Goal: Task Accomplishment & Management: Complete application form

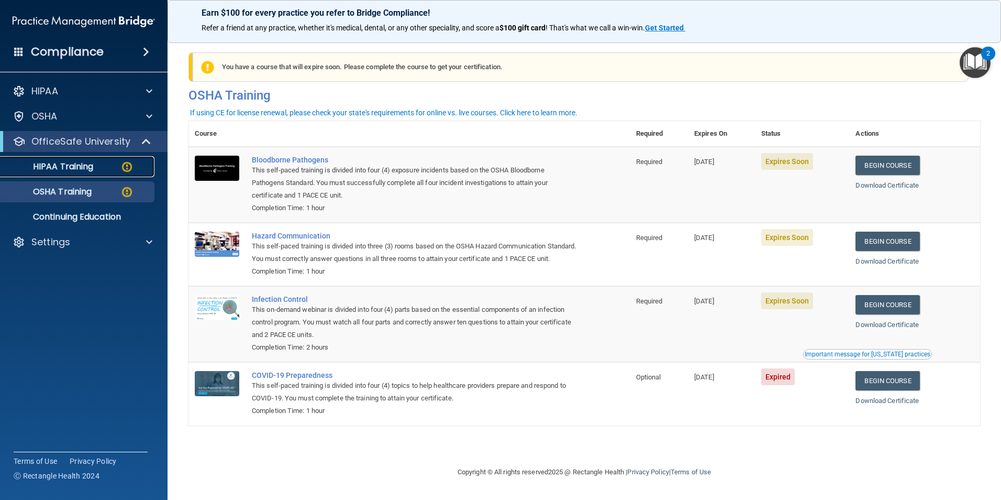
click at [63, 161] on p "HIPAA Training" at bounding box center [50, 166] width 86 height 10
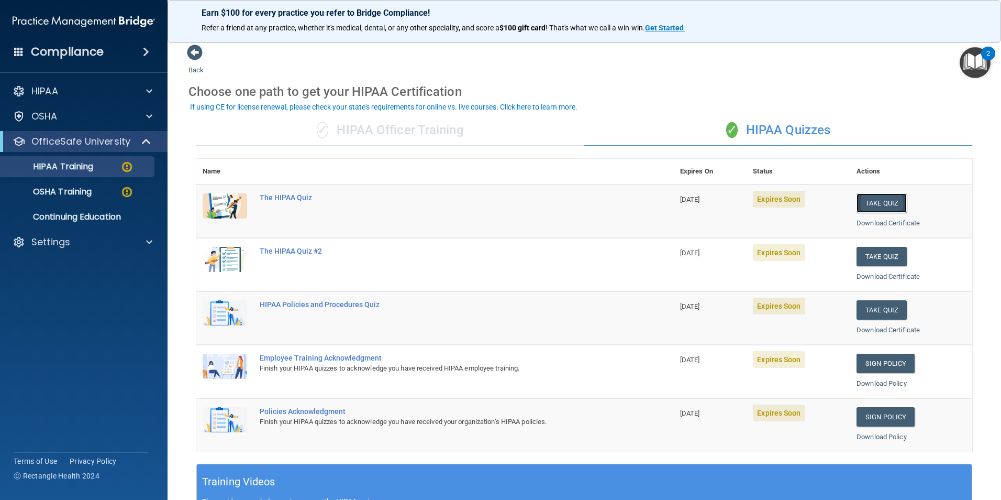
click at [607, 205] on button "Take Quiz" at bounding box center [882, 202] width 50 height 19
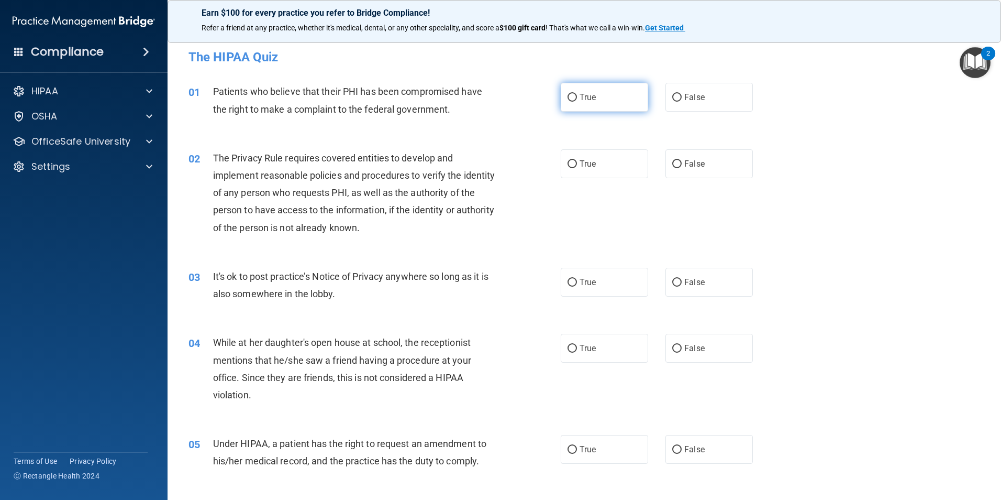
click at [586, 97] on span "True" at bounding box center [588, 97] width 16 height 10
click at [577, 97] on input "True" at bounding box center [572, 98] width 9 height 8
radio input "true"
click at [590, 164] on span "True" at bounding box center [588, 164] width 16 height 10
click at [577, 164] on input "True" at bounding box center [572, 164] width 9 height 8
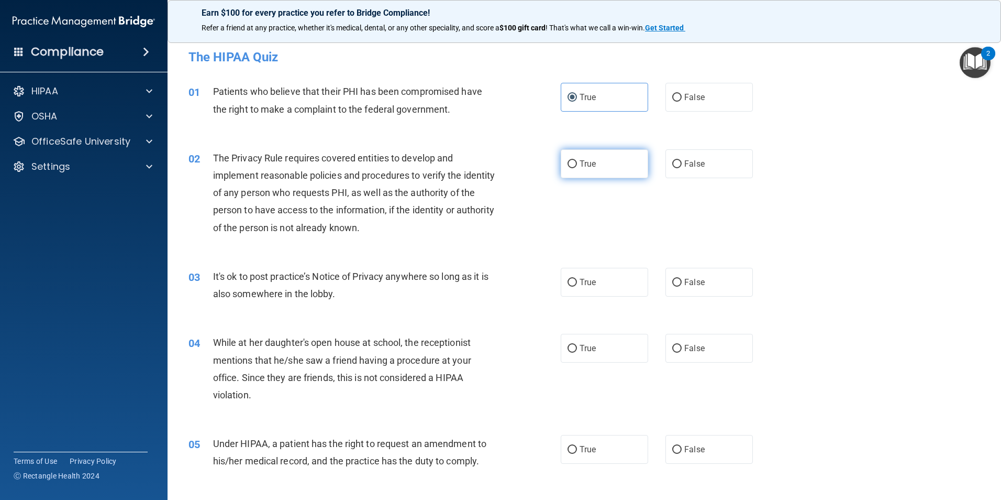
radio input "true"
click at [607, 283] on span "False" at bounding box center [695, 282] width 20 height 10
click at [607, 283] on input "False" at bounding box center [677, 283] width 9 height 8
radio input "true"
click at [607, 354] on label "False" at bounding box center [709, 348] width 87 height 29
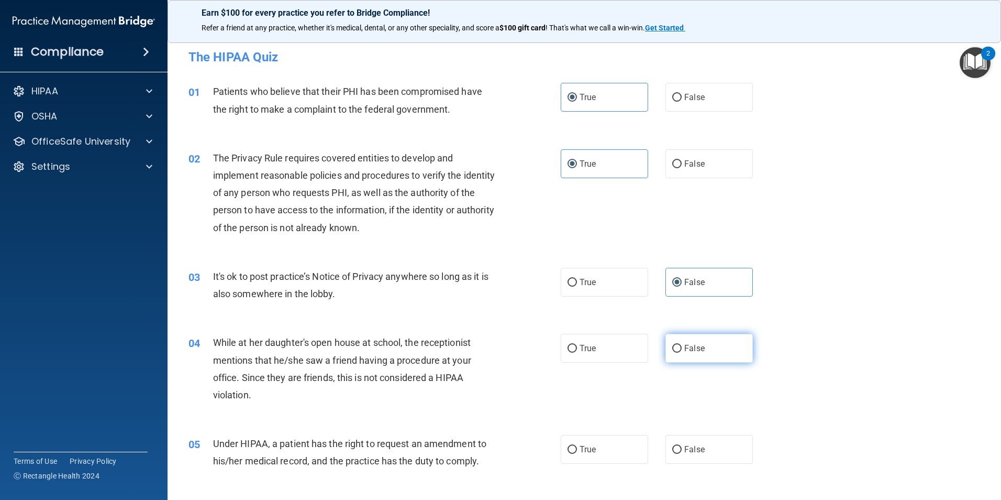
click at [607, 352] on input "False" at bounding box center [677, 349] width 9 height 8
radio input "true"
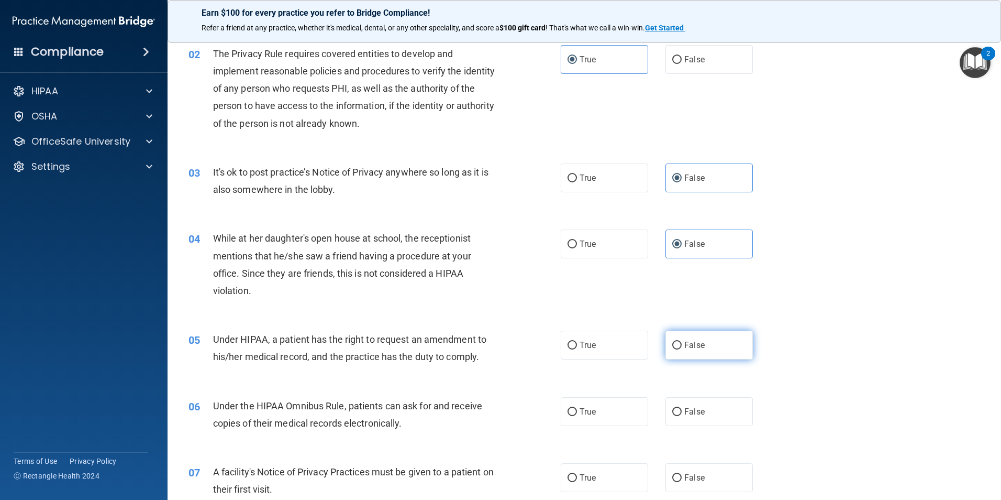
scroll to position [105, 0]
click at [605, 344] on label "True" at bounding box center [604, 344] width 87 height 29
click at [577, 344] on input "True" at bounding box center [572, 345] width 9 height 8
radio input "true"
click at [607, 410] on label "True" at bounding box center [604, 410] width 87 height 29
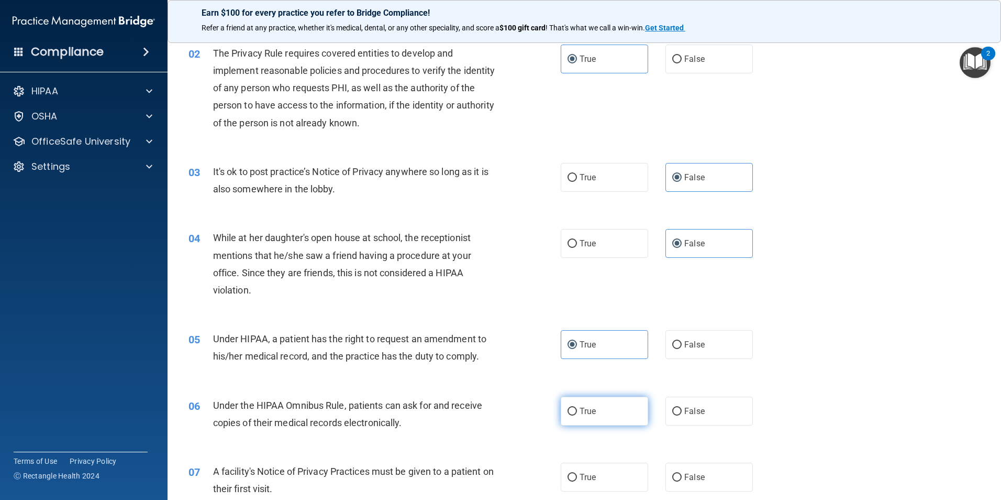
click at [577, 410] on input "True" at bounding box center [572, 411] width 9 height 8
radio input "true"
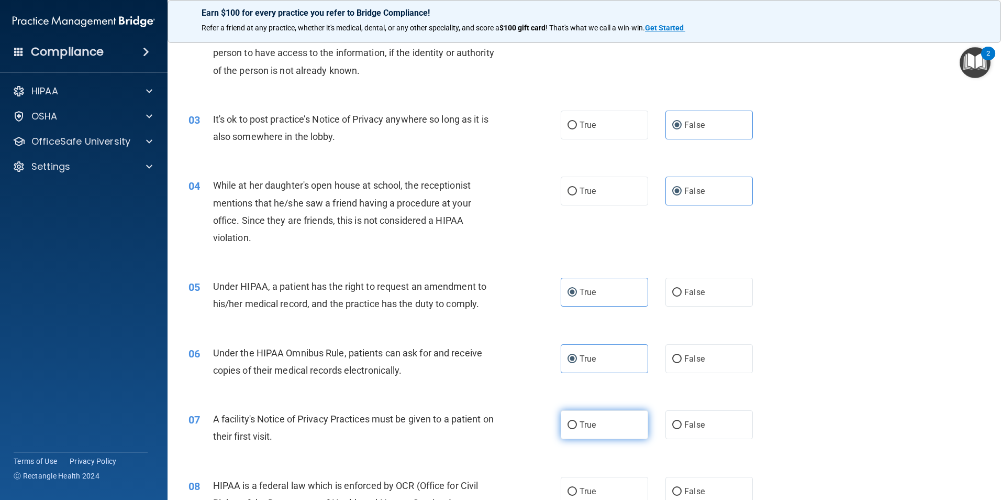
click at [607, 420] on label "True" at bounding box center [604, 424] width 87 height 29
click at [577, 421] on input "True" at bounding box center [572, 425] width 9 height 8
radio input "true"
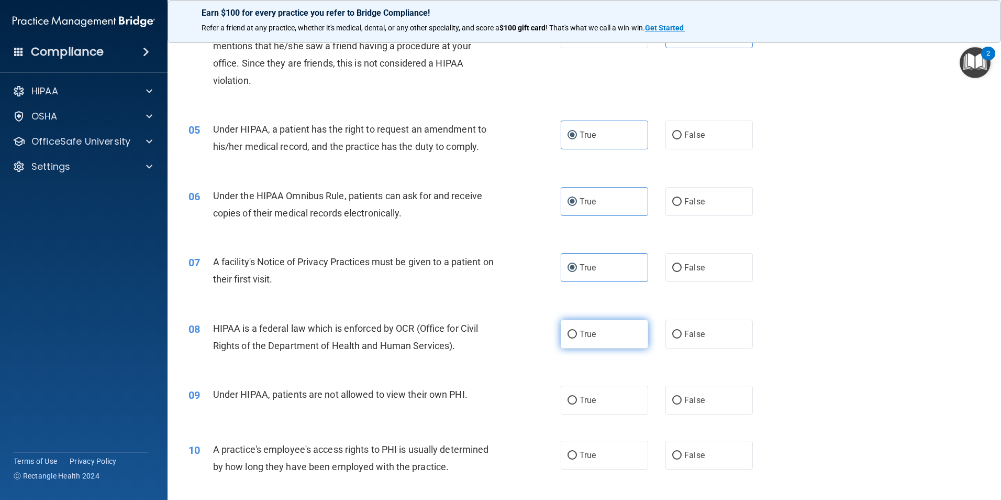
click at [601, 330] on label "True" at bounding box center [604, 333] width 87 height 29
click at [577, 330] on input "True" at bounding box center [572, 334] width 9 height 8
radio input "true"
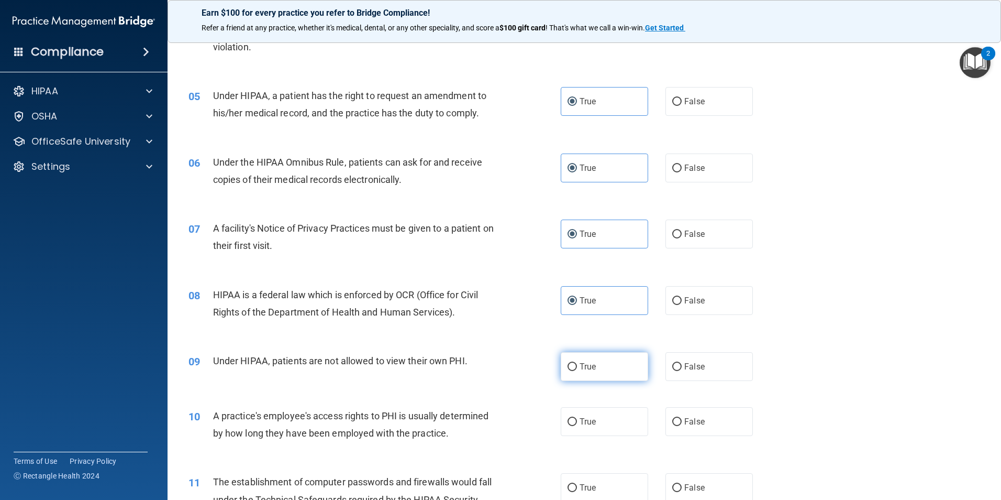
scroll to position [367, 0]
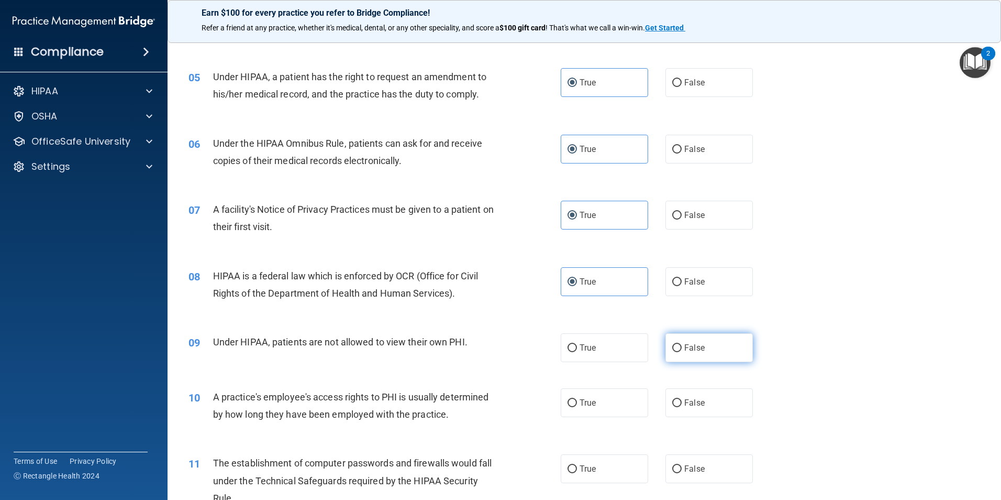
click at [607, 352] on label "False" at bounding box center [709, 347] width 87 height 29
click at [607, 352] on input "False" at bounding box center [677, 348] width 9 height 8
radio input "true"
click at [607, 399] on label "False" at bounding box center [709, 402] width 87 height 29
click at [607, 399] on input "False" at bounding box center [677, 403] width 9 height 8
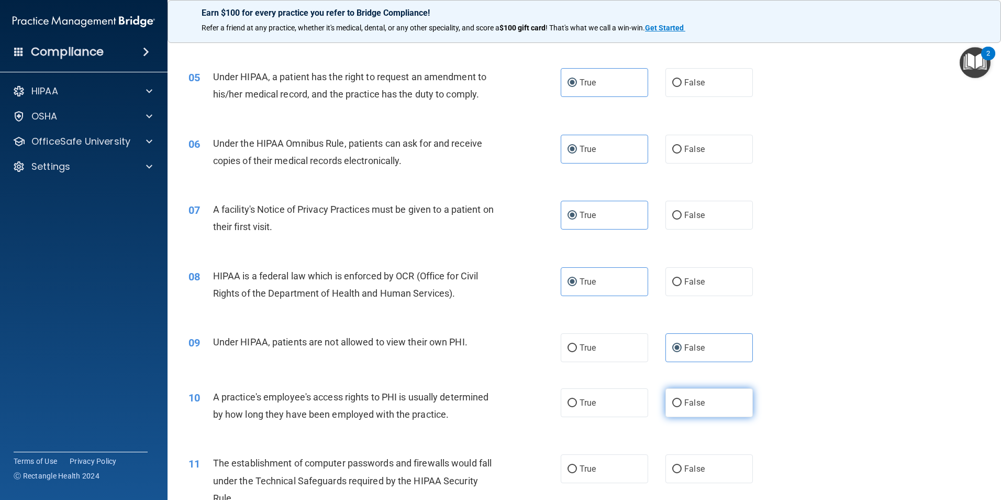
radio input "true"
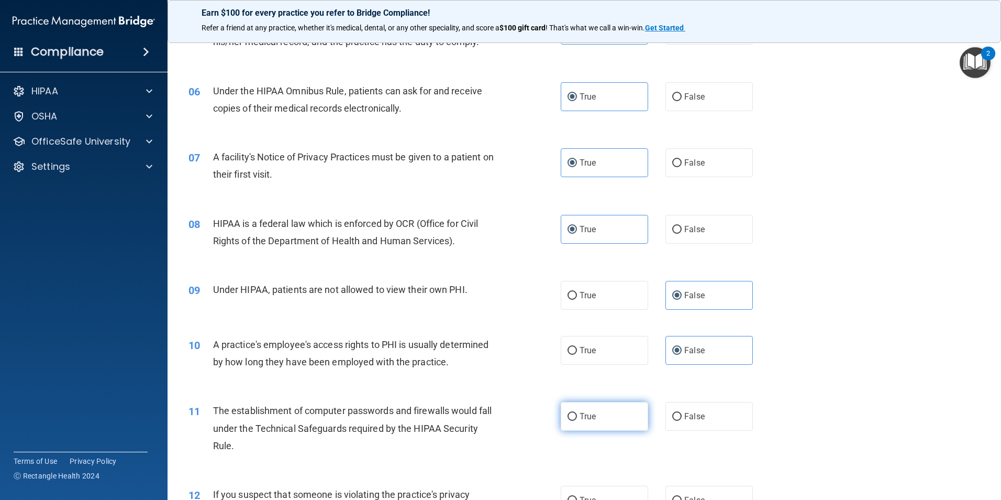
click at [607, 415] on label "True" at bounding box center [604, 416] width 87 height 29
click at [577, 415] on input "True" at bounding box center [572, 417] width 9 height 8
radio input "true"
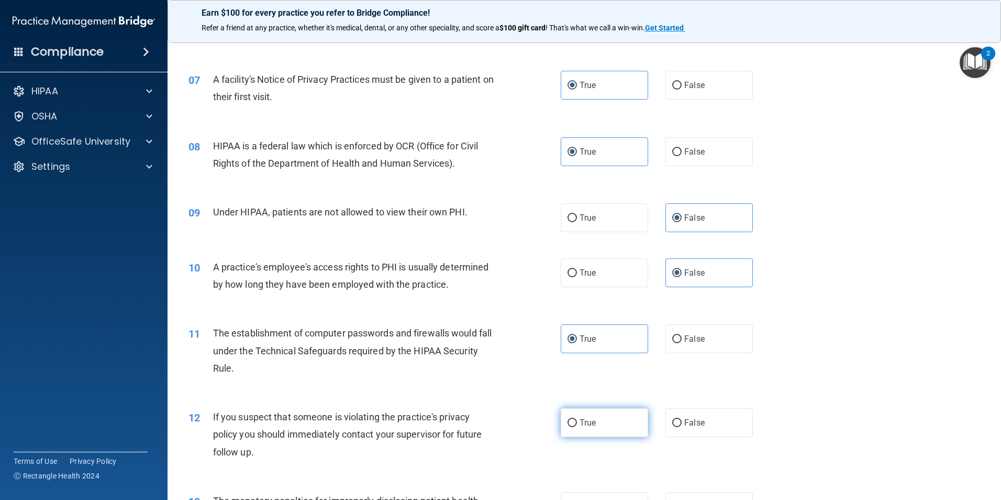
scroll to position [524, 0]
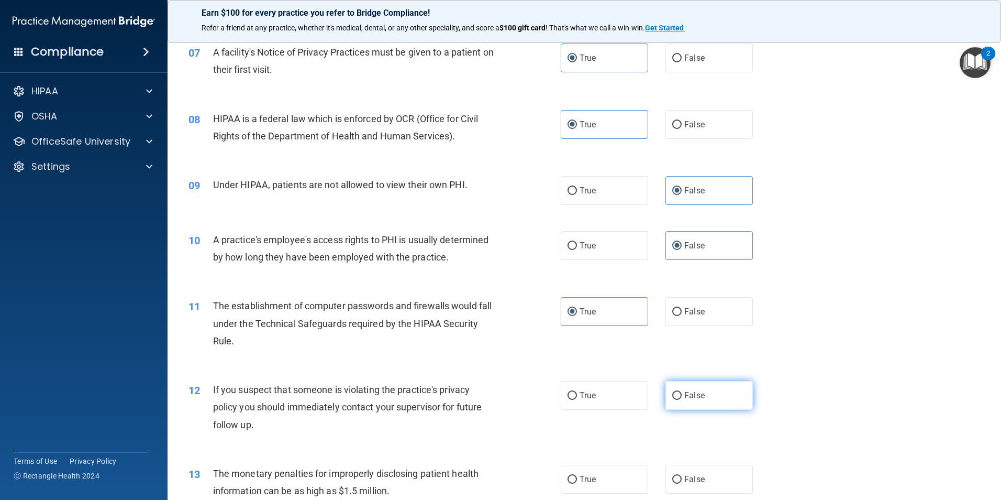
click at [607, 399] on span "False" at bounding box center [695, 395] width 20 height 10
click at [607, 399] on input "False" at bounding box center [677, 396] width 9 height 8
radio input "true"
click at [607, 397] on label "True" at bounding box center [604, 395] width 87 height 29
click at [577, 397] on input "True" at bounding box center [572, 396] width 9 height 8
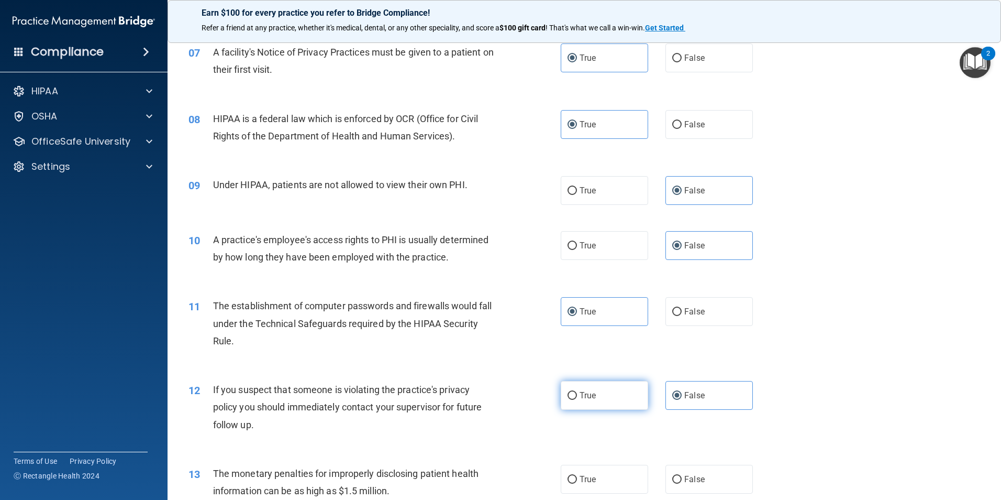
radio input "true"
radio input "false"
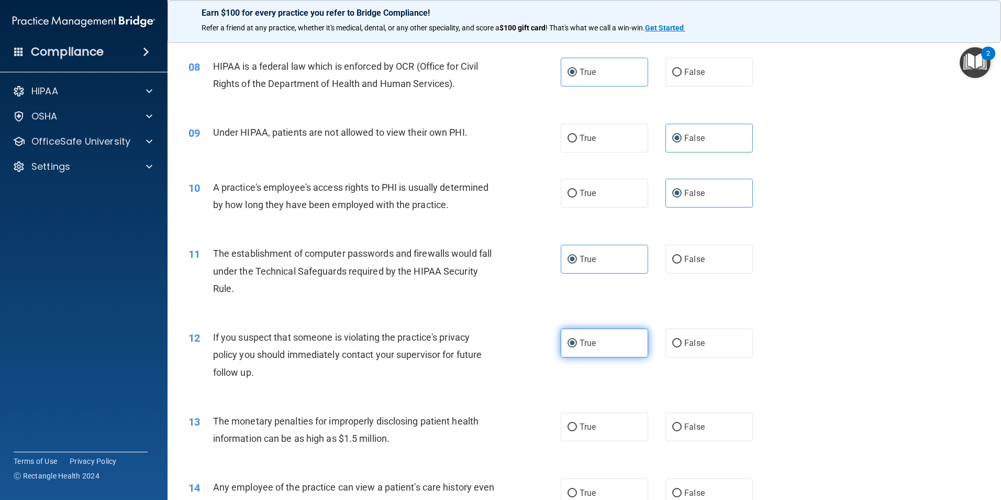
scroll to position [629, 0]
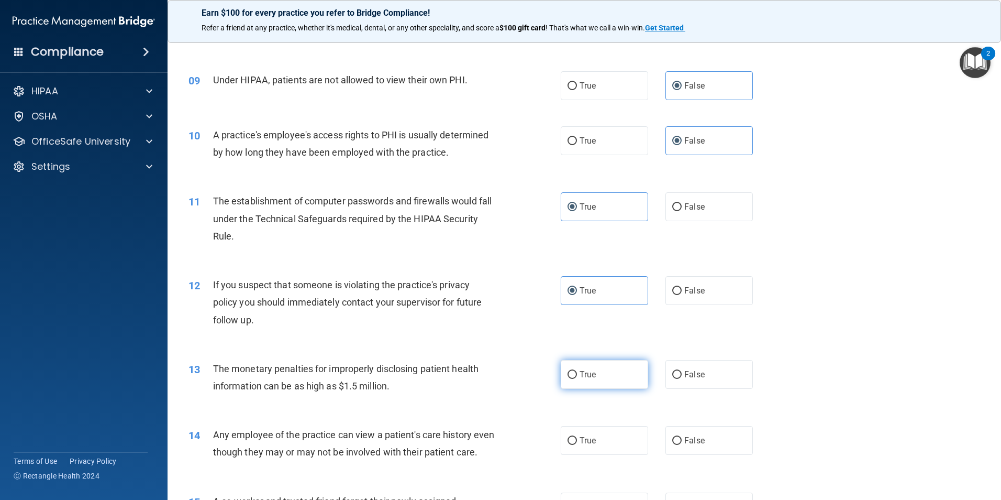
click at [607, 368] on label "True" at bounding box center [604, 374] width 87 height 29
click at [577, 371] on input "True" at bounding box center [572, 375] width 9 height 8
radio input "true"
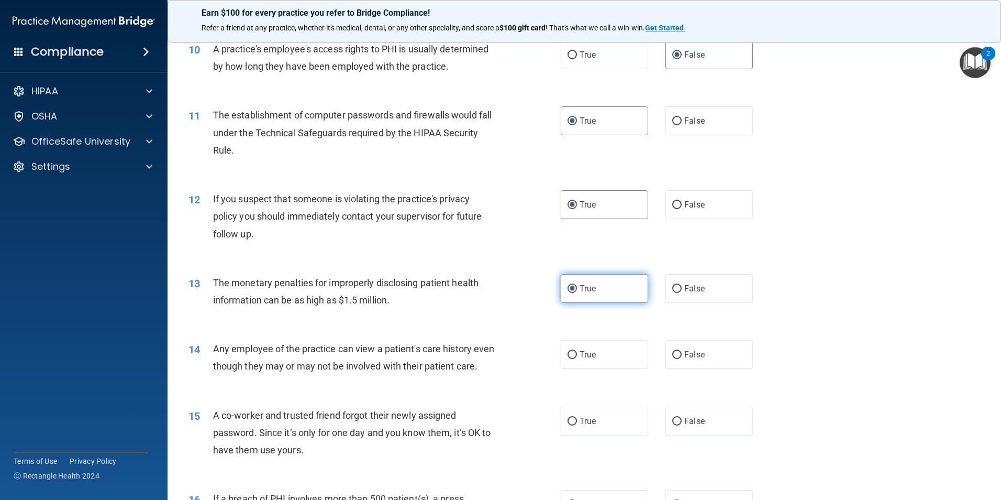
scroll to position [733, 0]
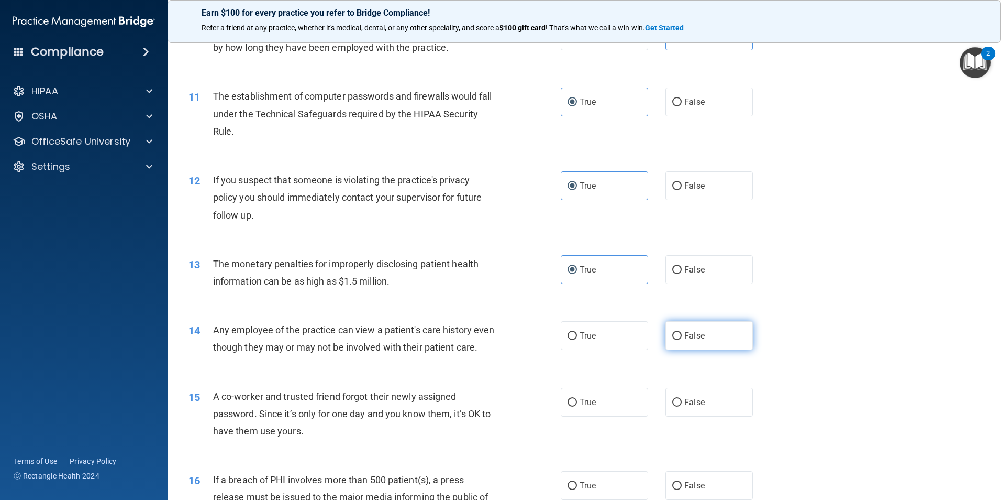
click at [607, 344] on label "False" at bounding box center [709, 335] width 87 height 29
click at [607, 340] on input "False" at bounding box center [677, 336] width 9 height 8
radio input "true"
click at [607, 407] on span "False" at bounding box center [695, 402] width 20 height 10
click at [607, 406] on input "False" at bounding box center [677, 403] width 9 height 8
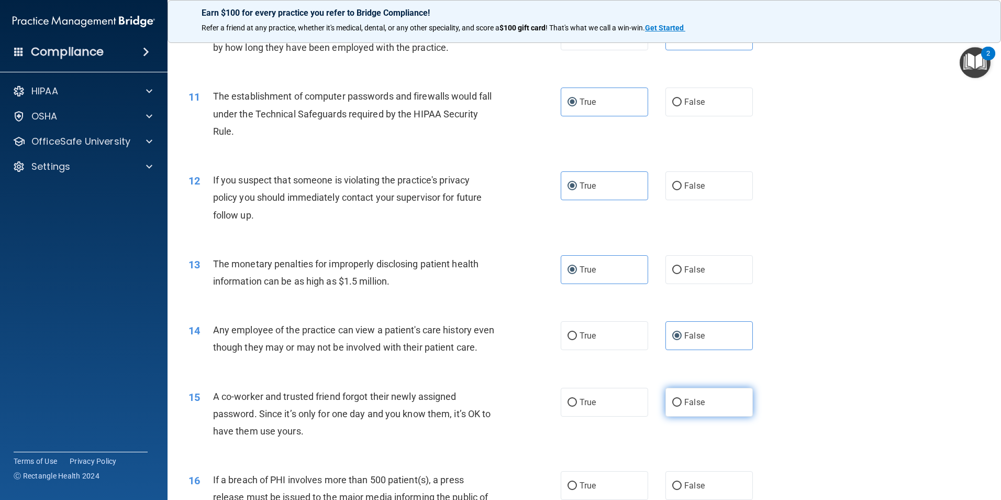
radio input "true"
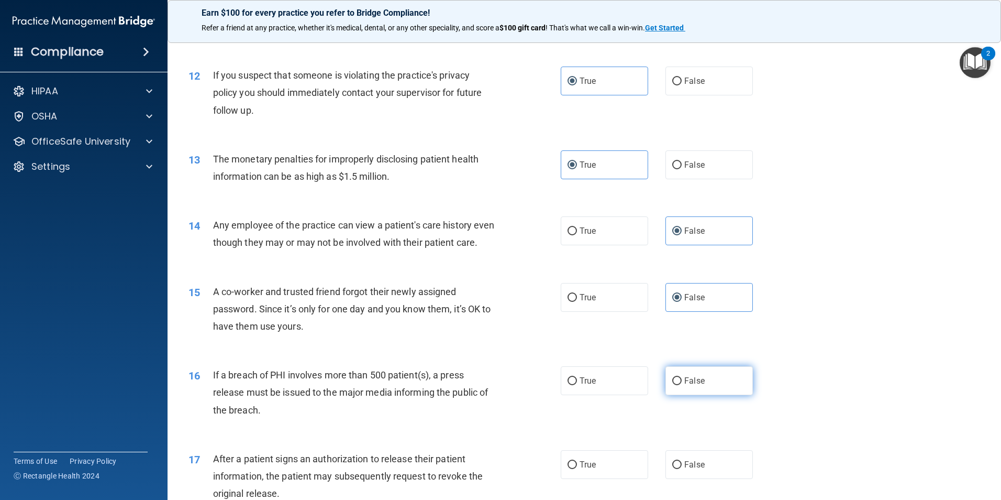
click at [607, 385] on span "False" at bounding box center [695, 381] width 20 height 10
click at [607, 385] on input "False" at bounding box center [677, 381] width 9 height 8
radio input "true"
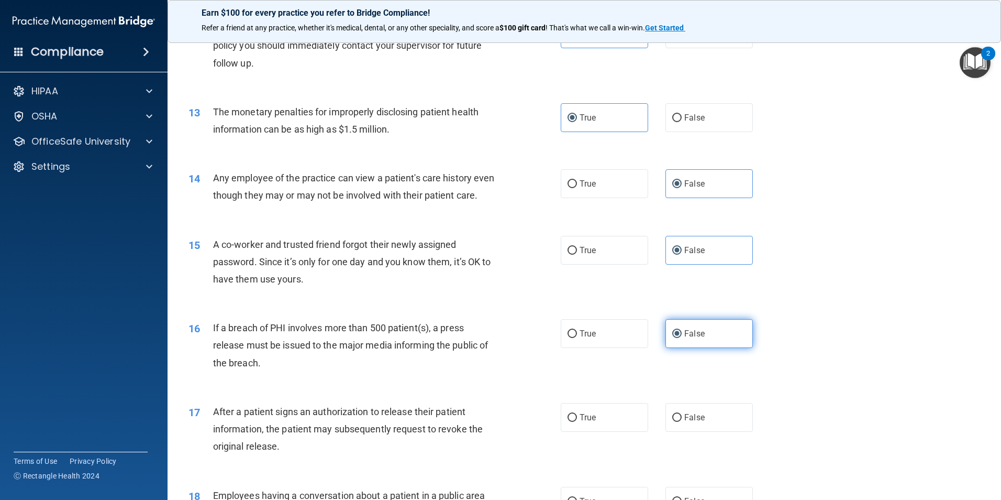
scroll to position [943, 0]
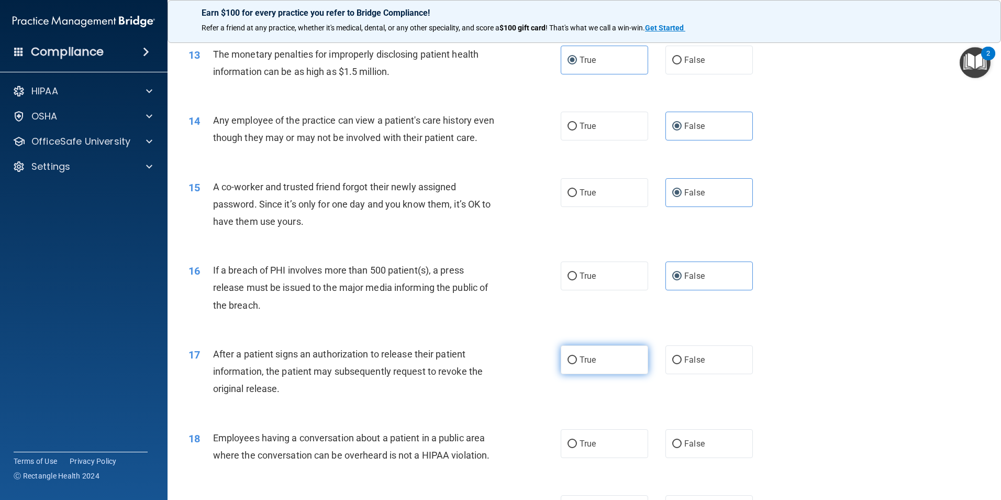
click at [602, 374] on label "True" at bounding box center [604, 359] width 87 height 29
click at [577, 364] on input "True" at bounding box center [572, 360] width 9 height 8
radio input "true"
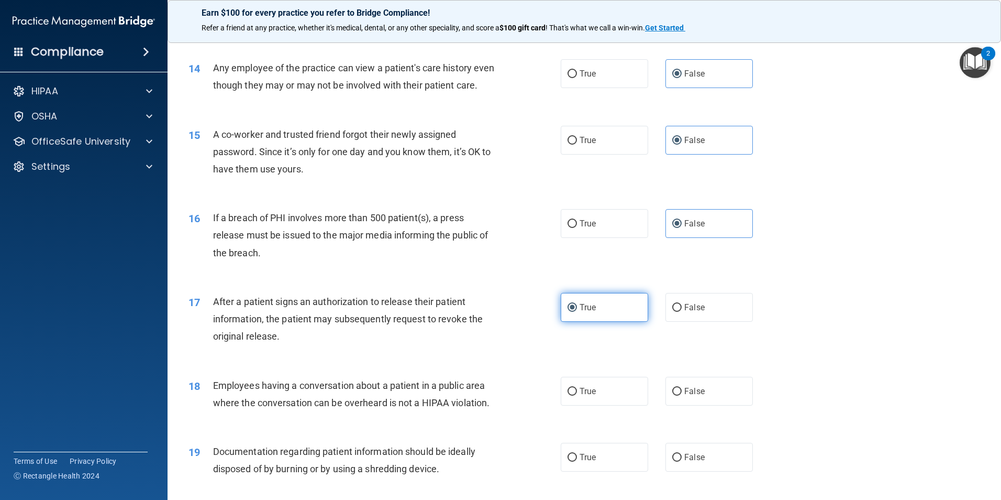
scroll to position [1048, 0]
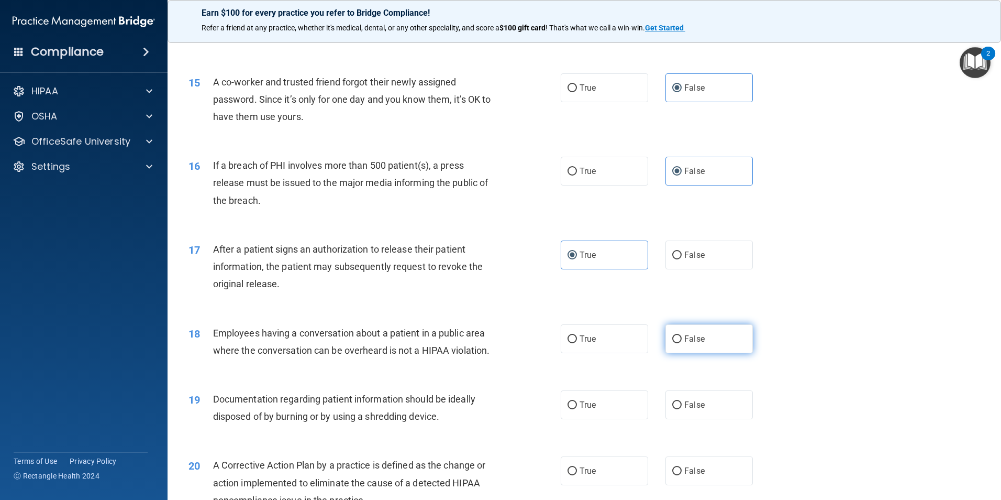
click at [607, 344] on span "False" at bounding box center [695, 339] width 20 height 10
click at [607, 343] on input "False" at bounding box center [677, 339] width 9 height 8
radio input "true"
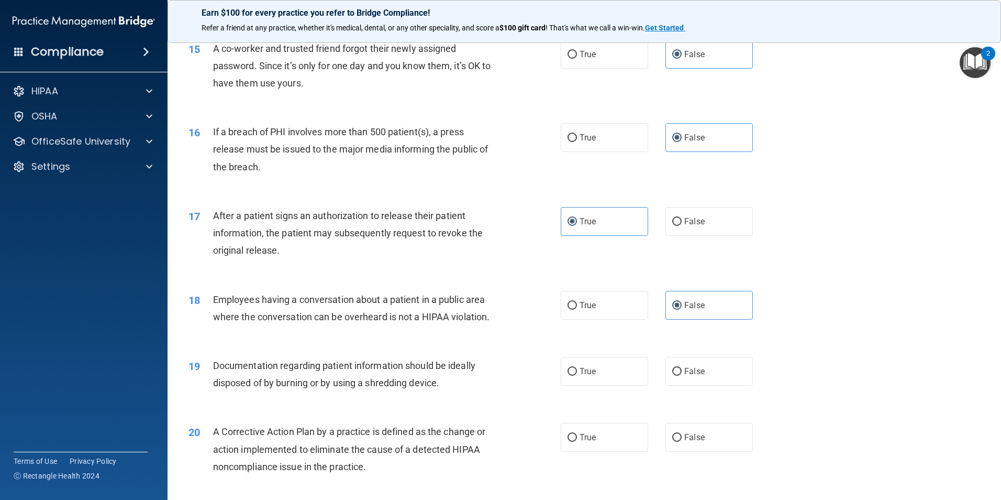
scroll to position [1100, 0]
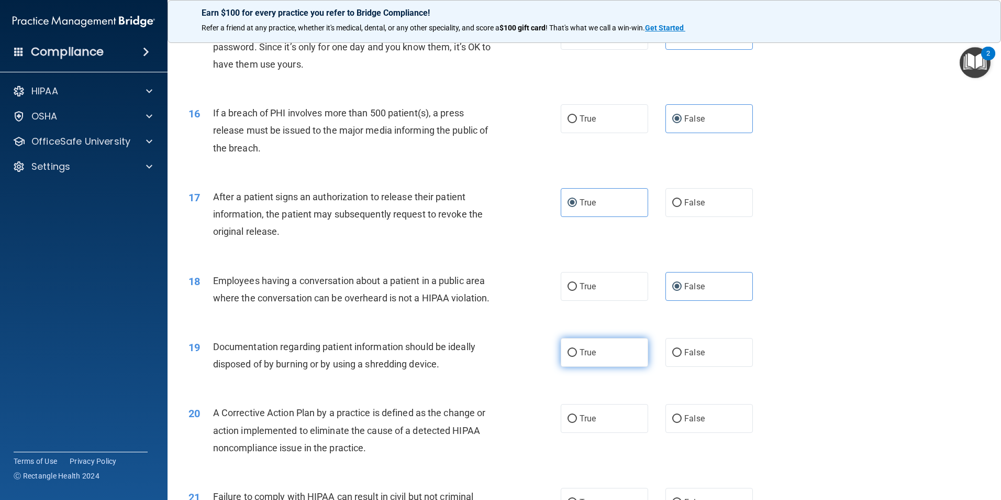
click at [593, 367] on label "True" at bounding box center [604, 352] width 87 height 29
click at [577, 357] on input "True" at bounding box center [572, 353] width 9 height 8
radio input "true"
click at [596, 433] on label "True" at bounding box center [604, 418] width 87 height 29
click at [577, 423] on input "True" at bounding box center [572, 419] width 9 height 8
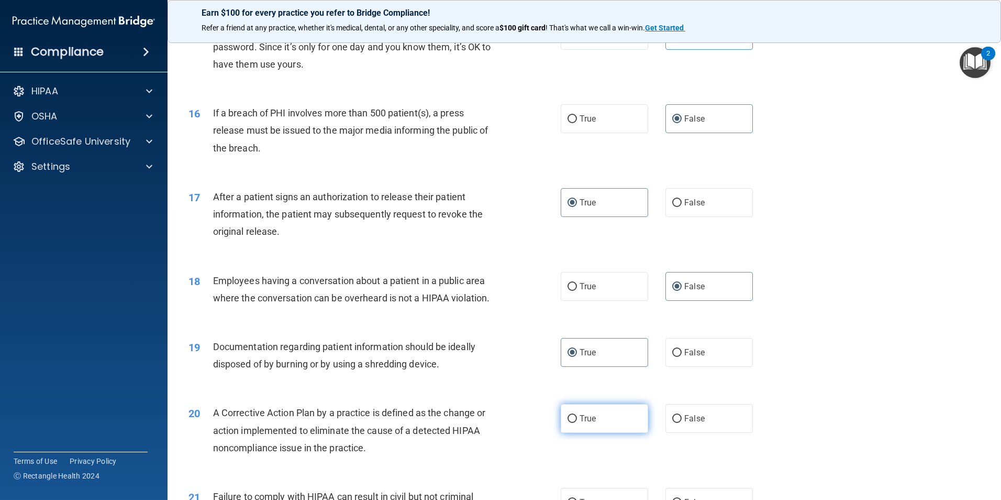
radio input "true"
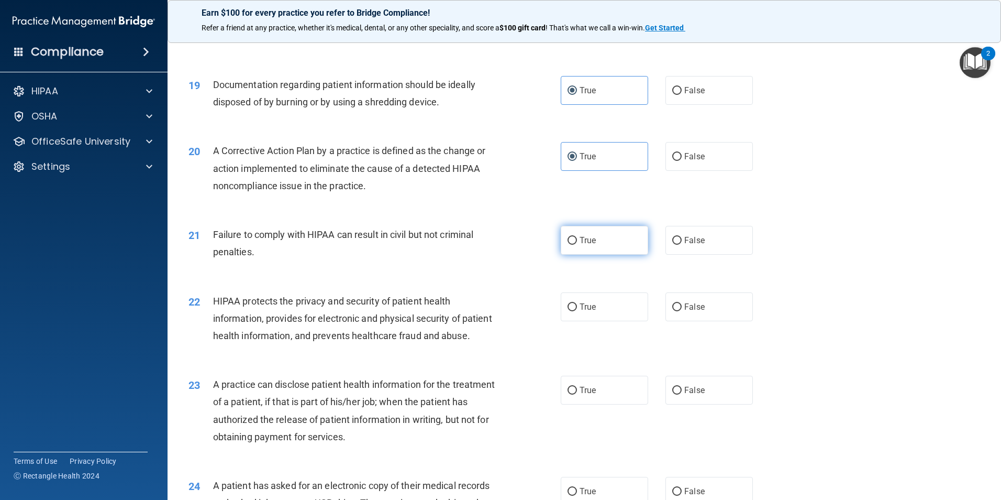
click at [588, 255] on label "True" at bounding box center [604, 240] width 87 height 29
click at [577, 245] on input "True" at bounding box center [572, 241] width 9 height 8
radio input "true"
click at [602, 321] on label "True" at bounding box center [604, 306] width 87 height 29
click at [577, 311] on input "True" at bounding box center [572, 307] width 9 height 8
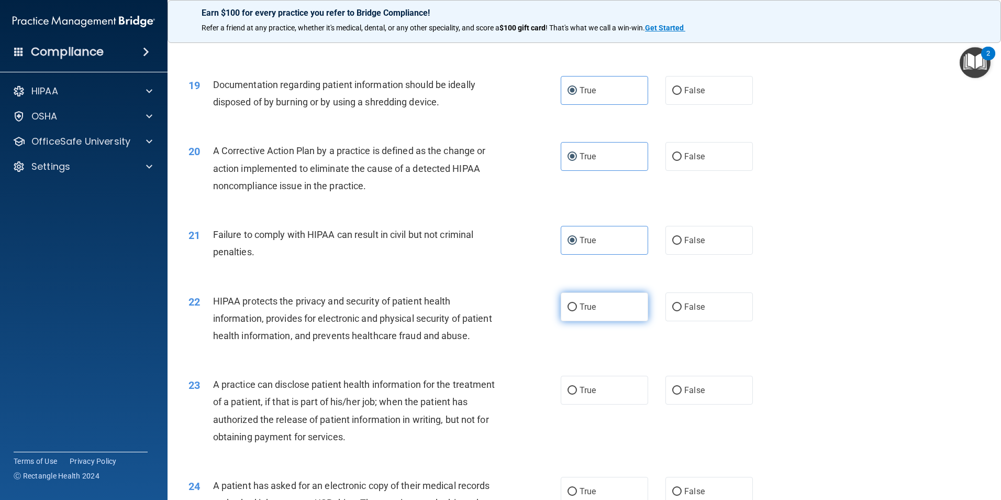
radio input "true"
click at [603, 404] on label "True" at bounding box center [604, 390] width 87 height 29
click at [577, 394] on input "True" at bounding box center [572, 391] width 9 height 8
radio input "true"
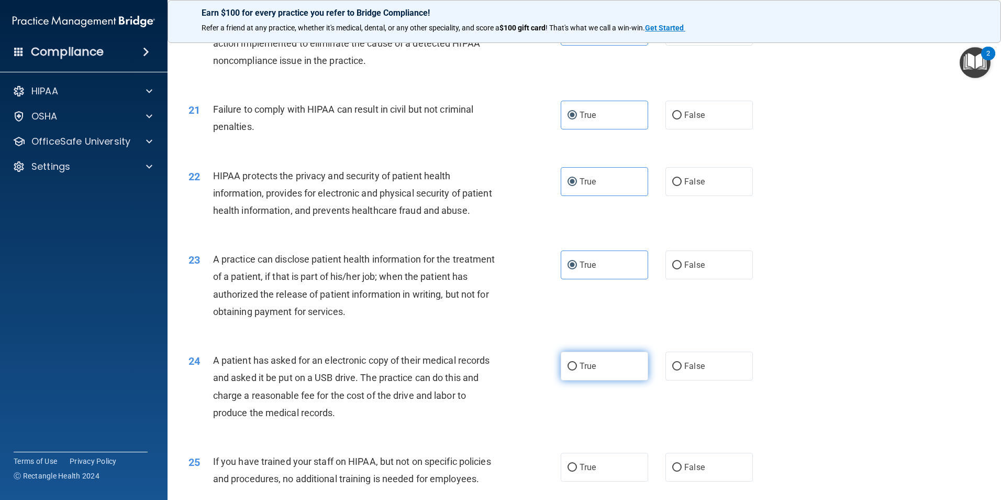
scroll to position [1519, 0]
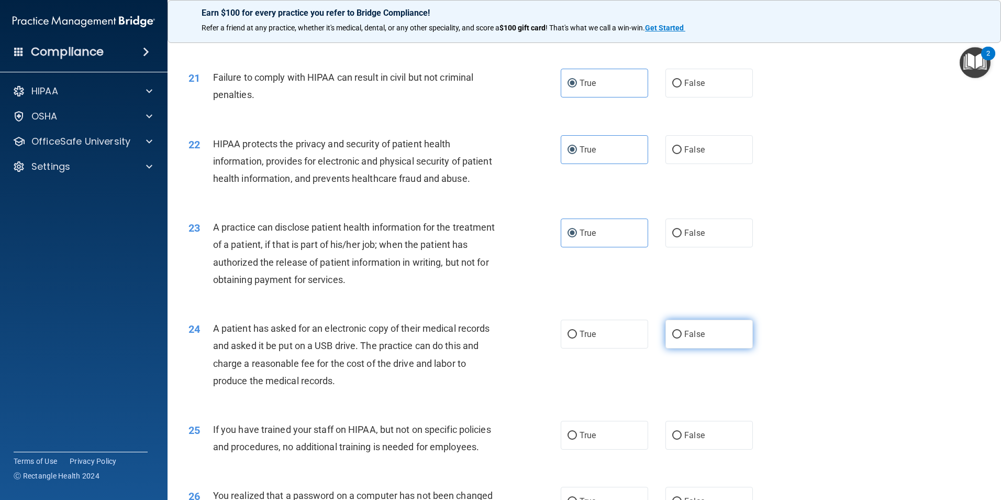
click at [607, 339] on span "False" at bounding box center [695, 334] width 20 height 10
click at [607, 338] on input "False" at bounding box center [677, 334] width 9 height 8
radio input "true"
click at [607, 440] on span "False" at bounding box center [695, 435] width 20 height 10
click at [607, 439] on input "False" at bounding box center [677, 436] width 9 height 8
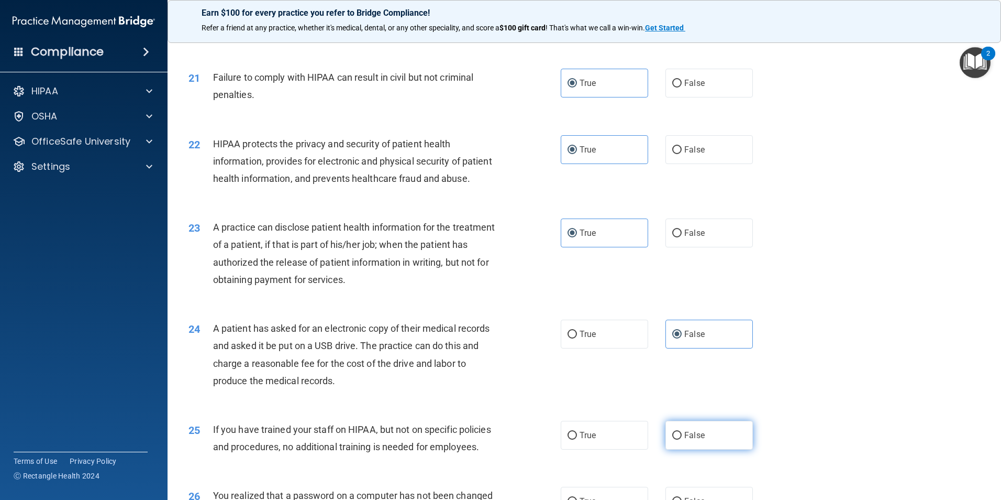
radio input "true"
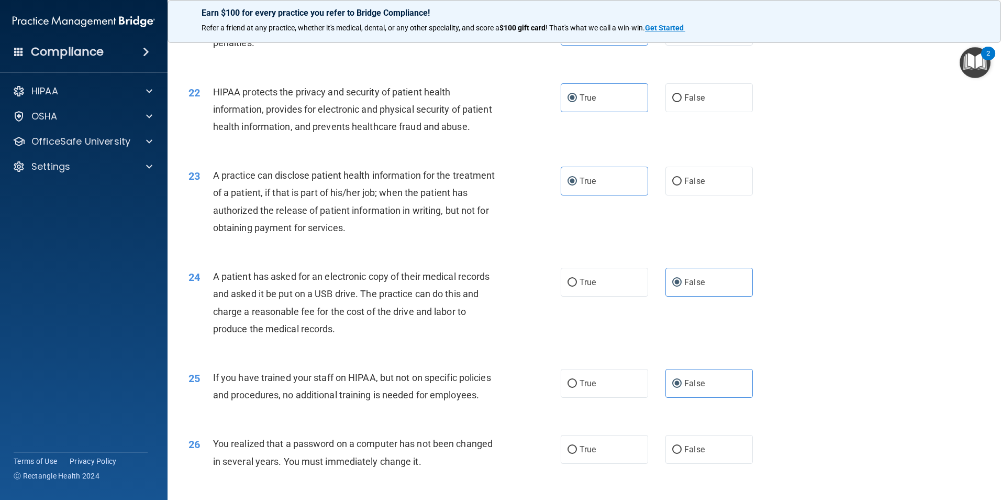
scroll to position [1676, 0]
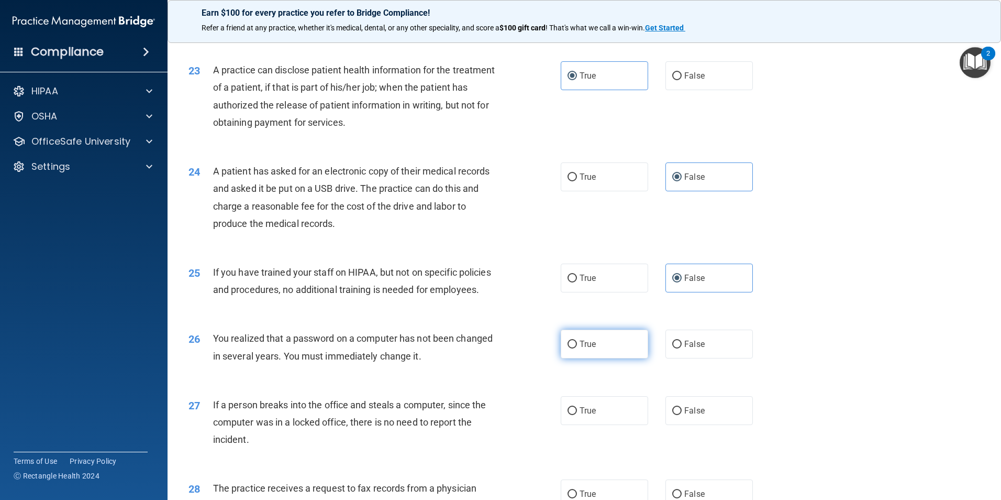
click at [593, 358] on label "True" at bounding box center [604, 343] width 87 height 29
click at [577, 348] on input "True" at bounding box center [572, 344] width 9 height 8
radio input "true"
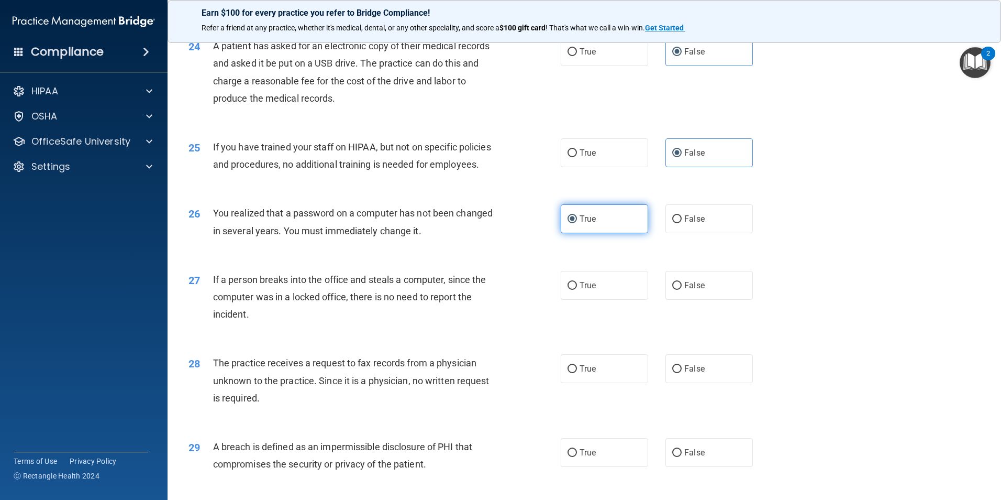
scroll to position [1833, 0]
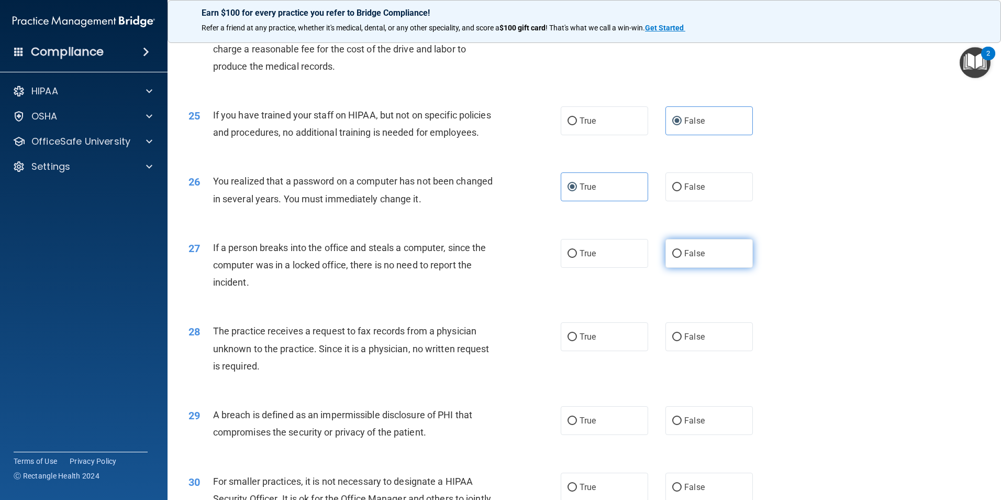
click at [607, 258] on span "False" at bounding box center [695, 253] width 20 height 10
click at [607, 258] on input "False" at bounding box center [677, 254] width 9 height 8
radio input "true"
click at [607, 341] on span "False" at bounding box center [695, 337] width 20 height 10
click at [607, 341] on input "False" at bounding box center [677, 337] width 9 height 8
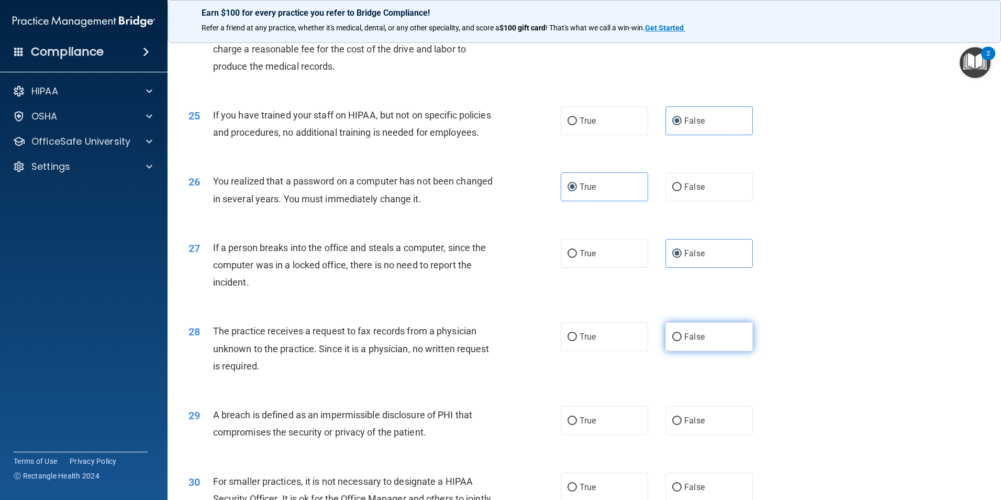
radio input "true"
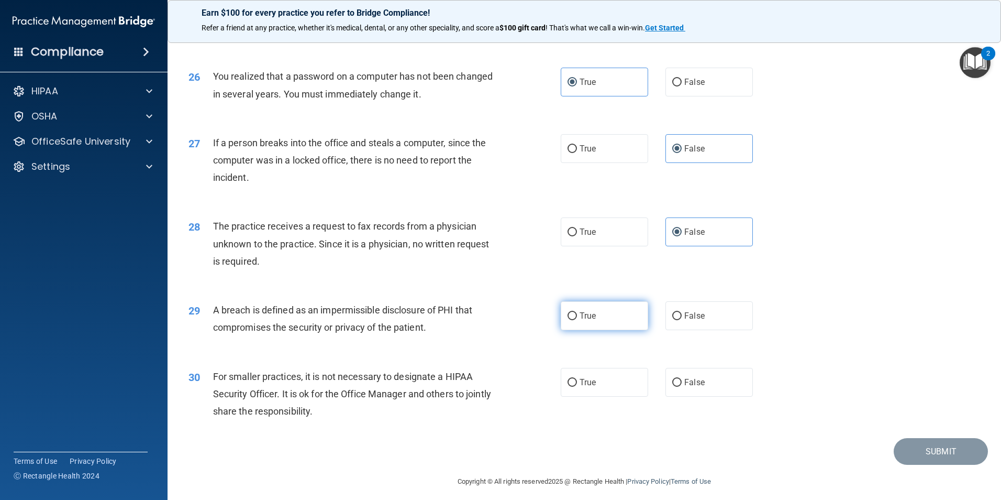
click at [588, 321] on span "True" at bounding box center [588, 316] width 16 height 10
click at [577, 320] on input "True" at bounding box center [572, 316] width 9 height 8
radio input "true"
click at [607, 396] on label "False" at bounding box center [709, 382] width 87 height 29
click at [607, 387] on input "False" at bounding box center [677, 383] width 9 height 8
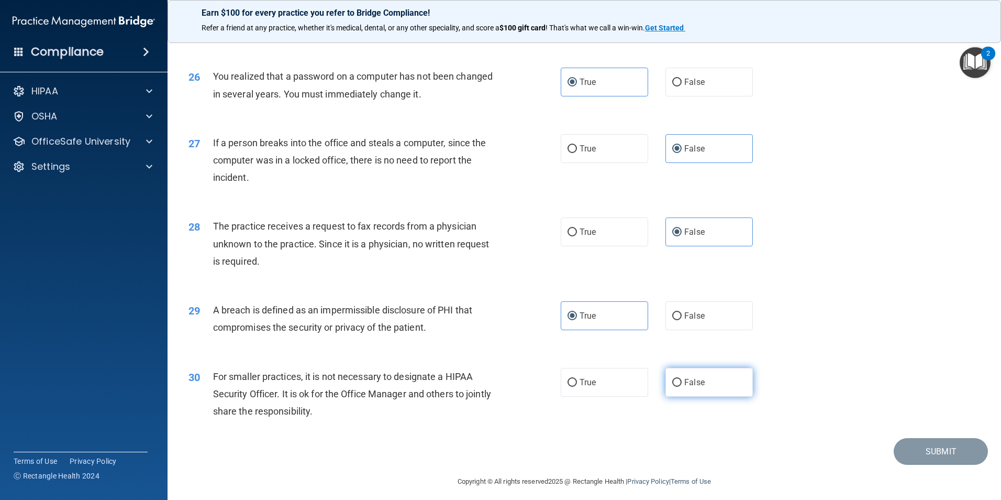
radio input "true"
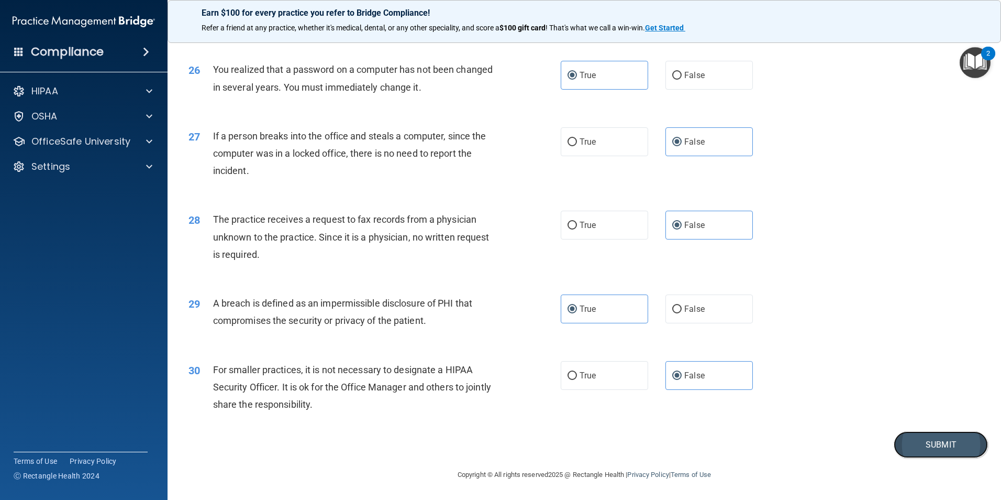
click at [607, 448] on button "Submit" at bounding box center [941, 444] width 94 height 27
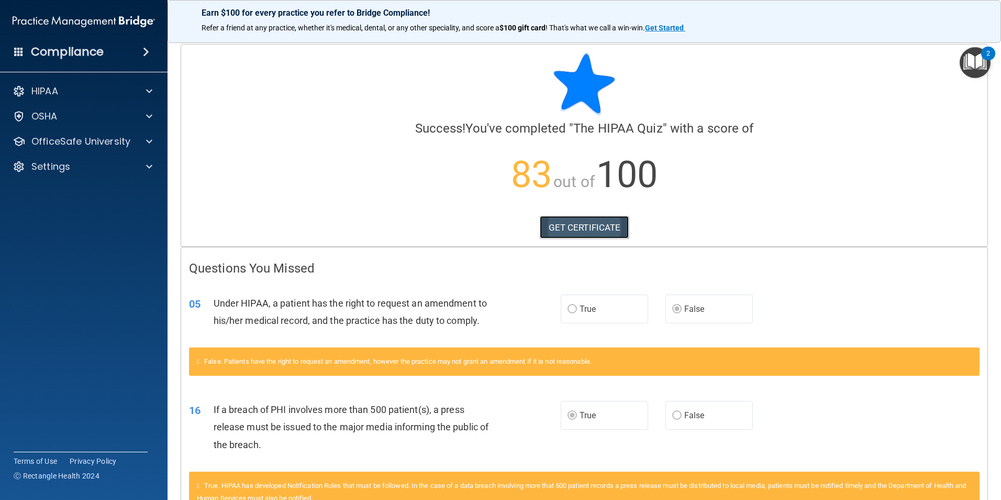
click at [571, 225] on link "GET CERTIFICATE" at bounding box center [585, 227] width 90 height 23
click at [129, 87] on div "HIPAA" at bounding box center [70, 91] width 130 height 13
click at [113, 118] on p "Documents and Policies" at bounding box center [78, 116] width 143 height 10
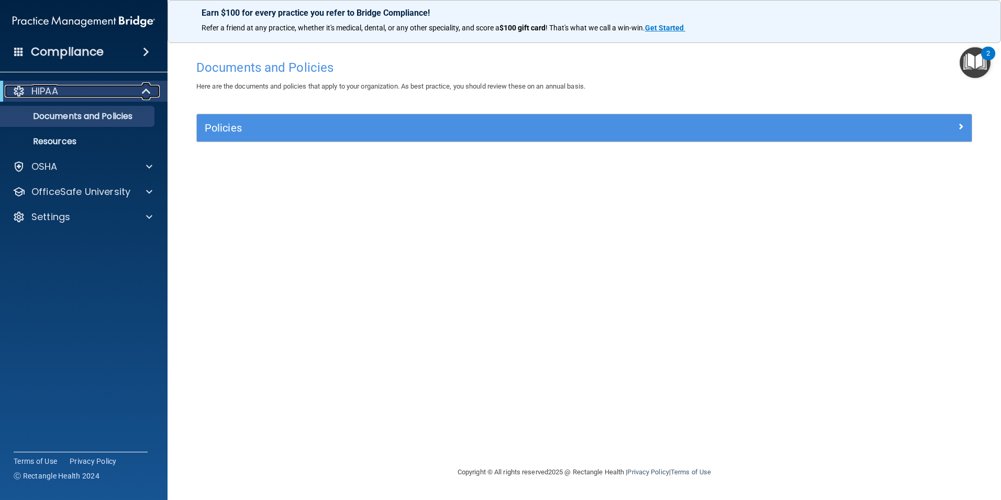
click at [111, 91] on div "HIPAA" at bounding box center [69, 91] width 129 height 13
click at [154, 91] on div at bounding box center [147, 91] width 26 height 13
click at [114, 192] on p "OfficeSafe University" at bounding box center [80, 191] width 99 height 13
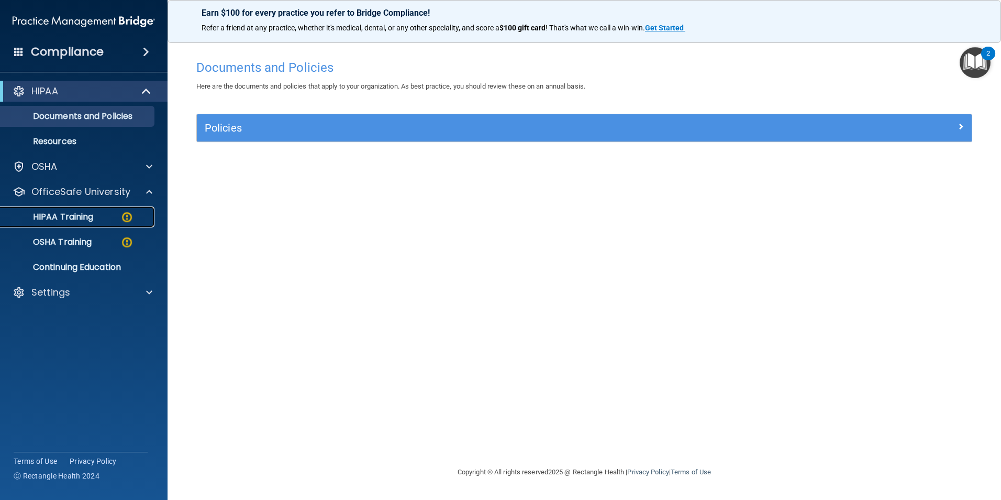
click at [110, 219] on div "HIPAA Training" at bounding box center [78, 217] width 143 height 10
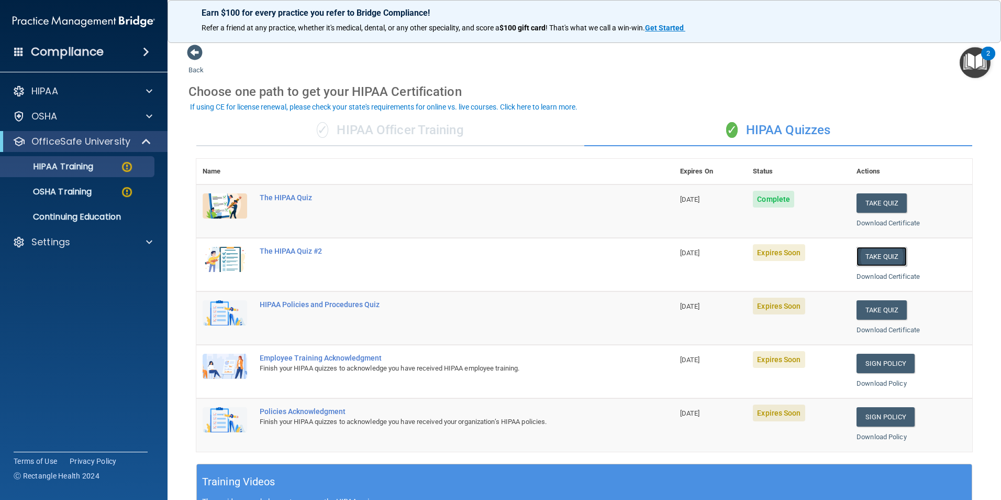
click at [607, 255] on button "Take Quiz" at bounding box center [882, 256] width 50 height 19
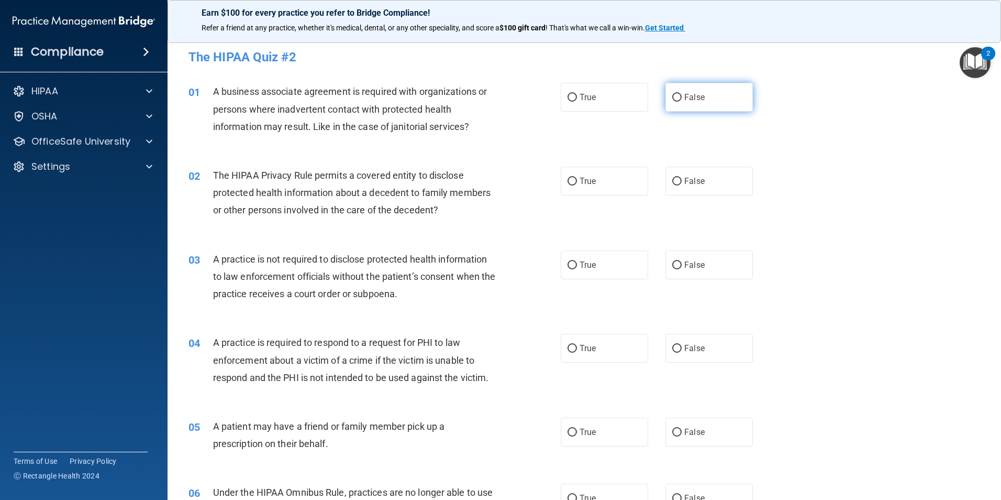
click at [607, 97] on label "False" at bounding box center [709, 97] width 87 height 29
click at [607, 97] on input "False" at bounding box center [677, 98] width 9 height 8
radio input "true"
click at [593, 185] on label "True" at bounding box center [604, 181] width 87 height 29
click at [577, 185] on input "True" at bounding box center [572, 182] width 9 height 8
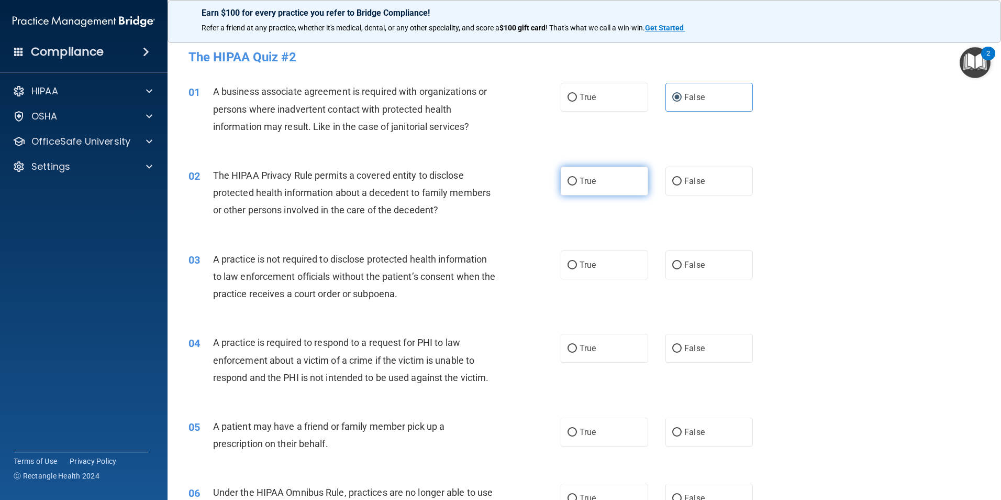
radio input "true"
click at [607, 259] on label "False" at bounding box center [709, 264] width 87 height 29
click at [607, 261] on input "False" at bounding box center [677, 265] width 9 height 8
radio input "true"
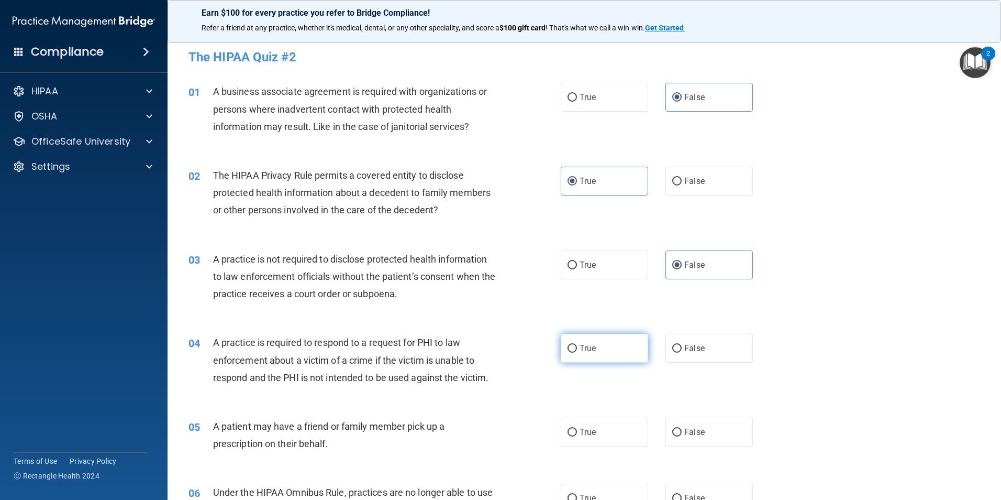
click at [586, 346] on span "True" at bounding box center [588, 348] width 16 height 10
click at [577, 346] on input "True" at bounding box center [572, 349] width 9 height 8
radio input "true"
click at [597, 433] on label "True" at bounding box center [604, 431] width 87 height 29
click at [577, 433] on input "True" at bounding box center [572, 432] width 9 height 8
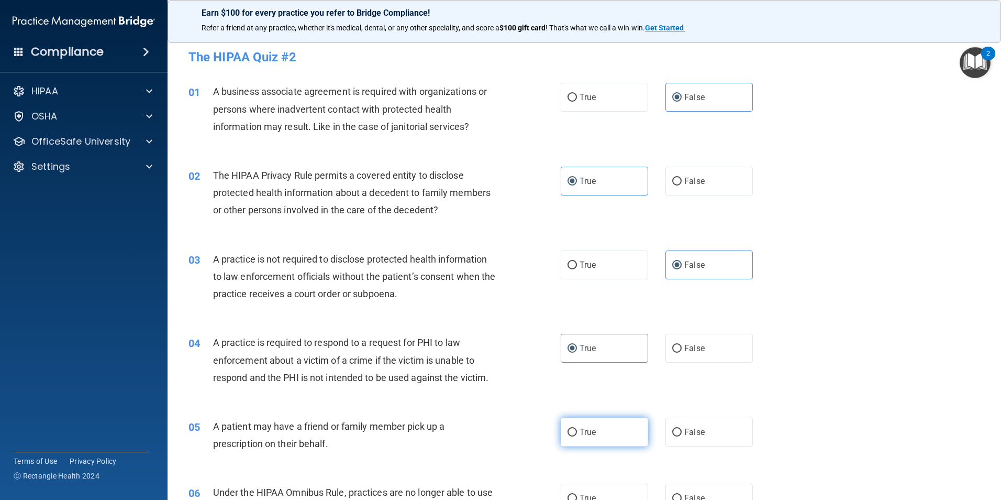
radio input "true"
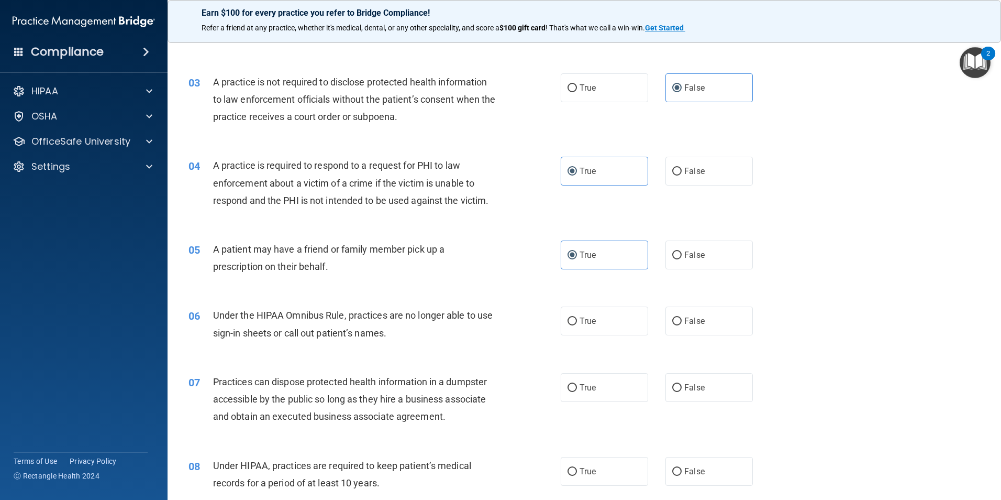
scroll to position [210, 0]
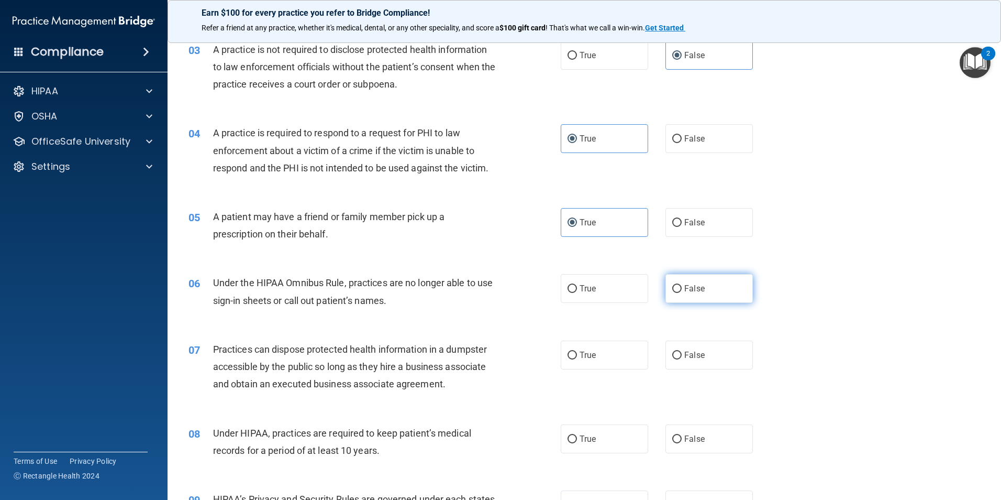
click at [607, 281] on label "False" at bounding box center [709, 288] width 87 height 29
click at [607, 285] on input "False" at bounding box center [677, 289] width 9 height 8
radio input "true"
click at [607, 357] on span "False" at bounding box center [695, 355] width 20 height 10
click at [607, 357] on input "False" at bounding box center [677, 355] width 9 height 8
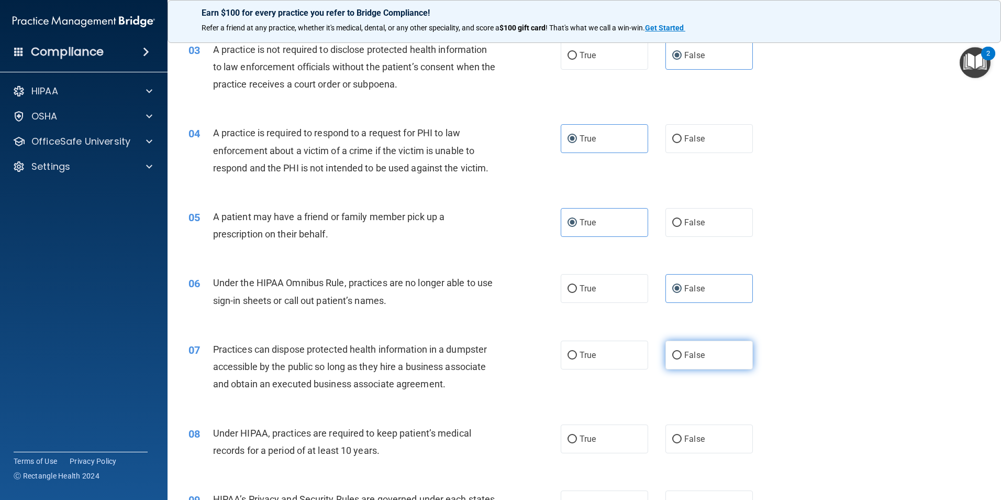
radio input "true"
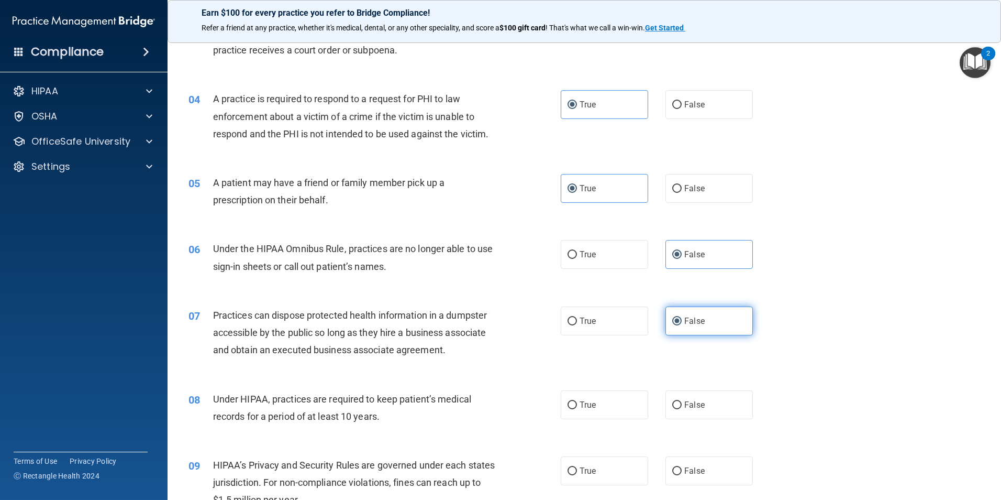
scroll to position [262, 0]
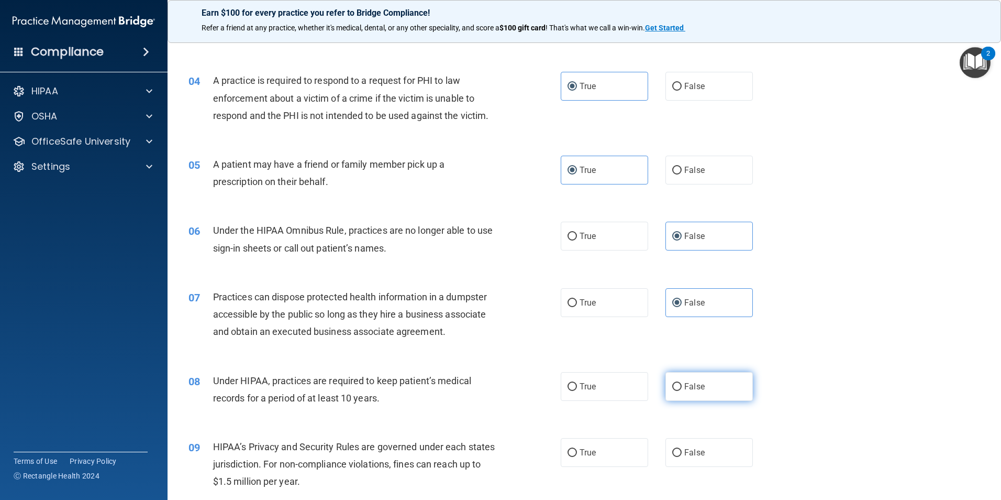
click at [607, 388] on span "False" at bounding box center [695, 386] width 20 height 10
click at [607, 388] on input "False" at bounding box center [677, 387] width 9 height 8
radio input "true"
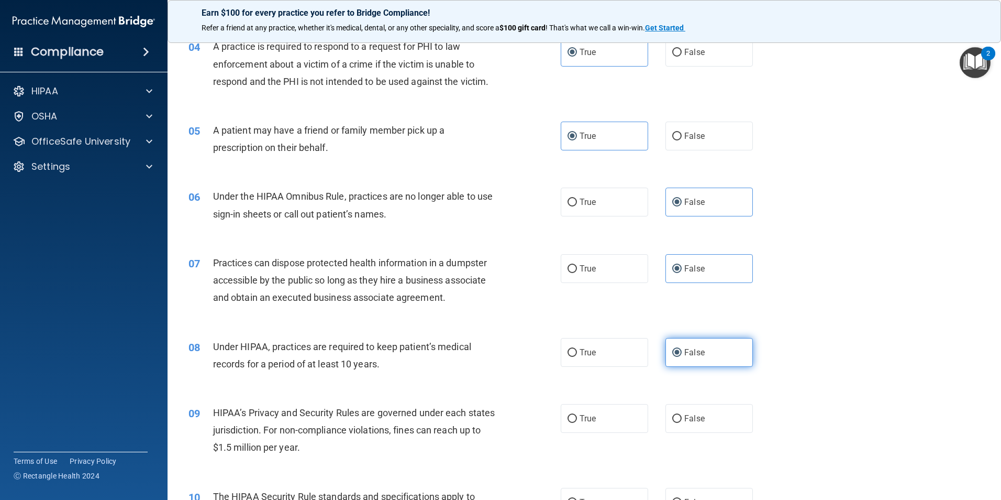
scroll to position [314, 0]
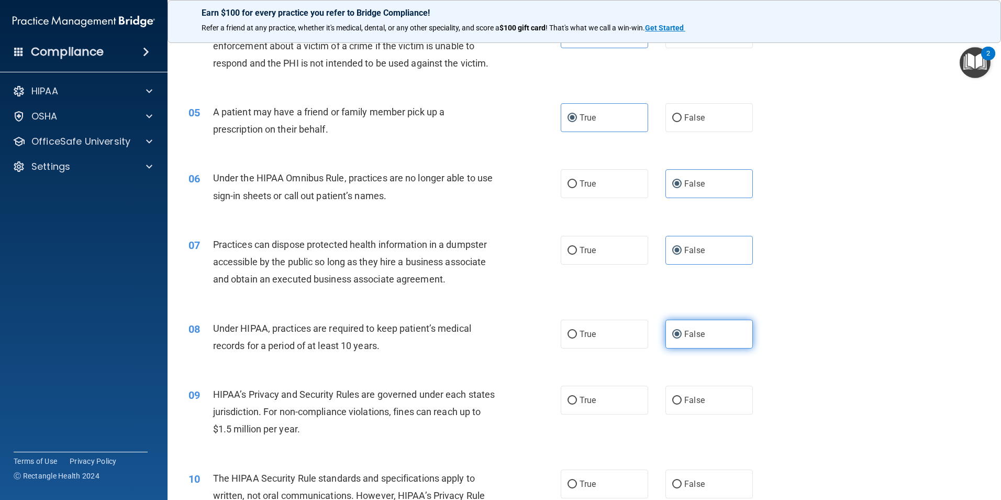
click at [607, 388] on label "False" at bounding box center [709, 399] width 87 height 29
click at [607, 396] on input "False" at bounding box center [677, 400] width 9 height 8
radio input "true"
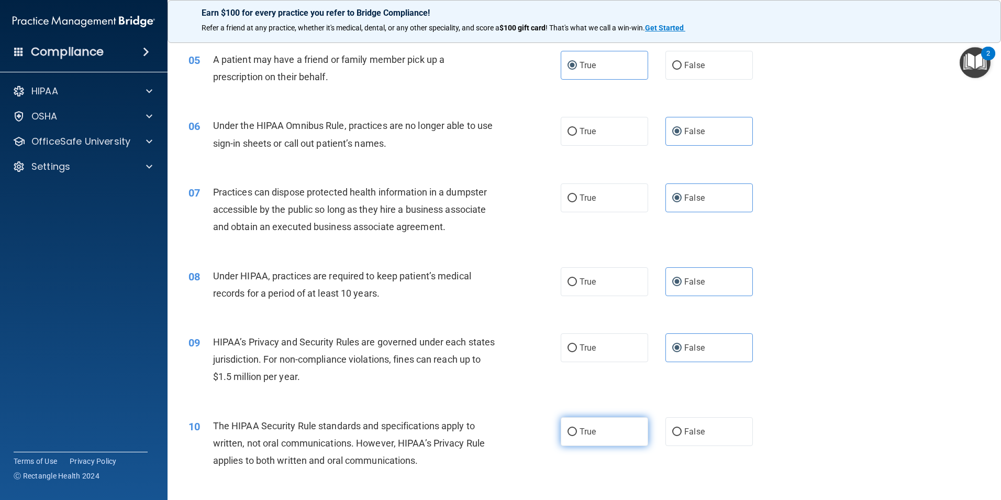
click at [601, 435] on label "True" at bounding box center [604, 431] width 87 height 29
click at [577, 435] on input "True" at bounding box center [572, 432] width 9 height 8
radio input "true"
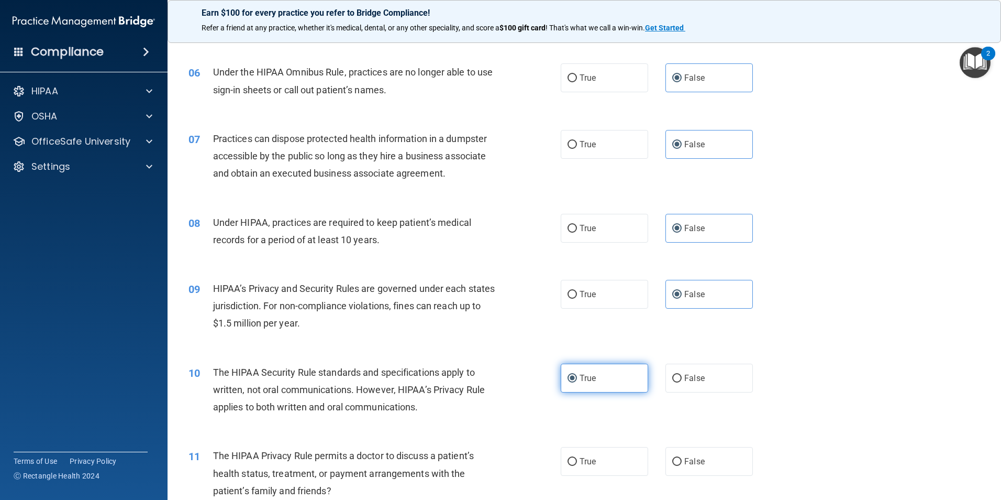
scroll to position [471, 0]
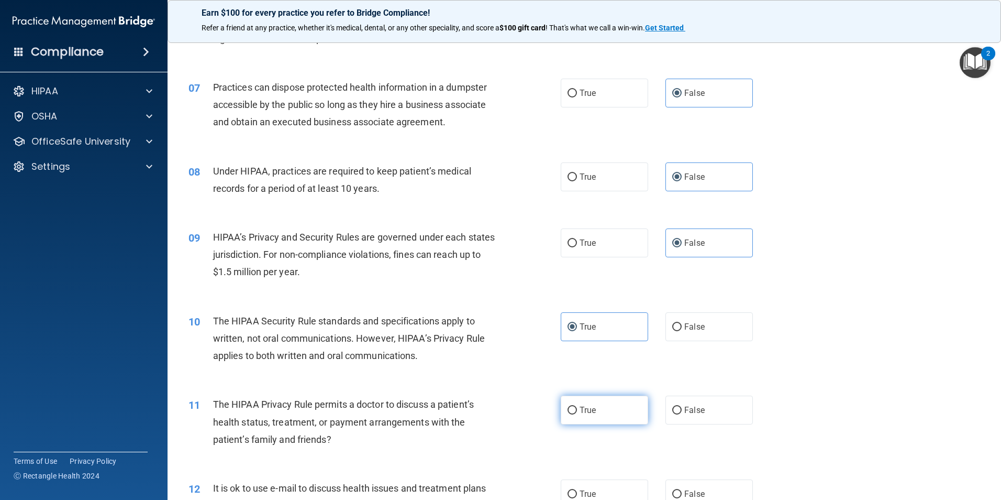
click at [593, 409] on label "True" at bounding box center [604, 409] width 87 height 29
click at [577, 409] on input "True" at bounding box center [572, 410] width 9 height 8
radio input "true"
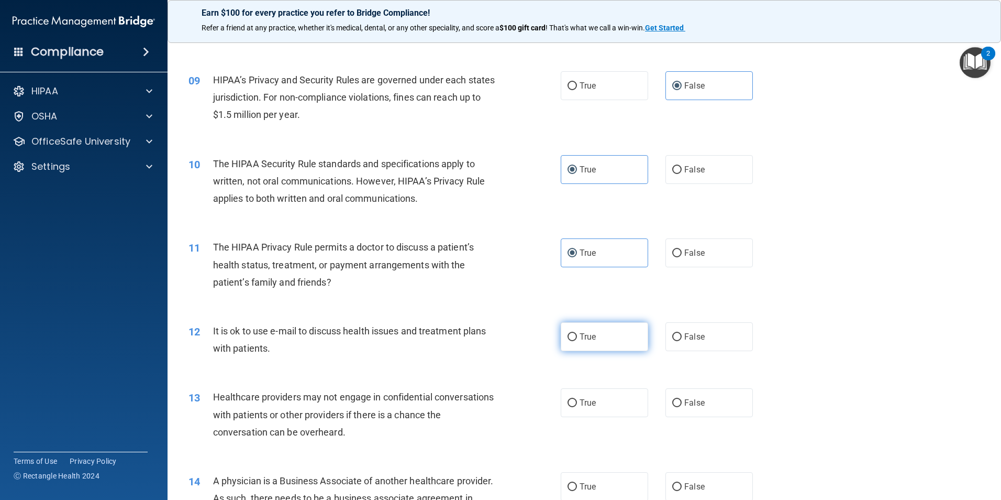
click at [591, 335] on span "True" at bounding box center [588, 337] width 16 height 10
click at [577, 335] on input "True" at bounding box center [572, 337] width 9 height 8
radio input "true"
click at [607, 400] on span "False" at bounding box center [695, 403] width 20 height 10
click at [607, 400] on input "False" at bounding box center [677, 403] width 9 height 8
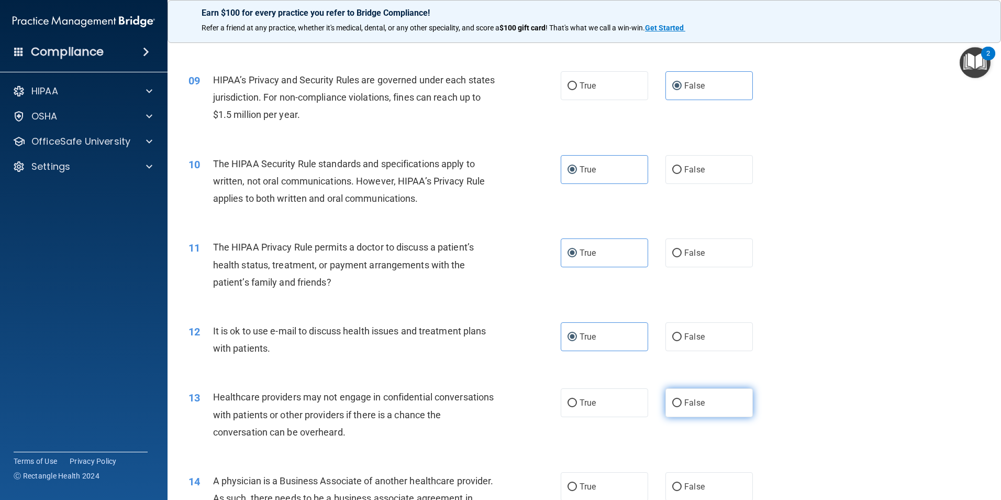
radio input "true"
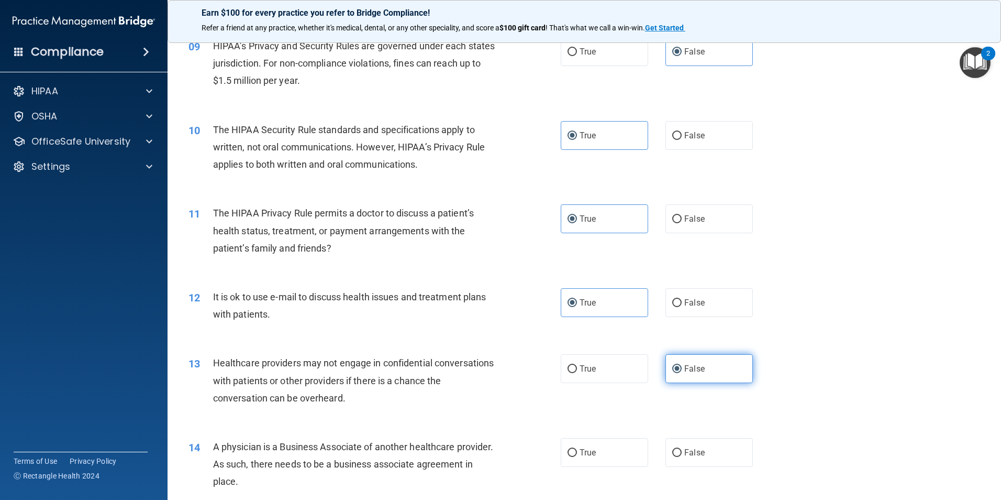
scroll to position [681, 0]
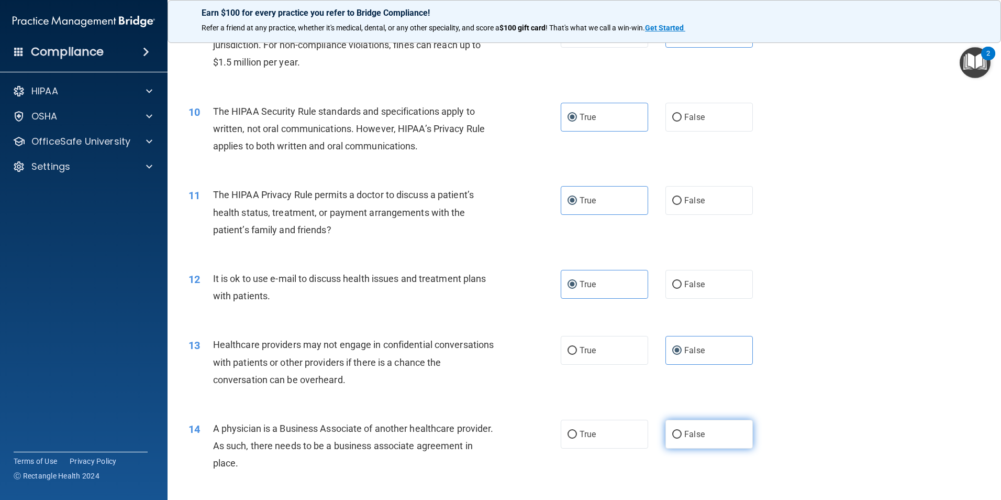
click at [607, 437] on span "False" at bounding box center [695, 434] width 20 height 10
click at [607, 437] on input "False" at bounding box center [677, 435] width 9 height 8
radio input "true"
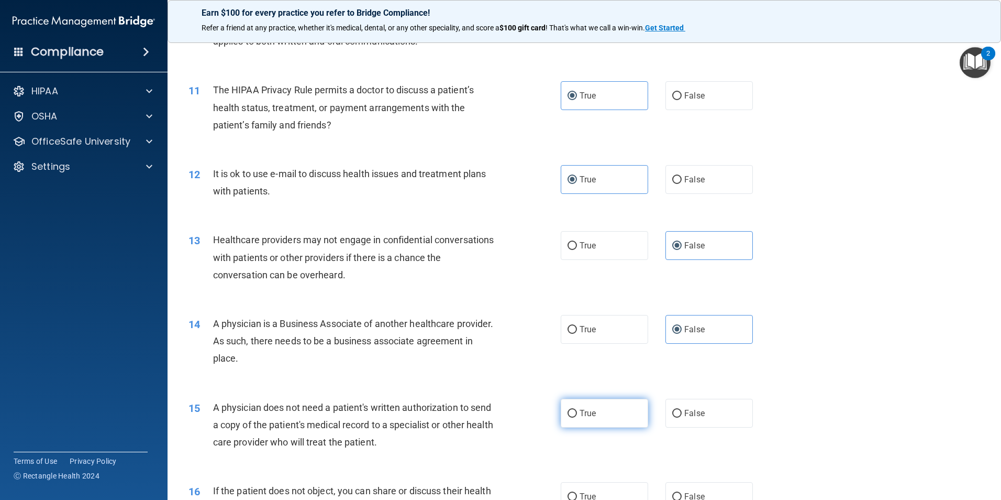
click at [590, 421] on label "True" at bounding box center [604, 413] width 87 height 29
click at [577, 417] on input "True" at bounding box center [572, 414] width 9 height 8
radio input "true"
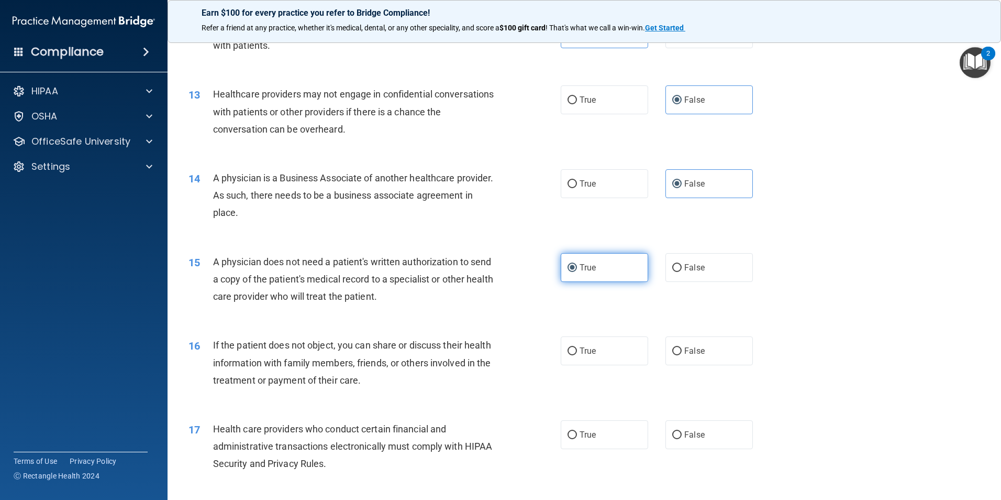
scroll to position [943, 0]
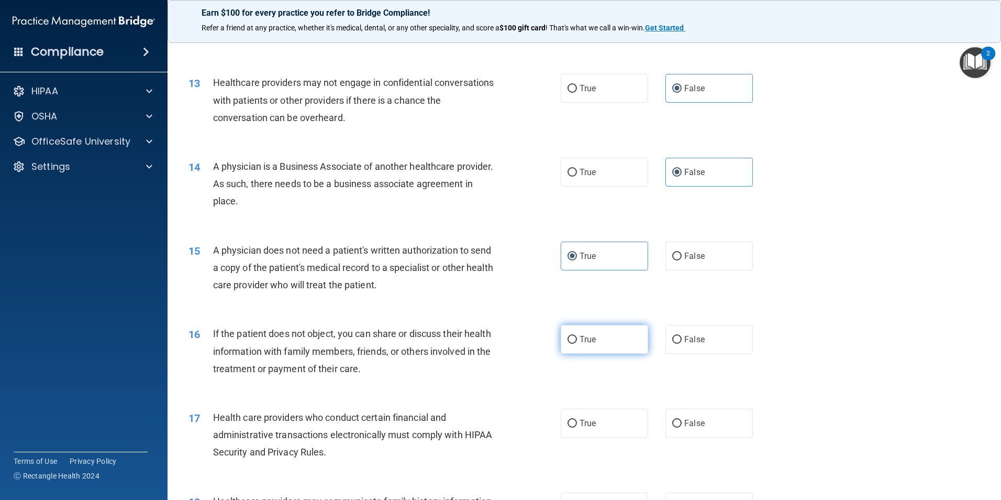
click at [607, 338] on label "True" at bounding box center [604, 339] width 87 height 29
click at [577, 338] on input "True" at bounding box center [572, 340] width 9 height 8
radio input "true"
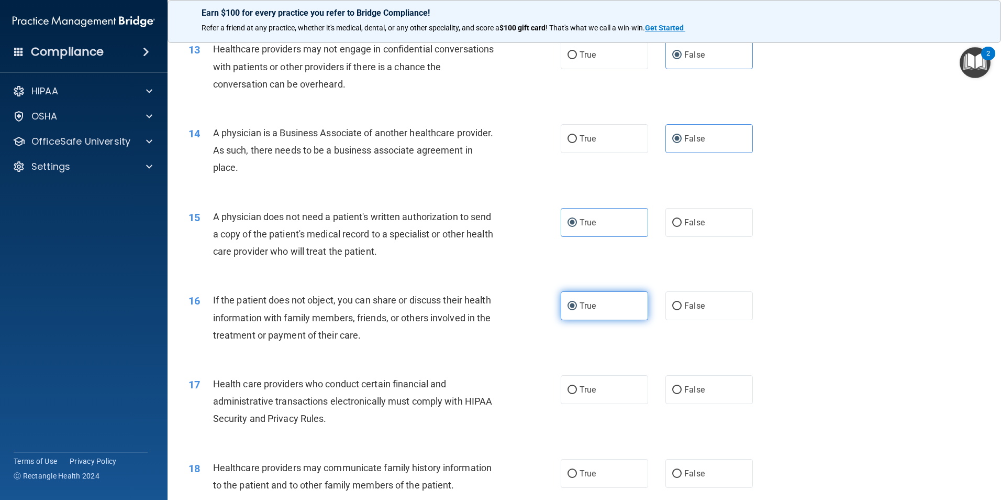
scroll to position [995, 0]
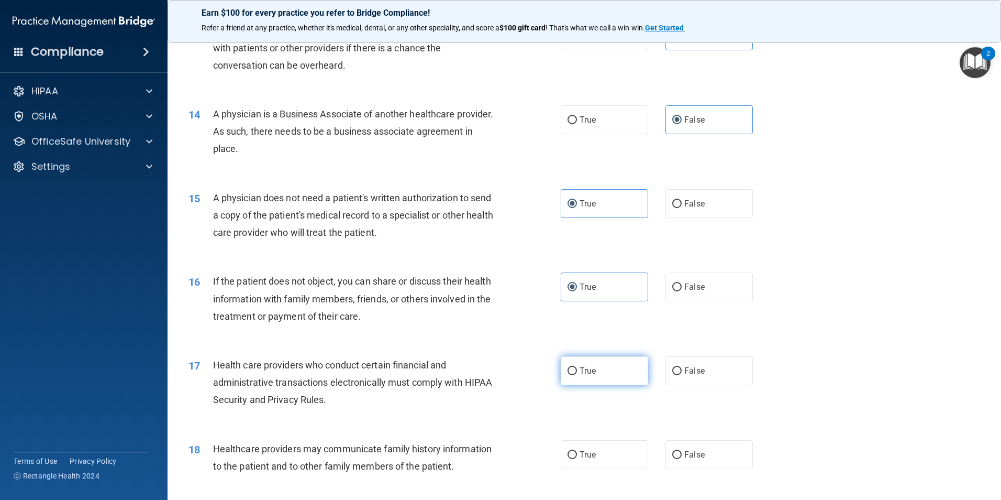
click at [596, 370] on label "True" at bounding box center [604, 370] width 87 height 29
click at [577, 370] on input "True" at bounding box center [572, 371] width 9 height 8
radio input "true"
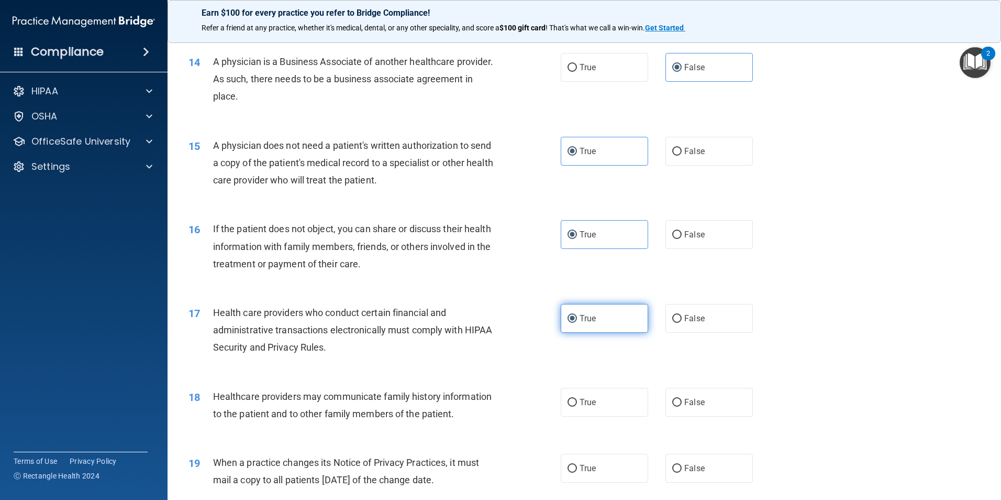
scroll to position [1100, 0]
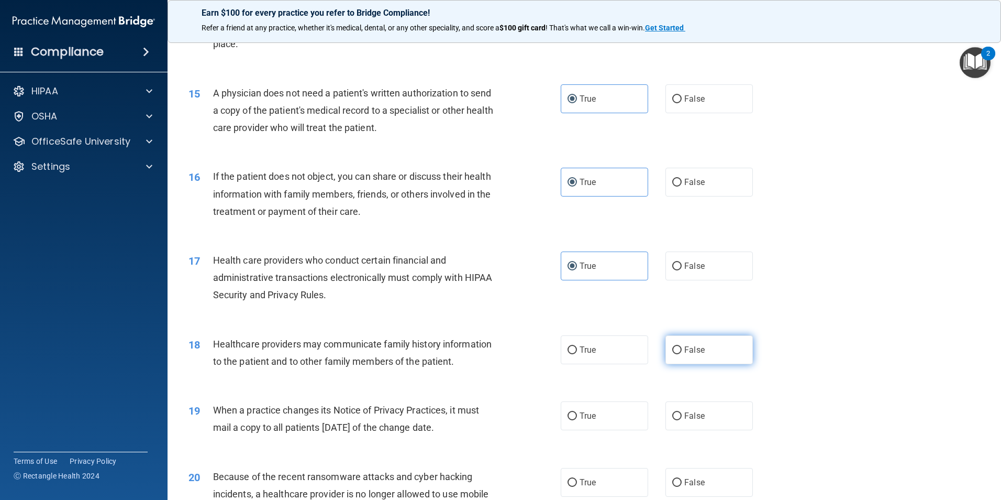
click at [607, 359] on label "False" at bounding box center [709, 349] width 87 height 29
click at [607, 354] on input "False" at bounding box center [677, 350] width 9 height 8
radio input "true"
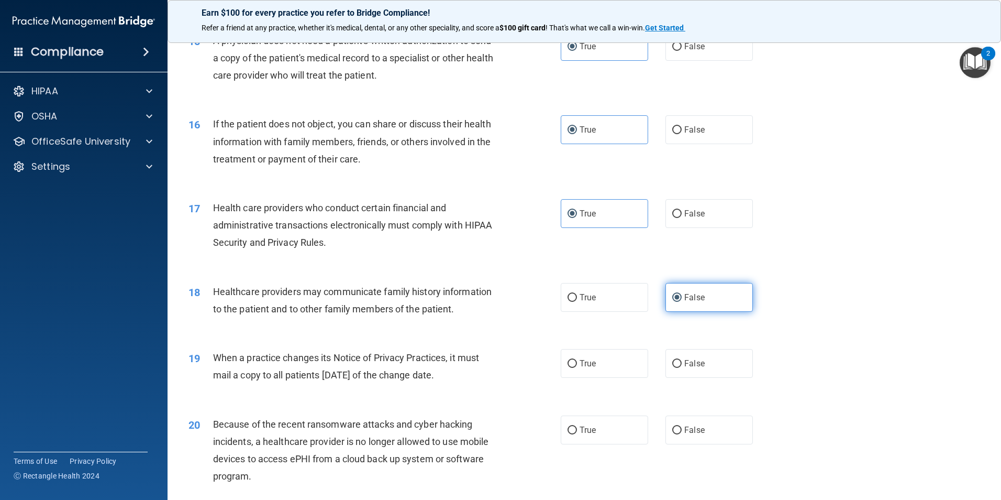
click at [607, 359] on label "False" at bounding box center [709, 363] width 87 height 29
click at [607, 360] on input "False" at bounding box center [677, 364] width 9 height 8
radio input "true"
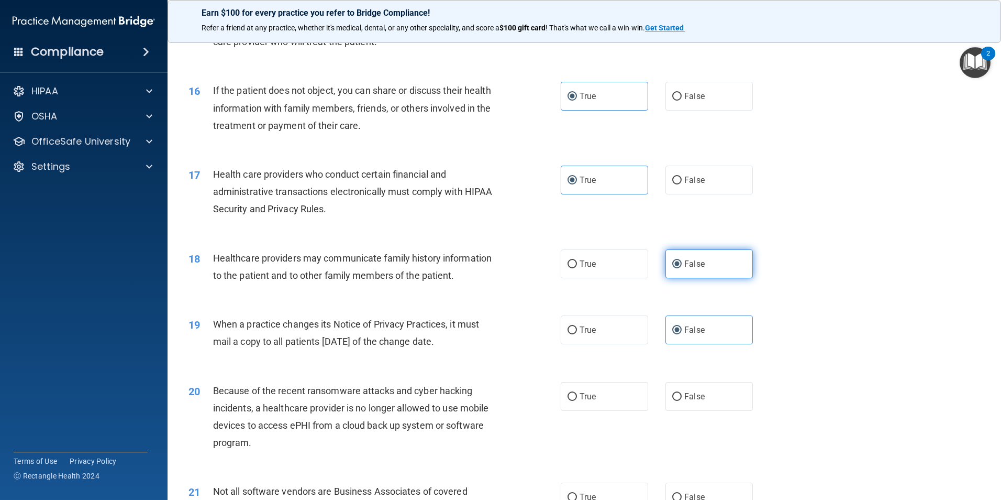
scroll to position [1205, 0]
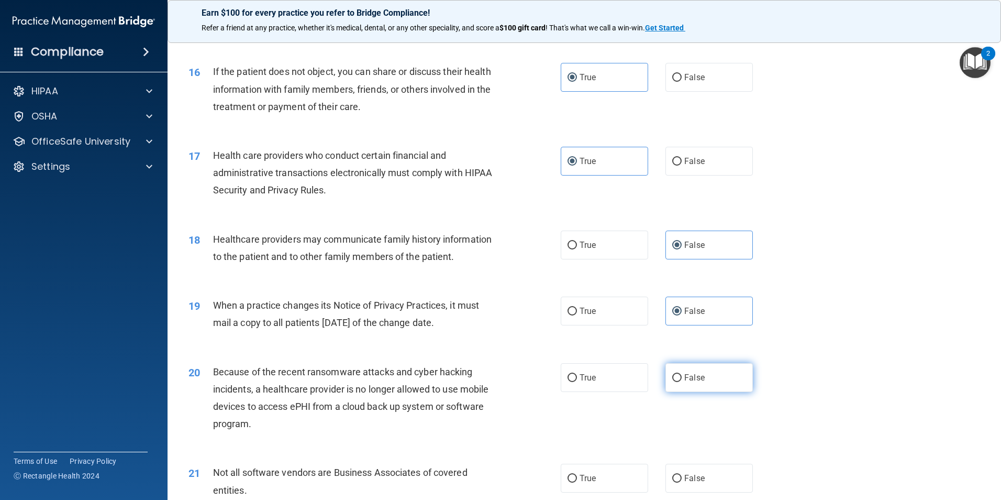
click at [607, 366] on label "False" at bounding box center [709, 377] width 87 height 29
click at [607, 374] on input "False" at bounding box center [677, 378] width 9 height 8
radio input "true"
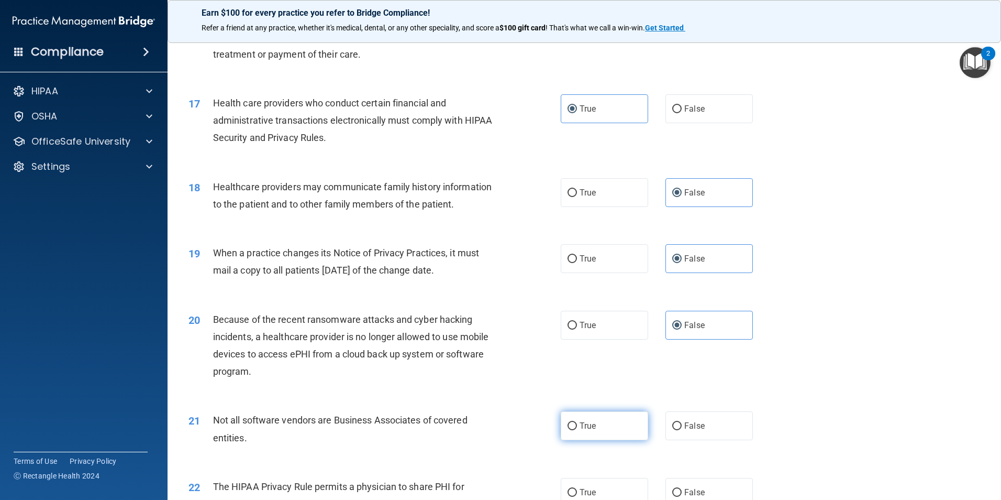
click at [592, 425] on span "True" at bounding box center [588, 426] width 16 height 10
click at [577, 425] on input "True" at bounding box center [572, 426] width 9 height 8
radio input "true"
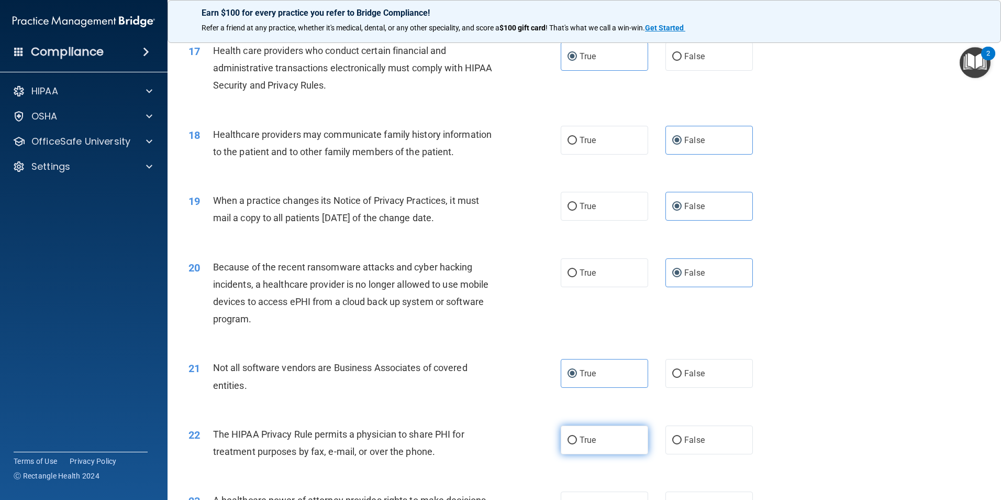
click at [600, 433] on label "True" at bounding box center [604, 439] width 87 height 29
click at [577, 436] on input "True" at bounding box center [572, 440] width 9 height 8
radio input "true"
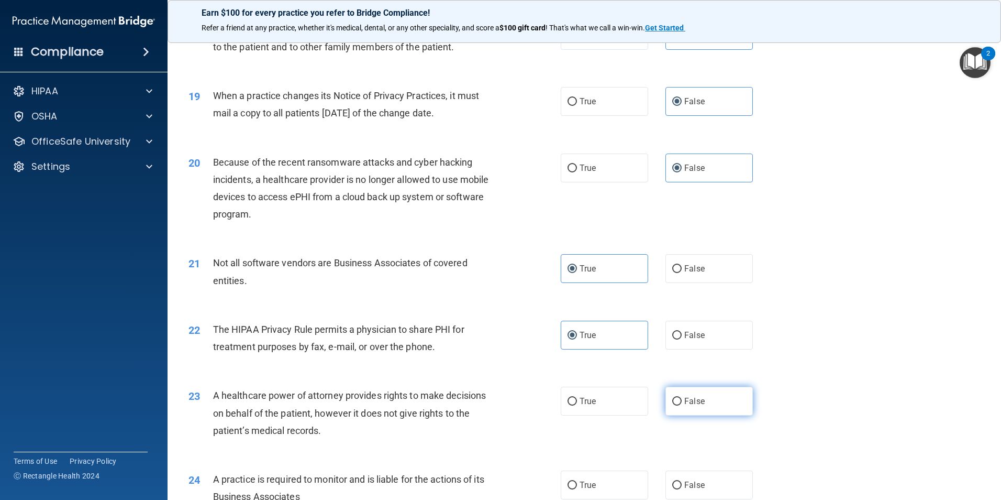
click at [607, 409] on label "False" at bounding box center [709, 401] width 87 height 29
click at [607, 405] on input "False" at bounding box center [677, 402] width 9 height 8
radio input "true"
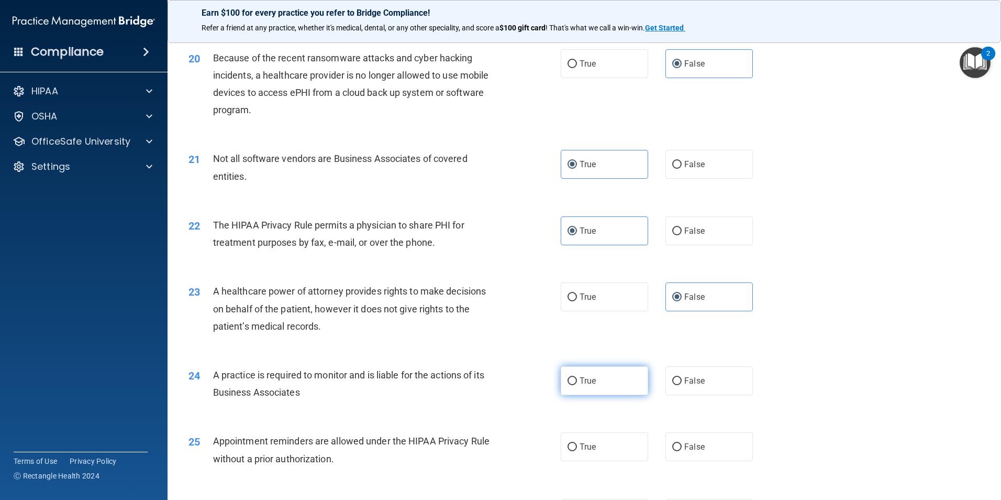
scroll to position [1519, 0]
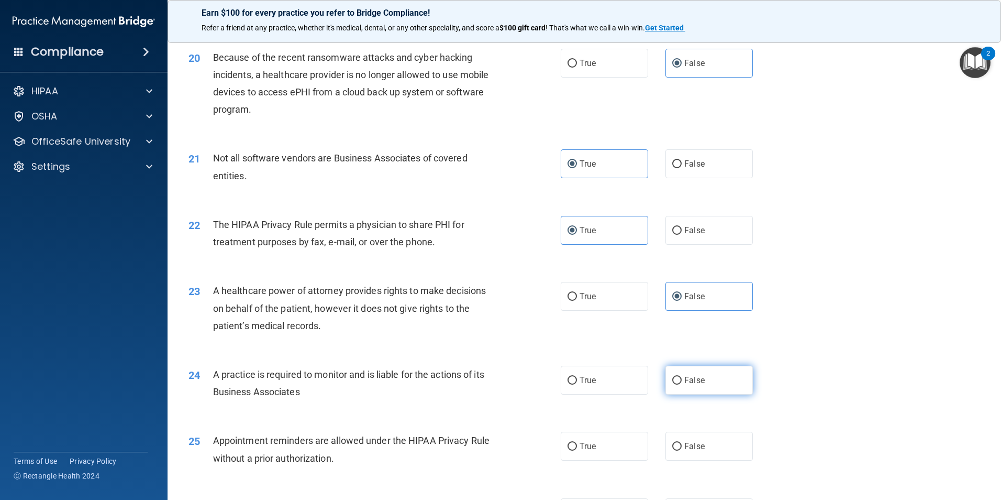
click at [607, 392] on label "False" at bounding box center [709, 380] width 87 height 29
click at [607, 384] on input "False" at bounding box center [677, 381] width 9 height 8
radio input "true"
click at [600, 454] on label "True" at bounding box center [604, 446] width 87 height 29
click at [577, 450] on input "True" at bounding box center [572, 447] width 9 height 8
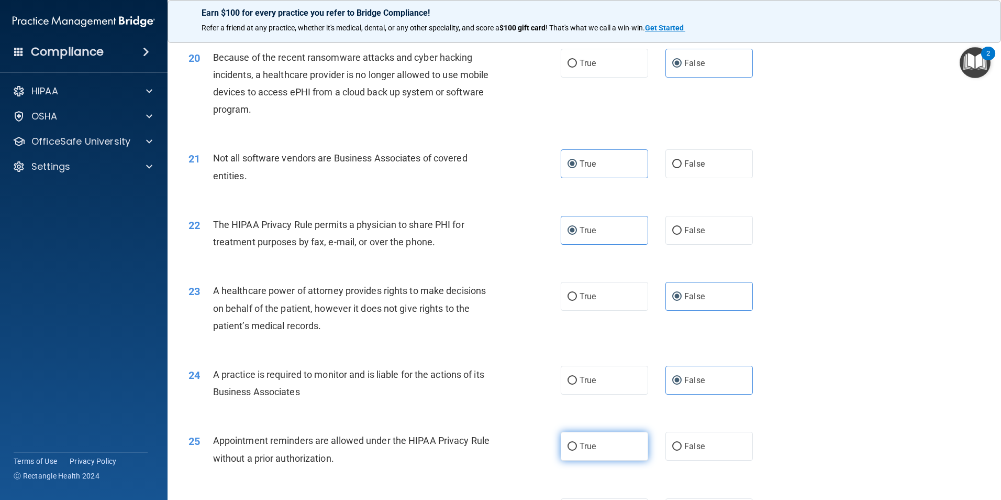
radio input "true"
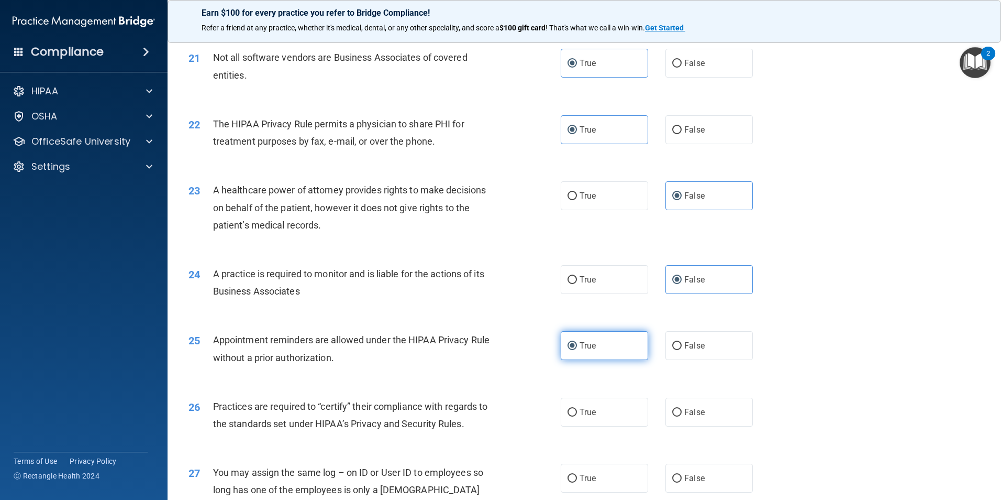
scroll to position [1624, 0]
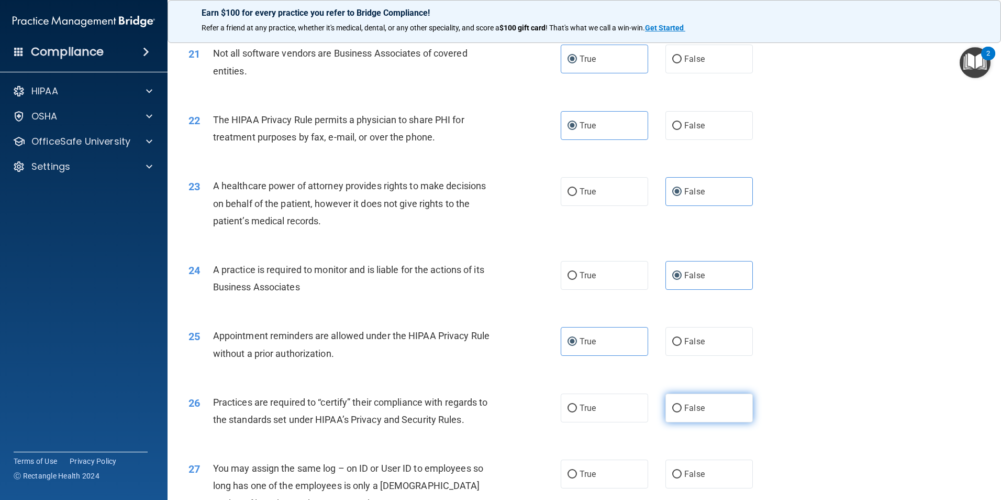
click at [607, 407] on span "False" at bounding box center [695, 408] width 20 height 10
click at [607, 407] on input "False" at bounding box center [677, 408] width 9 height 8
radio input "true"
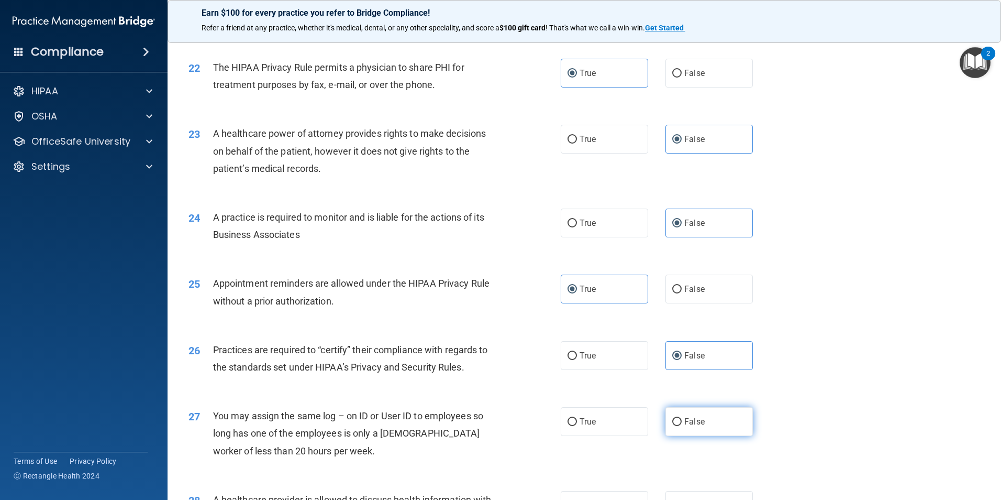
click at [607, 423] on span "False" at bounding box center [695, 421] width 20 height 10
click at [607, 423] on input "False" at bounding box center [677, 422] width 9 height 8
radio input "true"
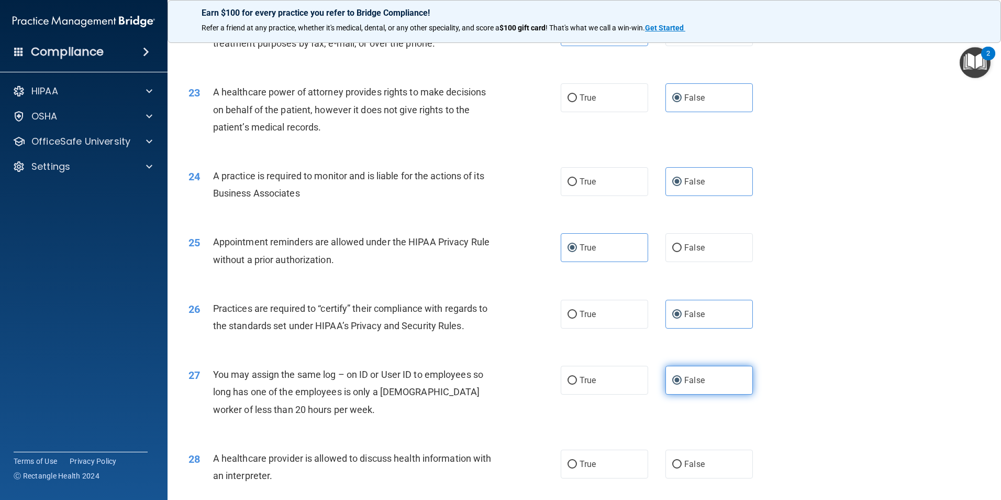
scroll to position [1781, 0]
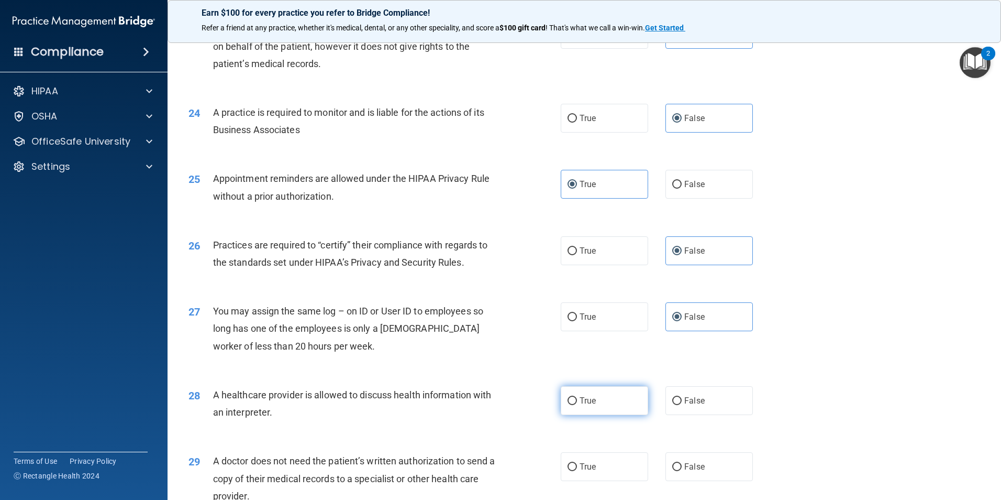
click at [607, 402] on label "True" at bounding box center [604, 400] width 87 height 29
click at [577, 402] on input "True" at bounding box center [572, 401] width 9 height 8
radio input "true"
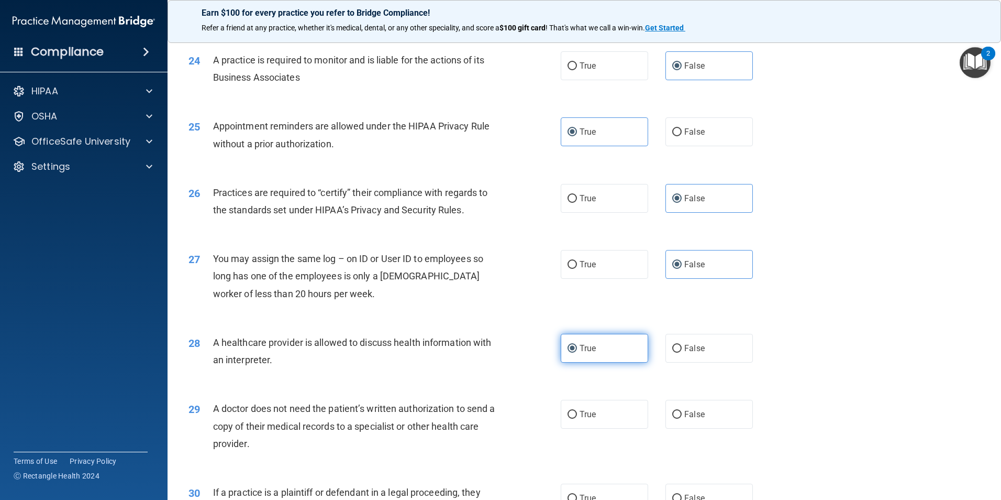
scroll to position [1886, 0]
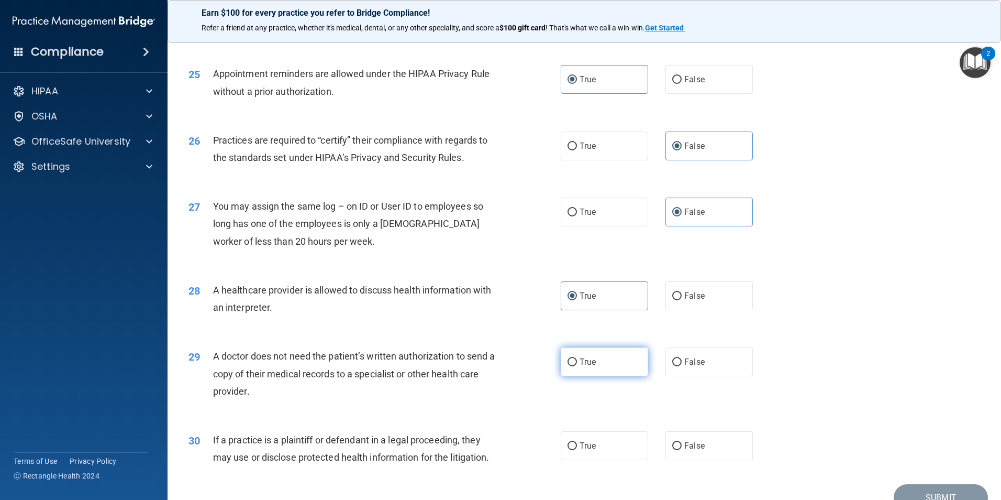
click at [605, 368] on label "True" at bounding box center [604, 361] width 87 height 29
click at [577, 366] on input "True" at bounding box center [572, 362] width 9 height 8
radio input "true"
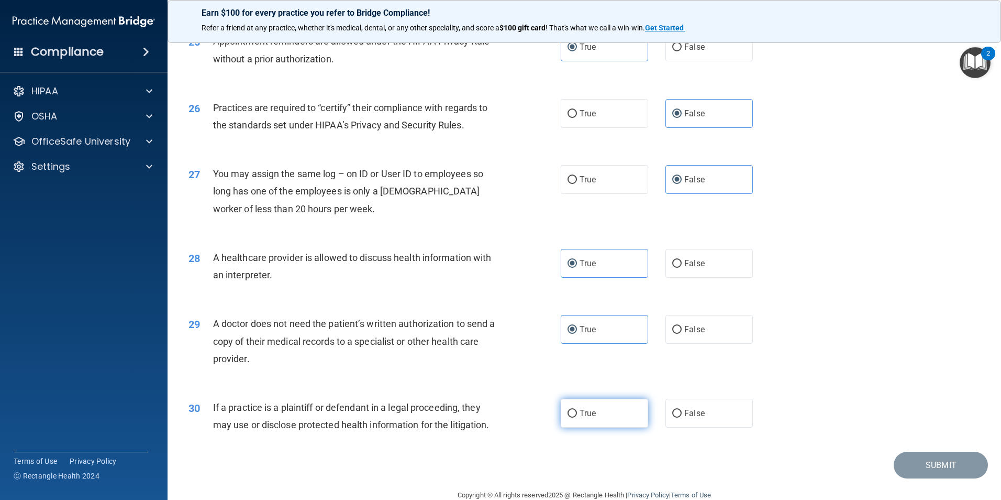
scroll to position [1938, 0]
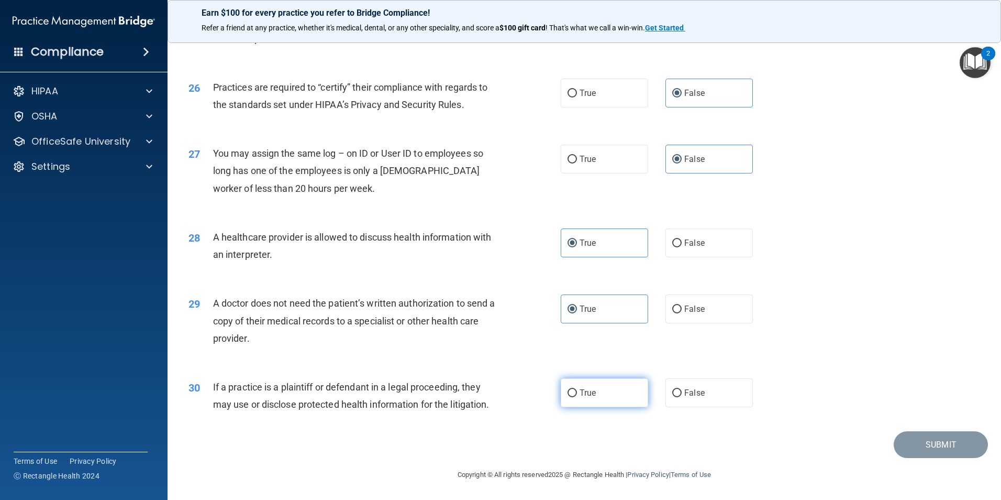
click at [603, 399] on label "True" at bounding box center [604, 392] width 87 height 29
click at [577, 397] on input "True" at bounding box center [572, 393] width 9 height 8
radio input "true"
click at [607, 446] on button "Submit" at bounding box center [941, 444] width 94 height 27
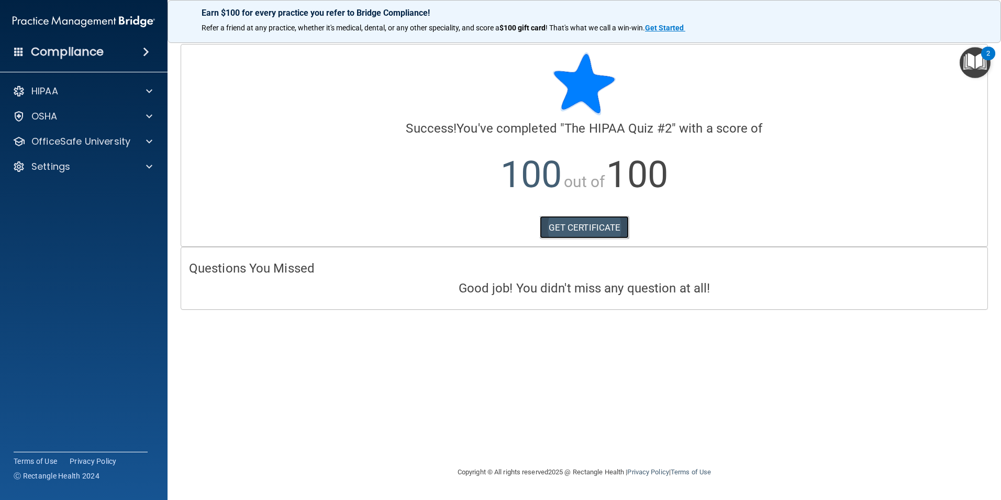
click at [575, 232] on link "GET CERTIFICATE" at bounding box center [585, 227] width 90 height 23
click at [80, 140] on p "OfficeSafe University" at bounding box center [80, 141] width 99 height 13
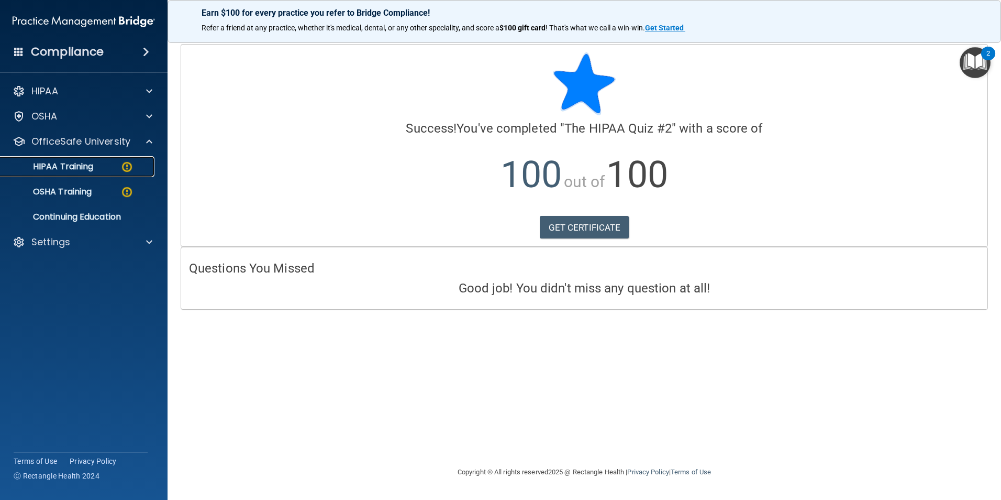
click at [107, 172] on link "HIPAA Training" at bounding box center [72, 166] width 165 height 21
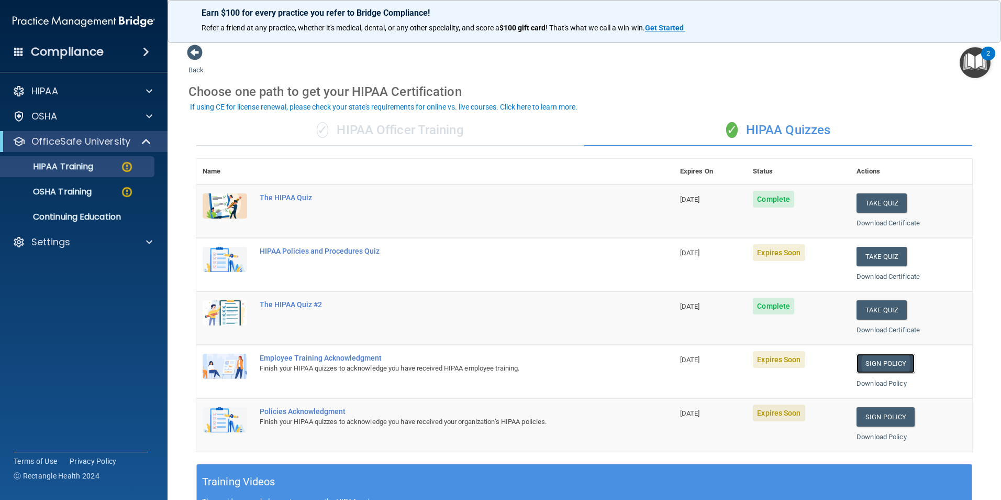
click at [607, 359] on link "Sign Policy" at bounding box center [886, 363] width 58 height 19
click at [102, 172] on link "HIPAA Training" at bounding box center [72, 166] width 165 height 21
click at [96, 199] on link "OSHA Training" at bounding box center [72, 191] width 165 height 21
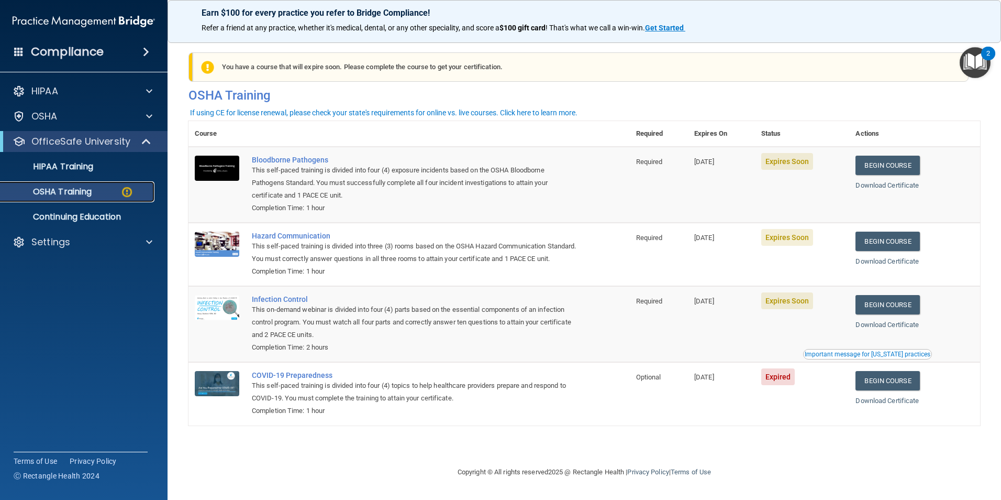
click at [94, 190] on div "OSHA Training" at bounding box center [78, 191] width 143 height 10
click at [92, 173] on link "HIPAA Training" at bounding box center [72, 166] width 165 height 21
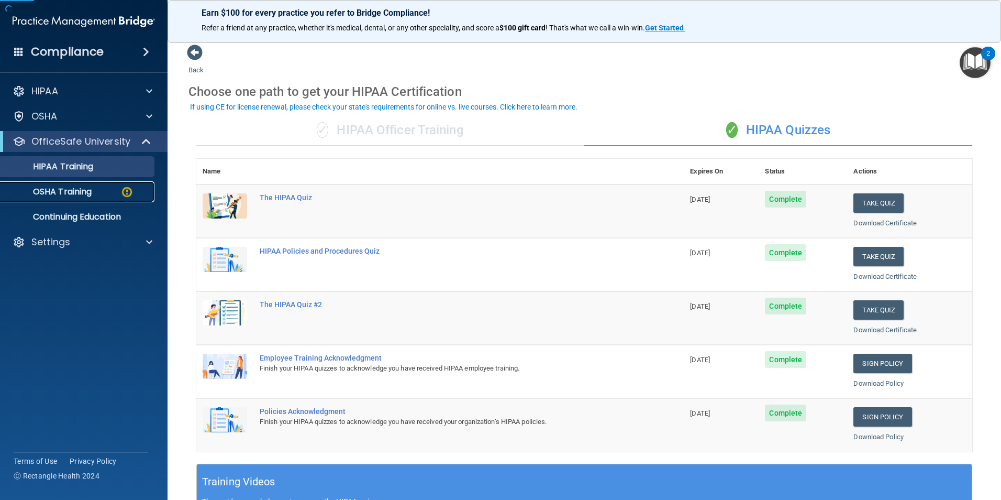
click at [84, 193] on p "OSHA Training" at bounding box center [49, 191] width 85 height 10
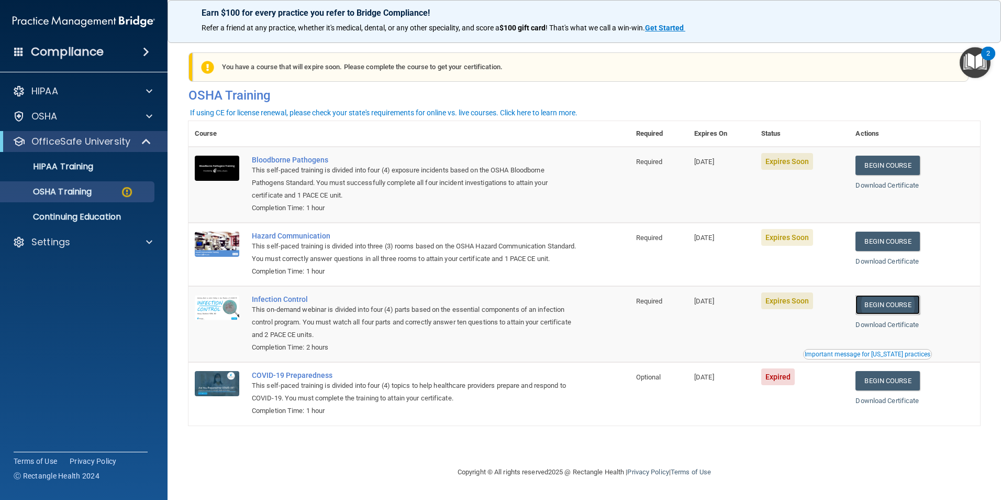
click at [607, 314] on link "Begin Course" at bounding box center [888, 304] width 64 height 19
click at [109, 217] on p "Continuing Education" at bounding box center [78, 217] width 143 height 10
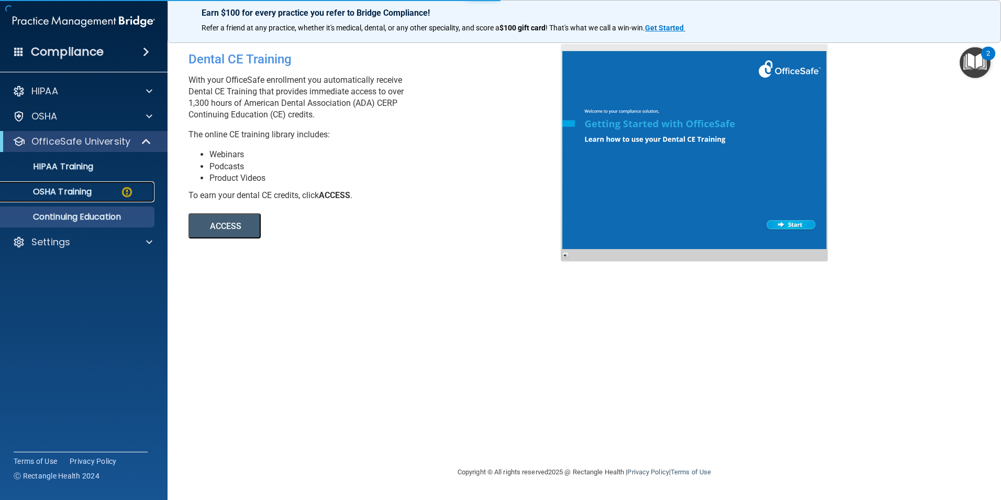
click at [98, 193] on div "OSHA Training" at bounding box center [78, 191] width 143 height 10
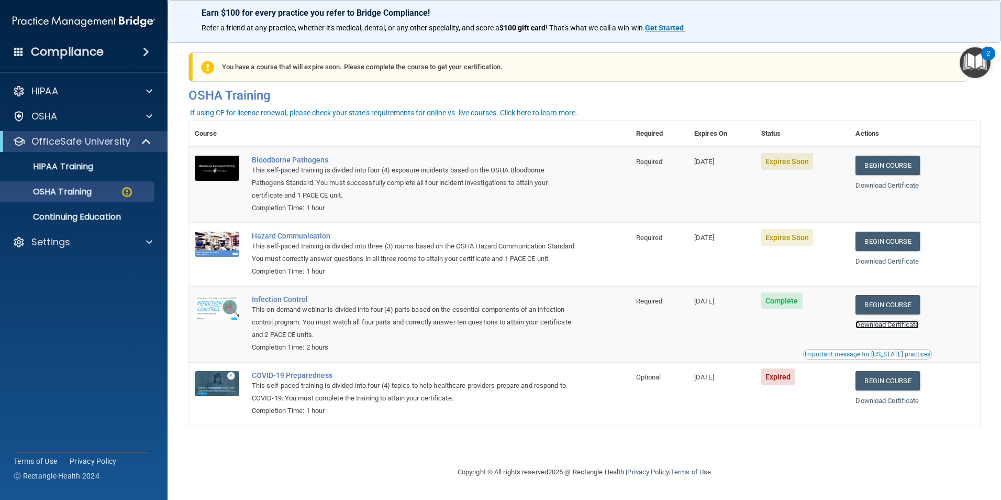
click at [607, 328] on link "Download Certificate" at bounding box center [887, 325] width 63 height 8
click at [607, 246] on link "Begin Course" at bounding box center [888, 241] width 64 height 19
click at [607, 168] on link "Begin Course" at bounding box center [888, 165] width 64 height 19
click at [67, 168] on p "HIPAA Training" at bounding box center [50, 166] width 86 height 10
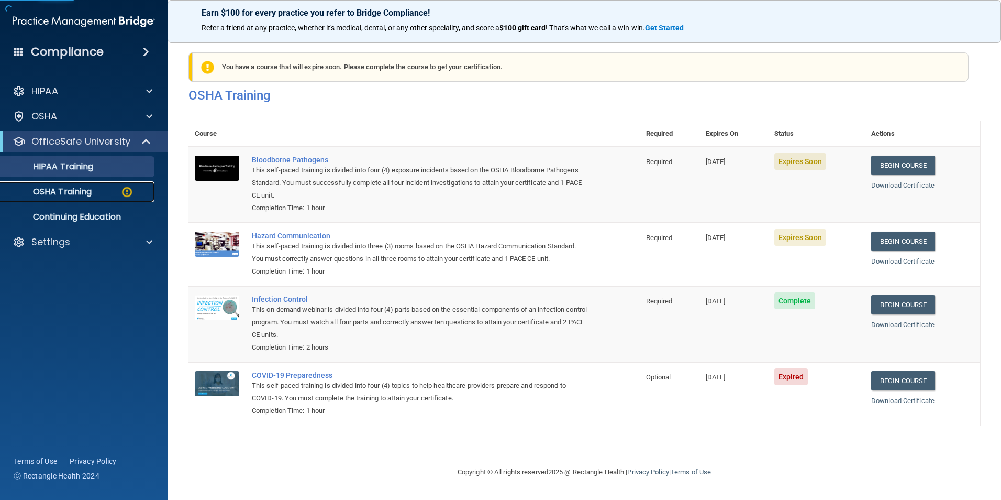
click at [63, 192] on p "OSHA Training" at bounding box center [49, 191] width 85 height 10
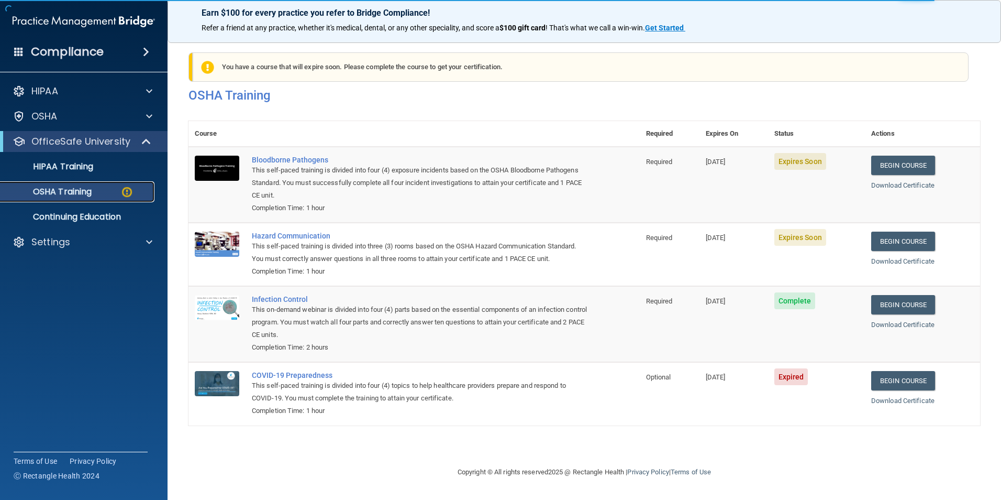
click at [58, 194] on p "OSHA Training" at bounding box center [49, 191] width 85 height 10
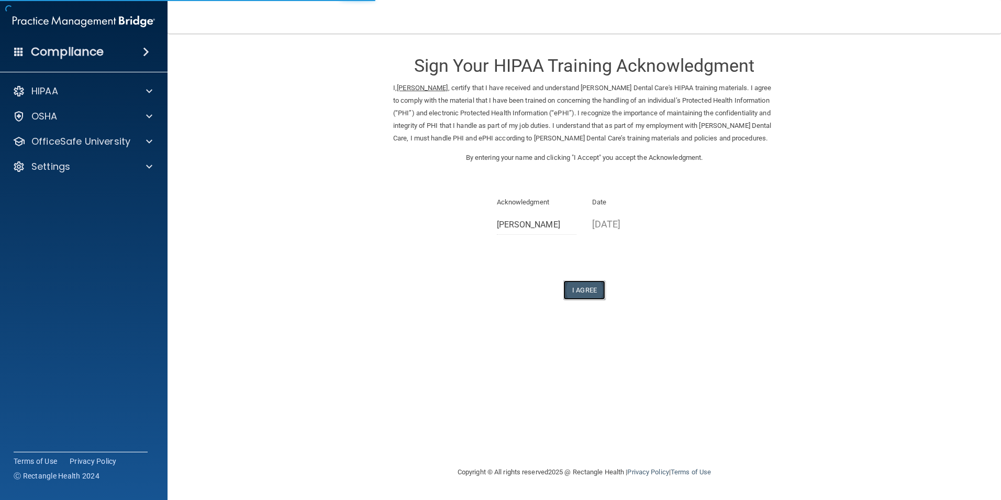
click at [586, 290] on button "I Agree" at bounding box center [585, 289] width 42 height 19
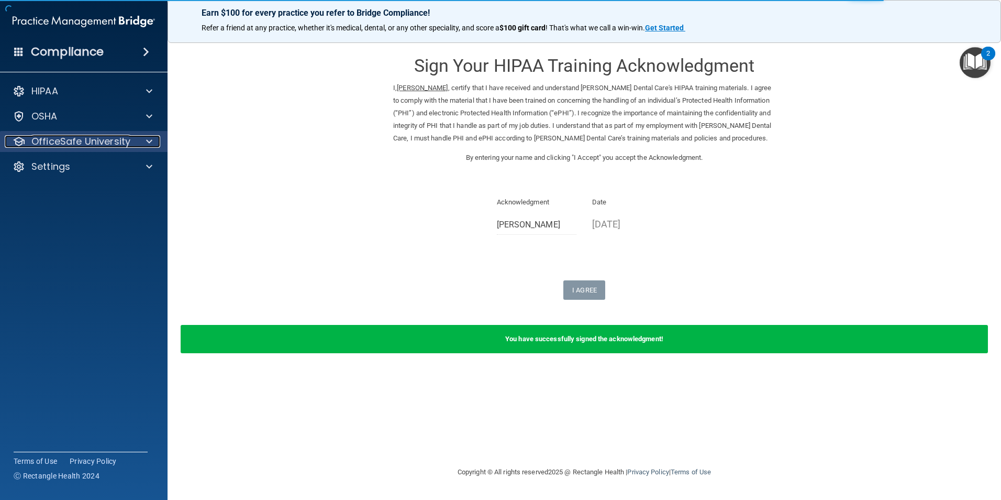
click at [49, 142] on p "OfficeSafe University" at bounding box center [80, 141] width 99 height 13
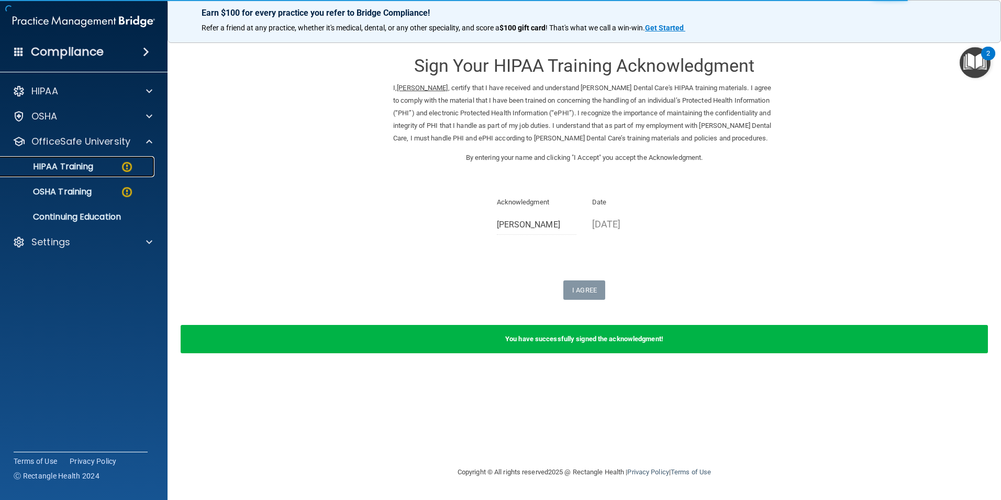
click at [62, 170] on p "HIPAA Training" at bounding box center [50, 166] width 86 height 10
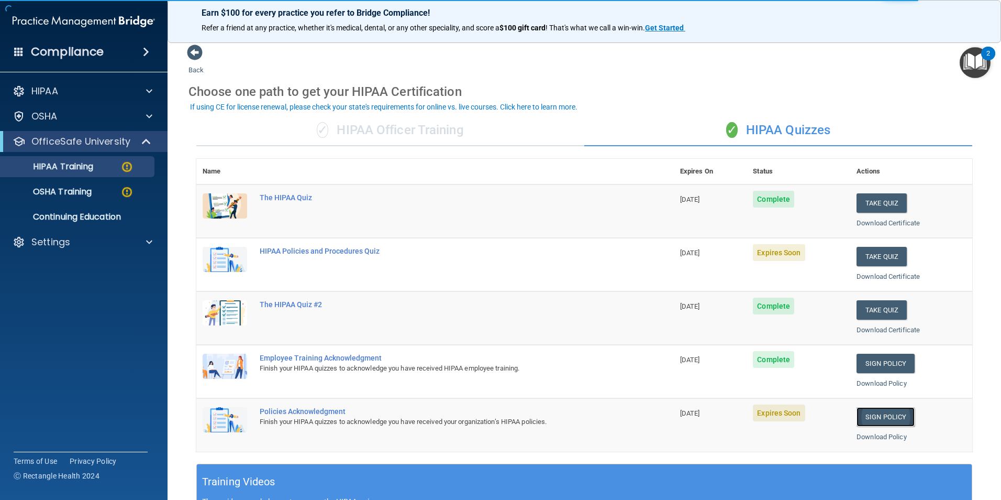
click at [881, 422] on link "Sign Policy" at bounding box center [886, 416] width 58 height 19
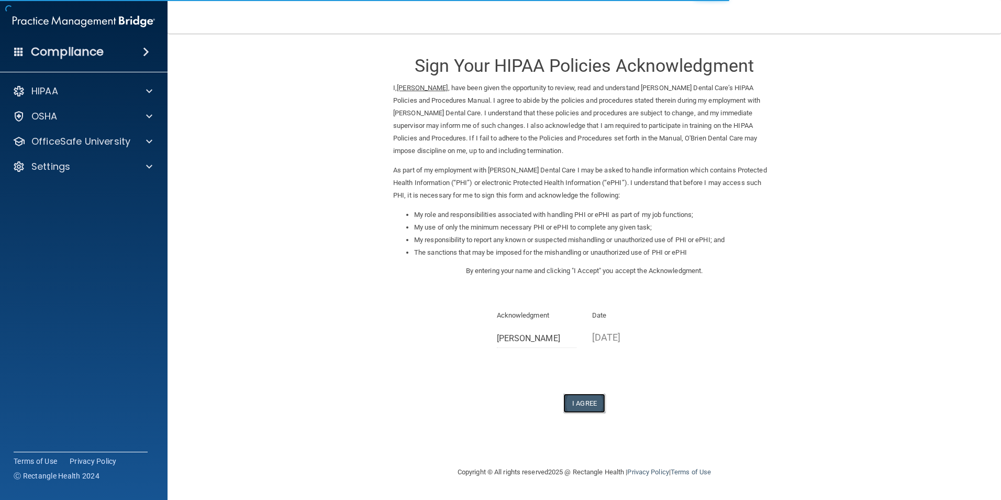
click at [585, 400] on button "I Agree" at bounding box center [585, 402] width 42 height 19
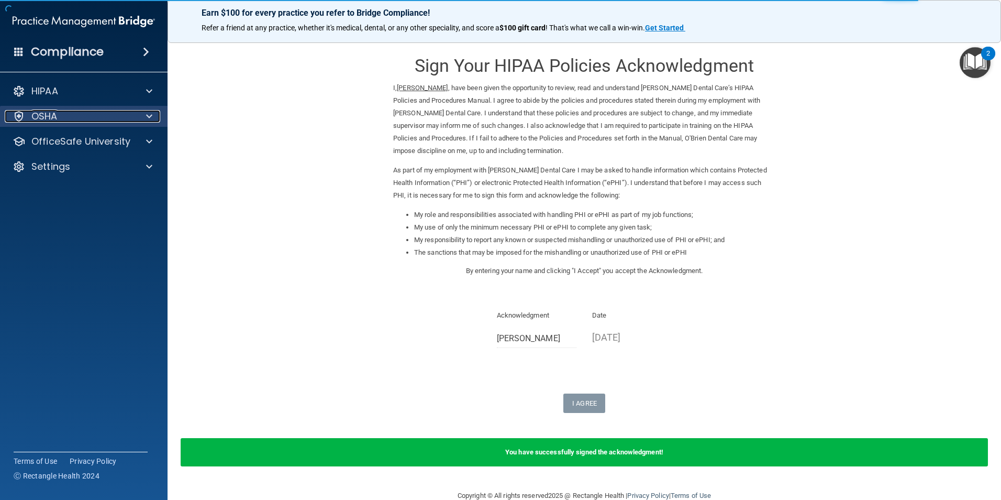
click at [83, 115] on div "OSHA" at bounding box center [70, 116] width 130 height 13
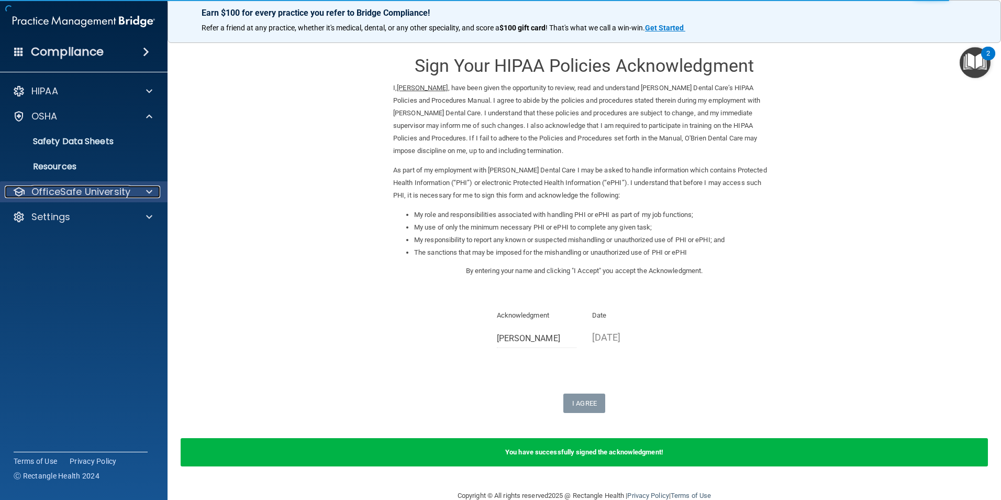
click at [94, 190] on p "OfficeSafe University" at bounding box center [80, 191] width 99 height 13
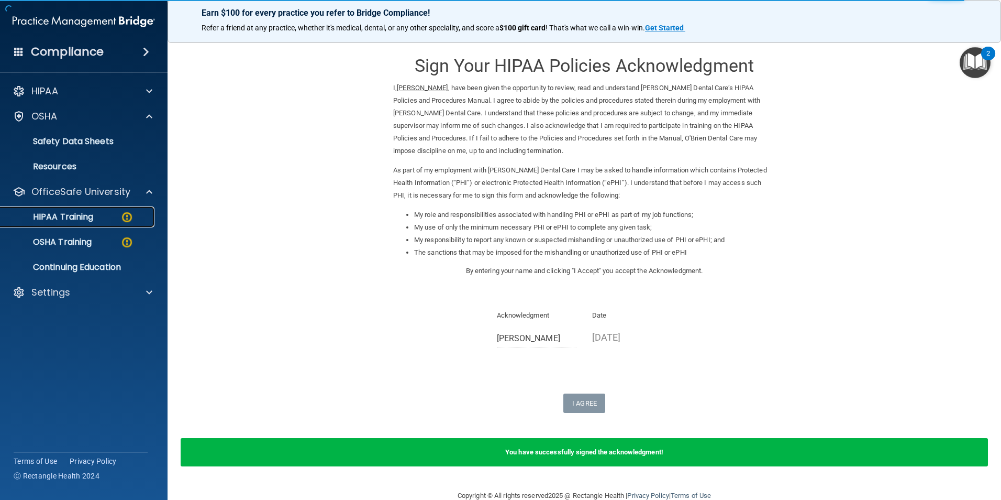
click at [99, 209] on link "HIPAA Training" at bounding box center [72, 216] width 165 height 21
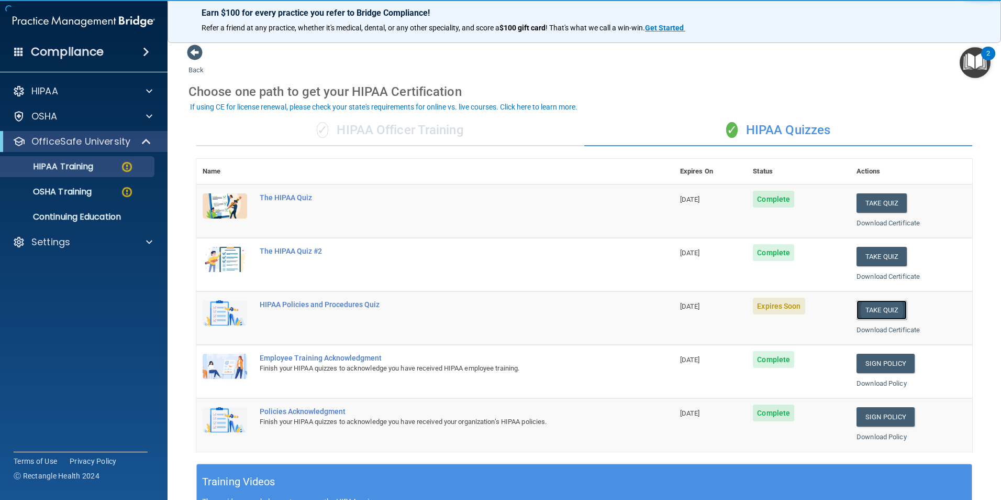
click at [868, 308] on button "Take Quiz" at bounding box center [882, 309] width 50 height 19
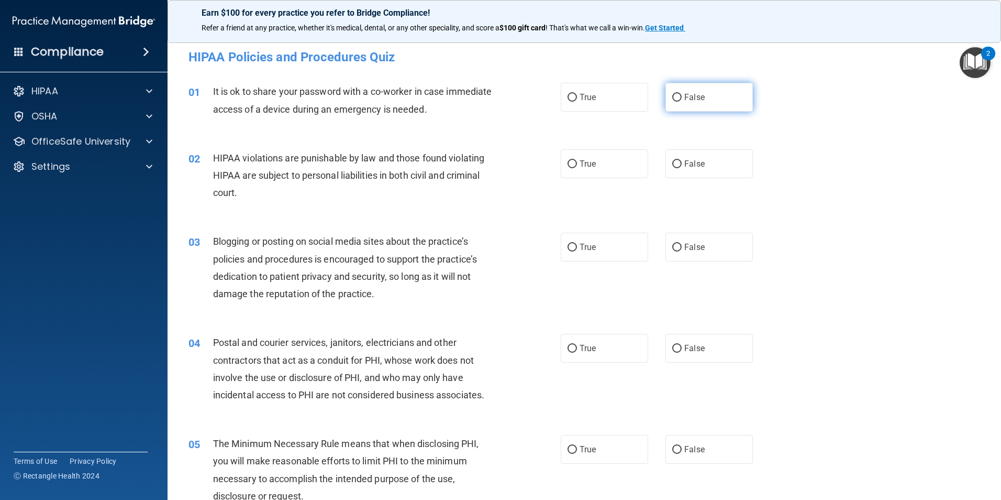
click at [690, 100] on span "False" at bounding box center [695, 97] width 20 height 10
click at [682, 100] on input "False" at bounding box center [677, 98] width 9 height 8
radio input "true"
click at [595, 167] on label "True" at bounding box center [604, 163] width 87 height 29
click at [577, 167] on input "True" at bounding box center [572, 164] width 9 height 8
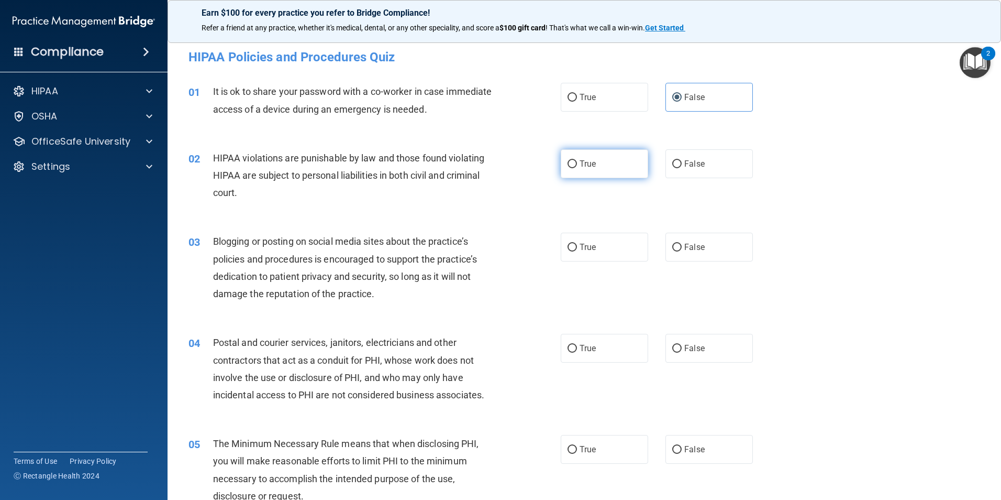
radio input "true"
click at [656, 250] on div "True False" at bounding box center [666, 247] width 210 height 29
click at [708, 252] on label "False" at bounding box center [709, 247] width 87 height 29
click at [682, 251] on input "False" at bounding box center [677, 248] width 9 height 8
radio input "true"
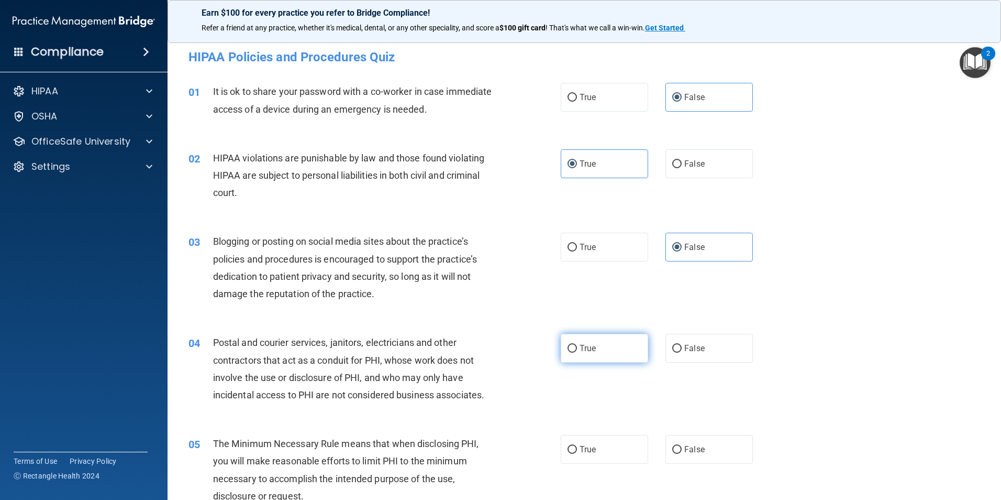
click at [598, 348] on label "True" at bounding box center [604, 348] width 87 height 29
click at [577, 348] on input "True" at bounding box center [572, 349] width 9 height 8
radio input "true"
click at [615, 451] on label "True" at bounding box center [604, 449] width 87 height 29
click at [577, 451] on input "True" at bounding box center [572, 450] width 9 height 8
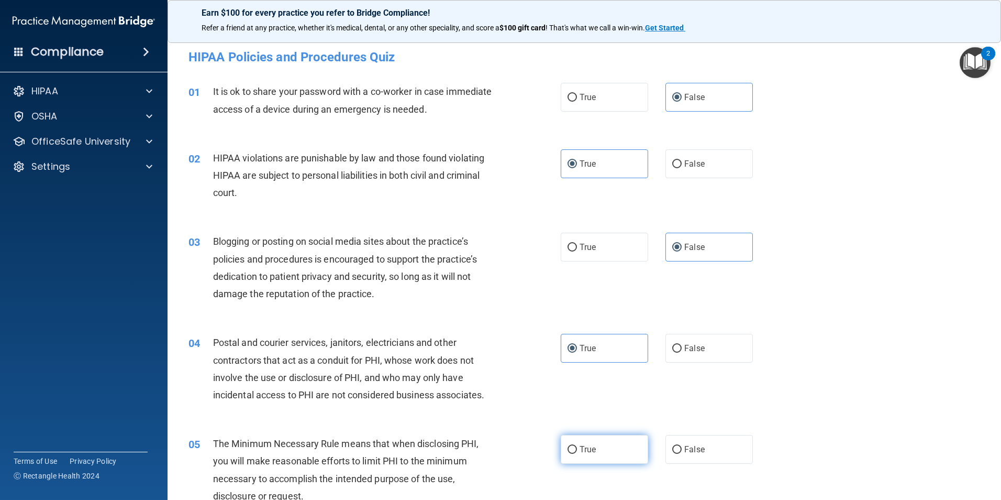
radio input "true"
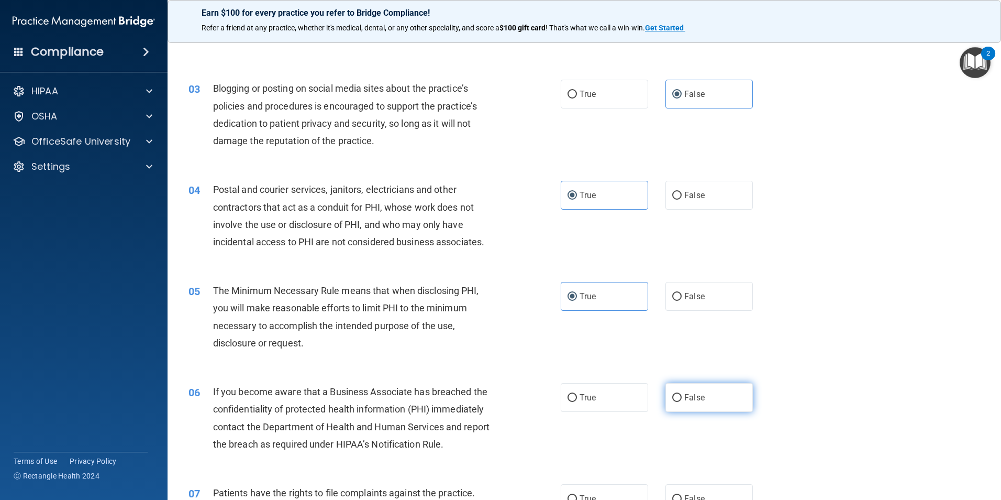
scroll to position [157, 0]
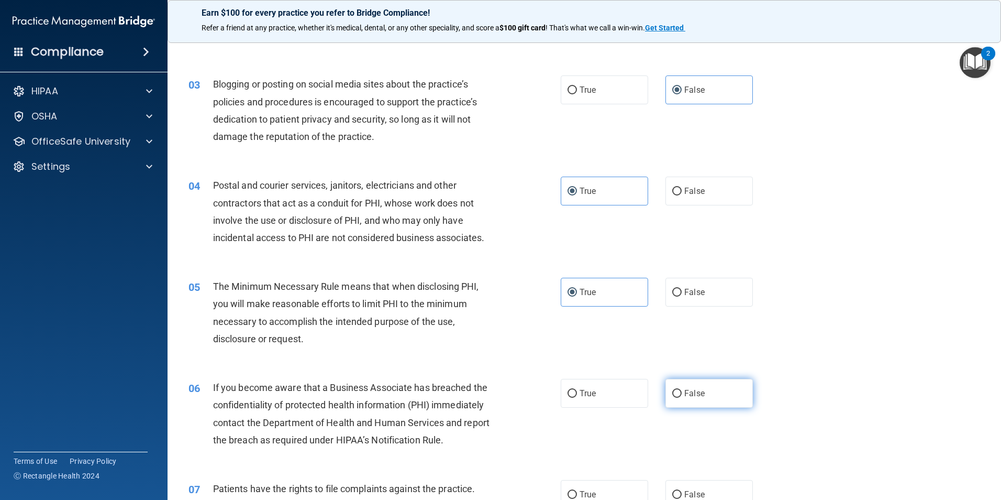
click at [673, 394] on input "False" at bounding box center [677, 394] width 9 height 8
radio input "true"
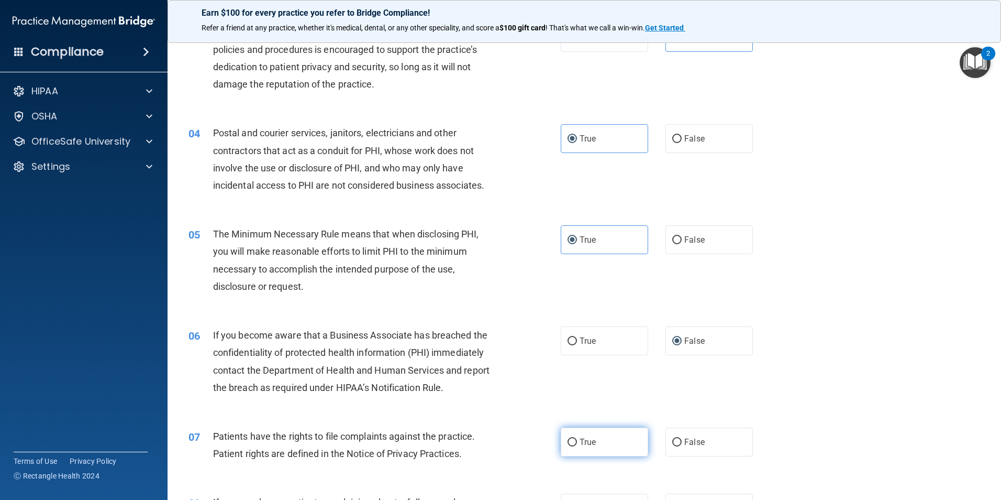
click at [589, 437] on span "True" at bounding box center [588, 442] width 16 height 10
click at [577, 438] on input "True" at bounding box center [572, 442] width 9 height 8
radio input "true"
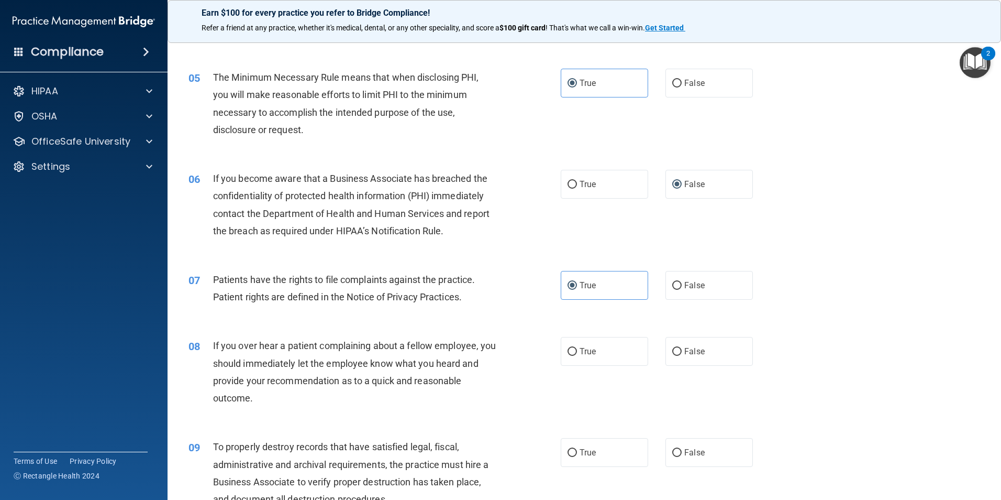
scroll to position [367, 0]
click at [672, 358] on label "False" at bounding box center [709, 350] width 87 height 29
click at [673, 355] on input "False" at bounding box center [677, 351] width 9 height 8
radio input "true"
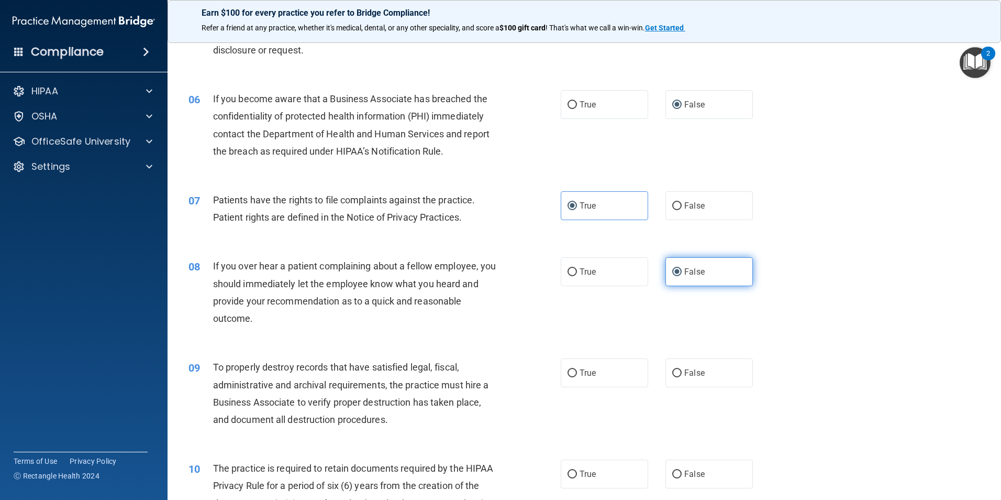
scroll to position [471, 0]
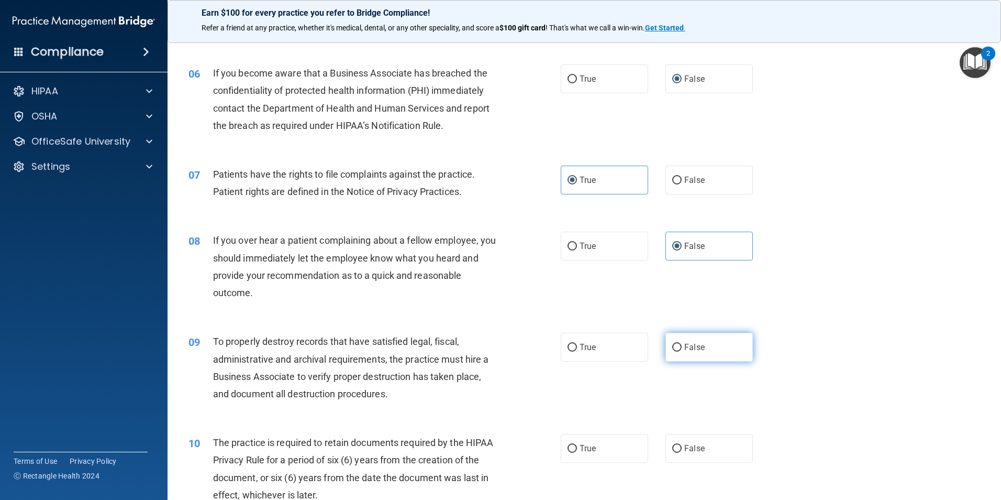
click at [689, 345] on span "False" at bounding box center [695, 347] width 20 height 10
click at [682, 345] on input "False" at bounding box center [677, 348] width 9 height 8
radio input "true"
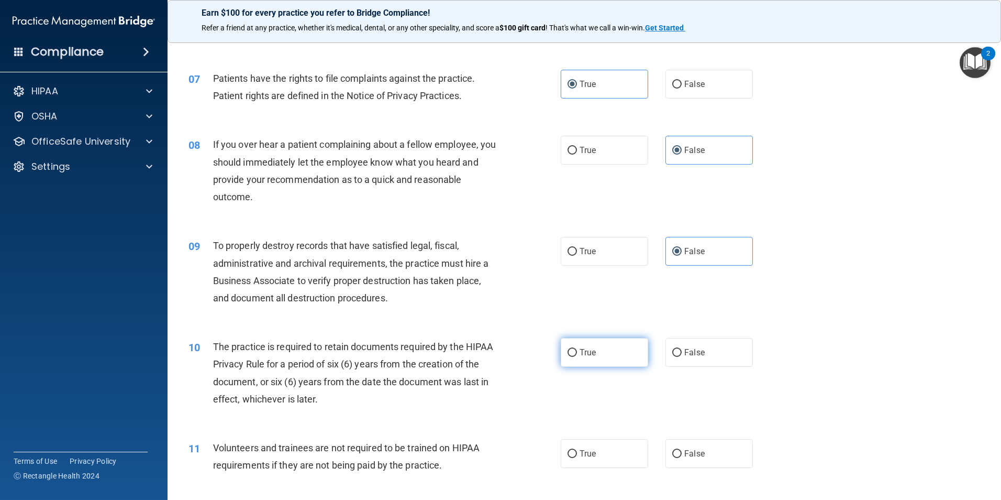
scroll to position [576, 0]
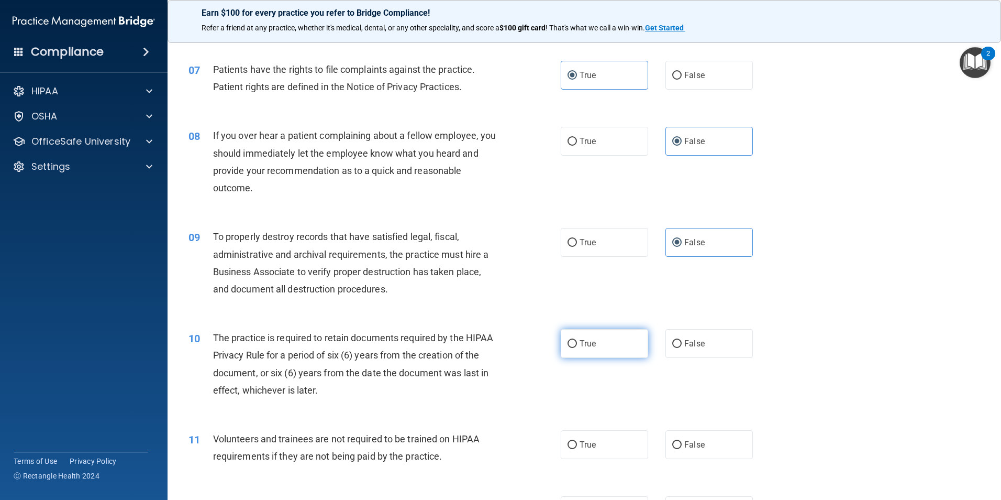
click at [608, 343] on label "True" at bounding box center [604, 343] width 87 height 29
click at [577, 343] on input "True" at bounding box center [572, 344] width 9 height 8
radio input "true"
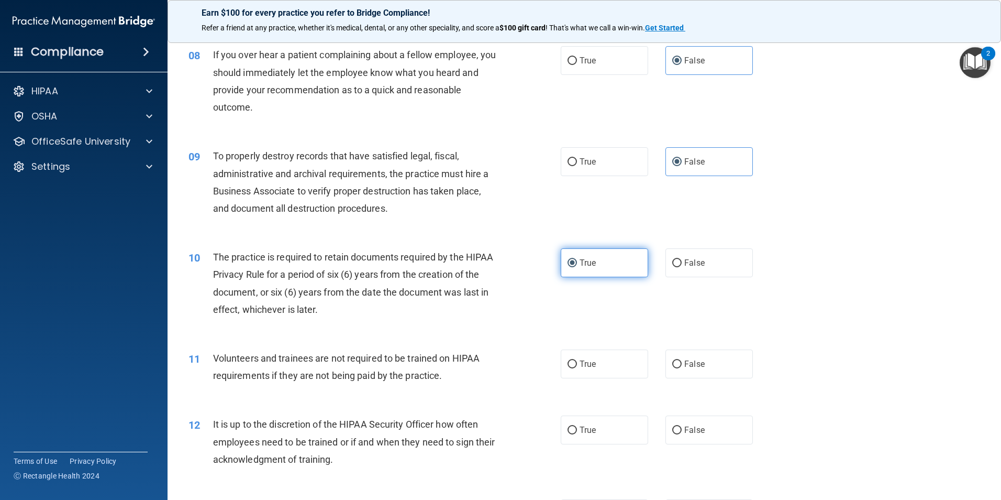
scroll to position [681, 0]
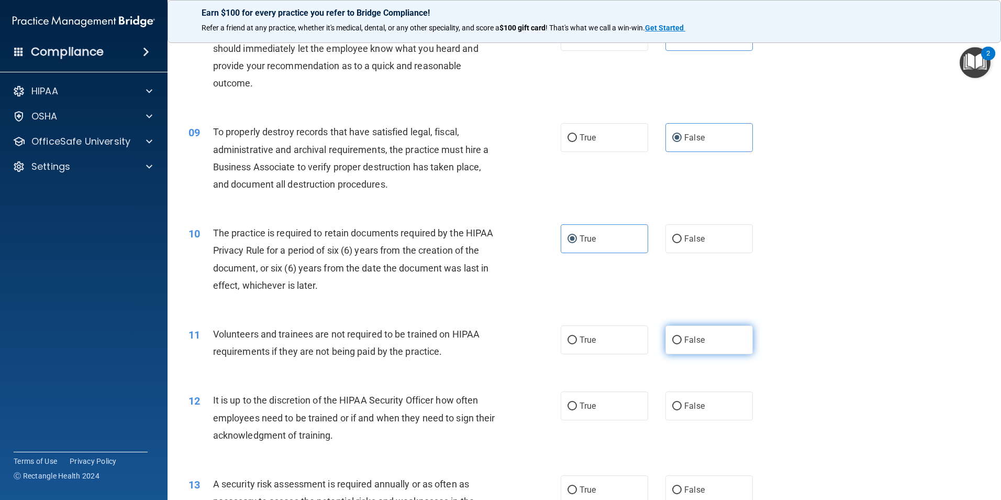
click at [689, 343] on span "False" at bounding box center [695, 340] width 20 height 10
click at [682, 343] on input "False" at bounding box center [677, 340] width 9 height 8
radio input "true"
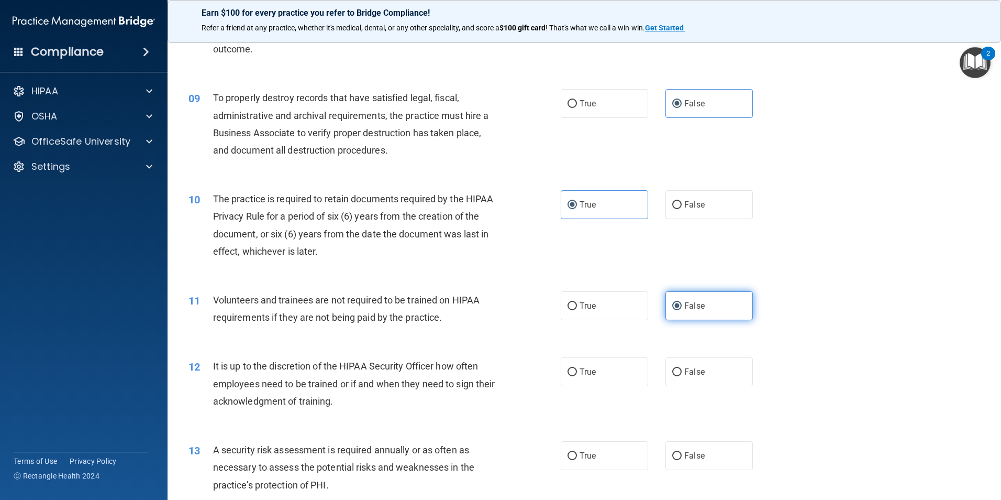
scroll to position [733, 0]
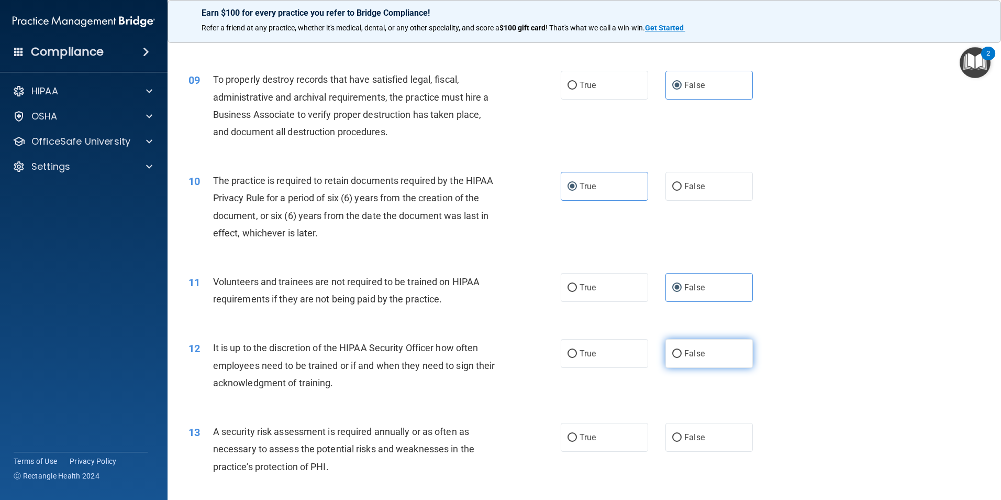
click at [687, 354] on span "False" at bounding box center [695, 353] width 20 height 10
click at [682, 354] on input "False" at bounding box center [677, 354] width 9 height 8
radio input "true"
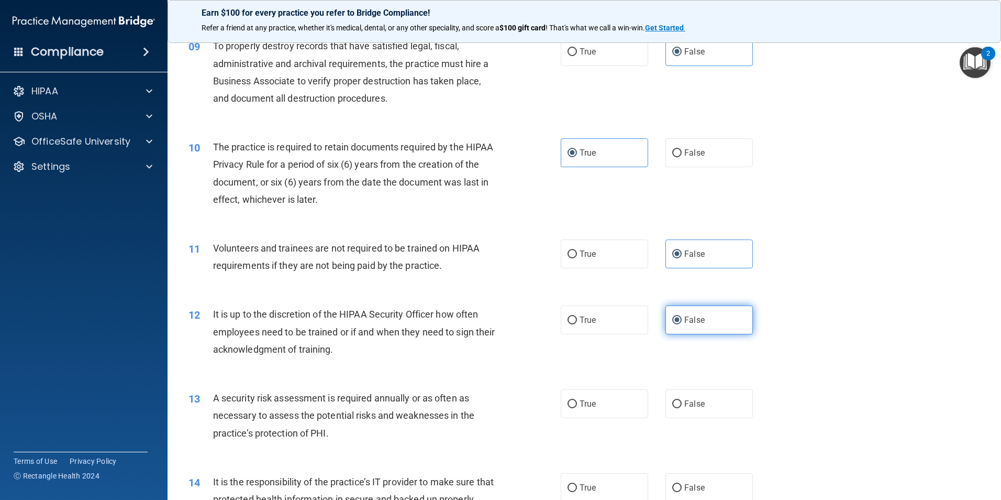
scroll to position [786, 0]
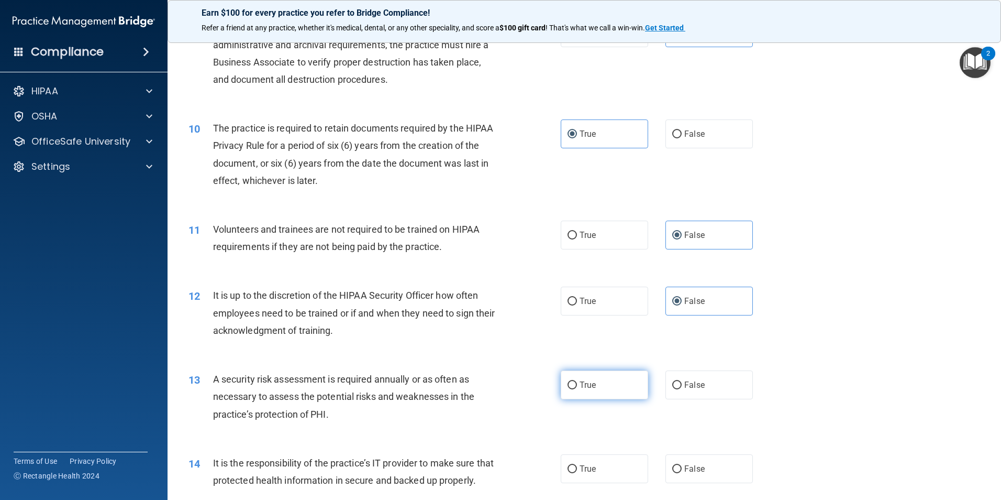
click at [615, 391] on label "True" at bounding box center [604, 384] width 87 height 29
click at [577, 389] on input "True" at bounding box center [572, 385] width 9 height 8
radio input "true"
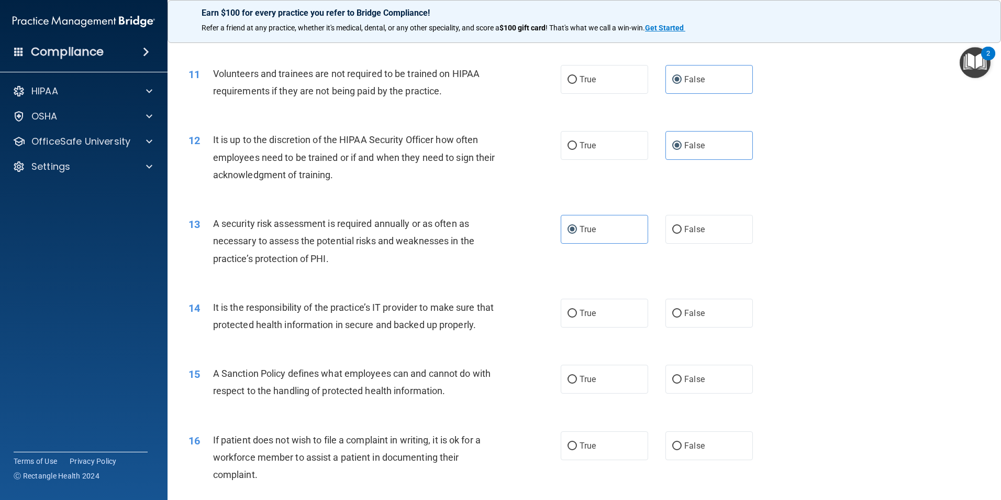
scroll to position [943, 0]
click at [709, 313] on label "False" at bounding box center [709, 311] width 87 height 29
click at [682, 313] on input "False" at bounding box center [677, 312] width 9 height 8
radio input "true"
click at [692, 382] on span "False" at bounding box center [695, 377] width 20 height 10
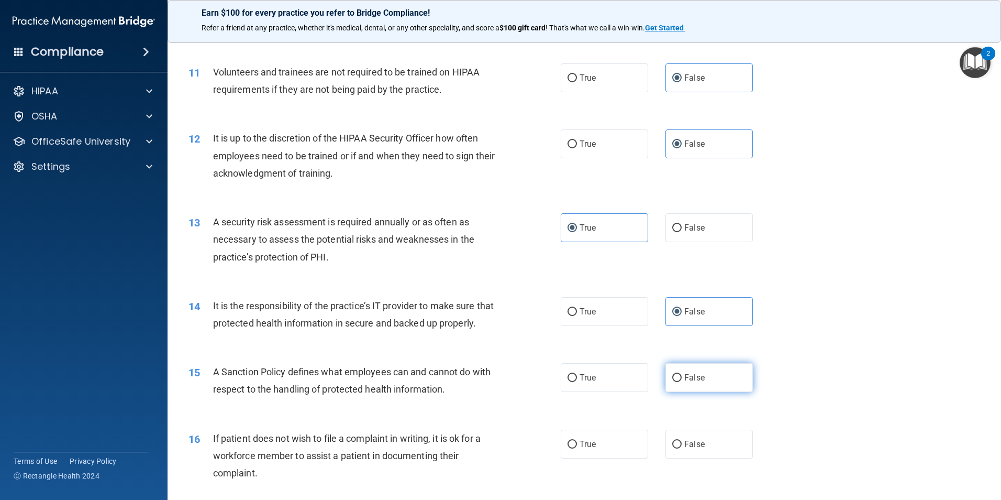
click at [682, 382] on input "False" at bounding box center [677, 378] width 9 height 8
radio input "true"
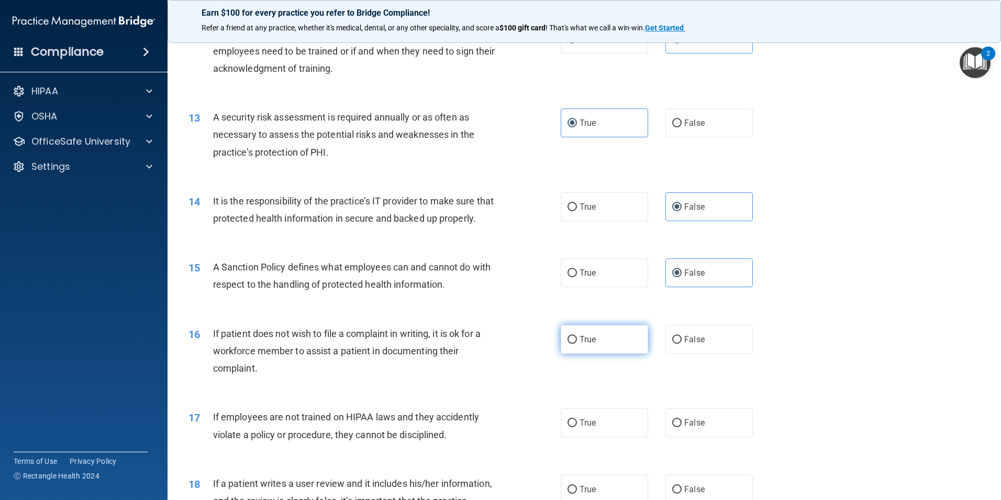
click at [622, 354] on label "True" at bounding box center [604, 339] width 87 height 29
click at [577, 344] on input "True" at bounding box center [572, 340] width 9 height 8
radio input "true"
click at [715, 437] on label "False" at bounding box center [709, 422] width 87 height 29
click at [682, 427] on input "False" at bounding box center [677, 423] width 9 height 8
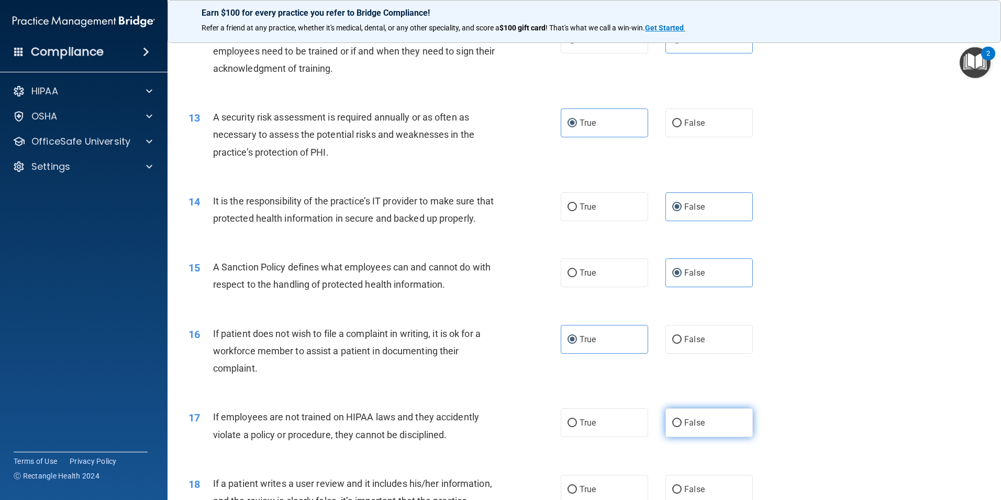
radio input "true"
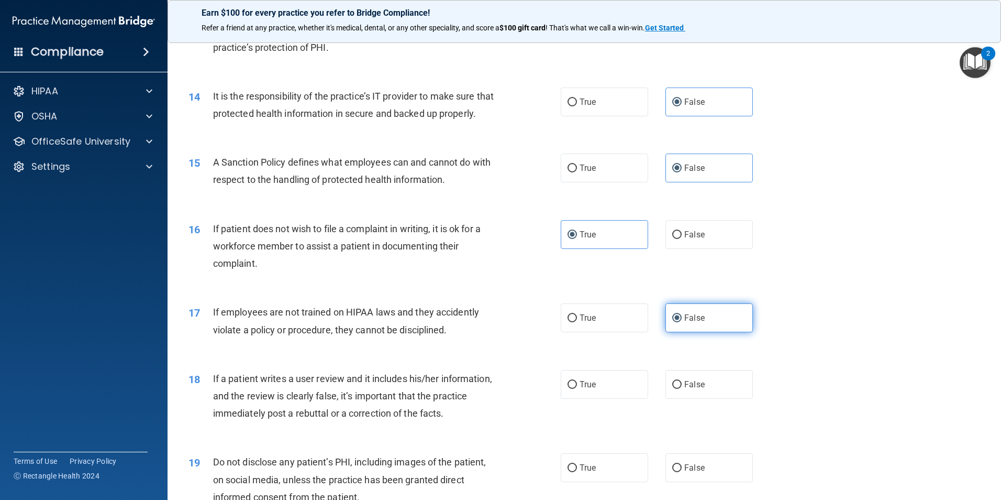
scroll to position [1205, 0]
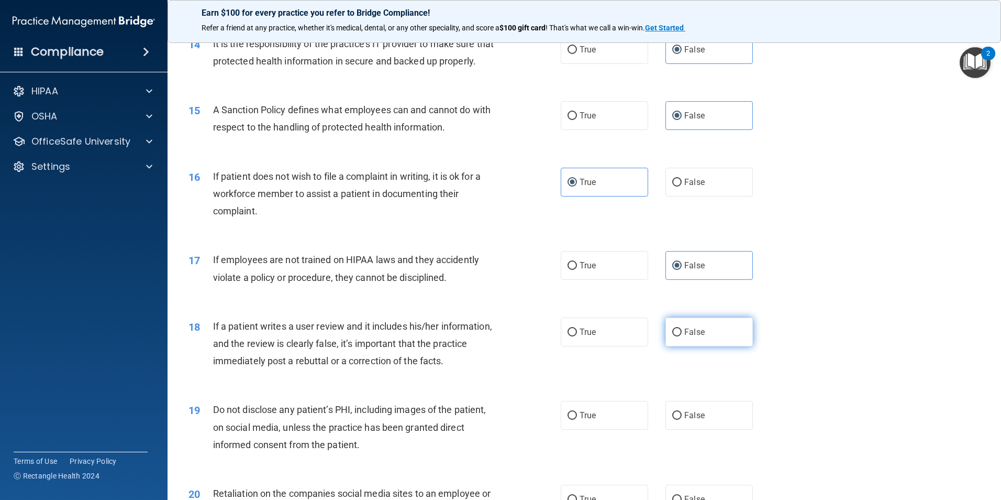
click at [695, 346] on label "False" at bounding box center [709, 331] width 87 height 29
click at [682, 336] on input "False" at bounding box center [677, 332] width 9 height 8
radio input "true"
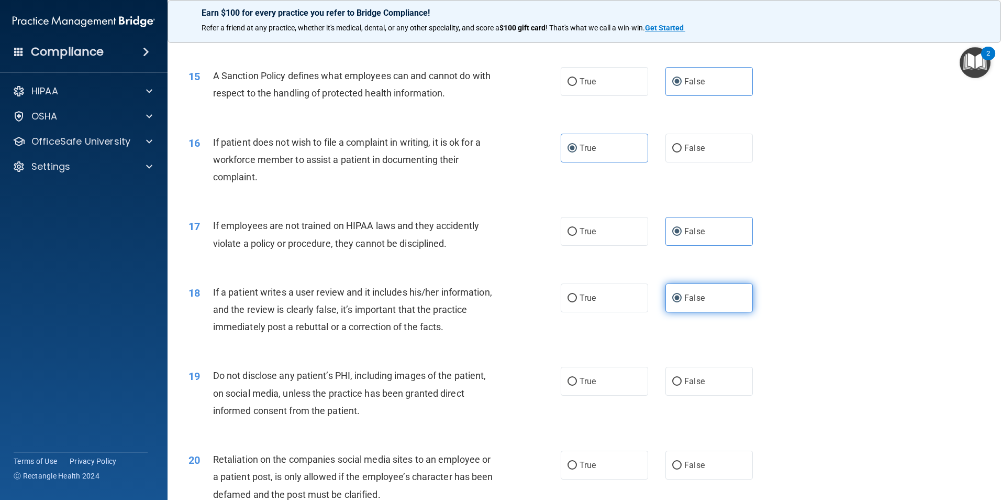
scroll to position [1257, 0]
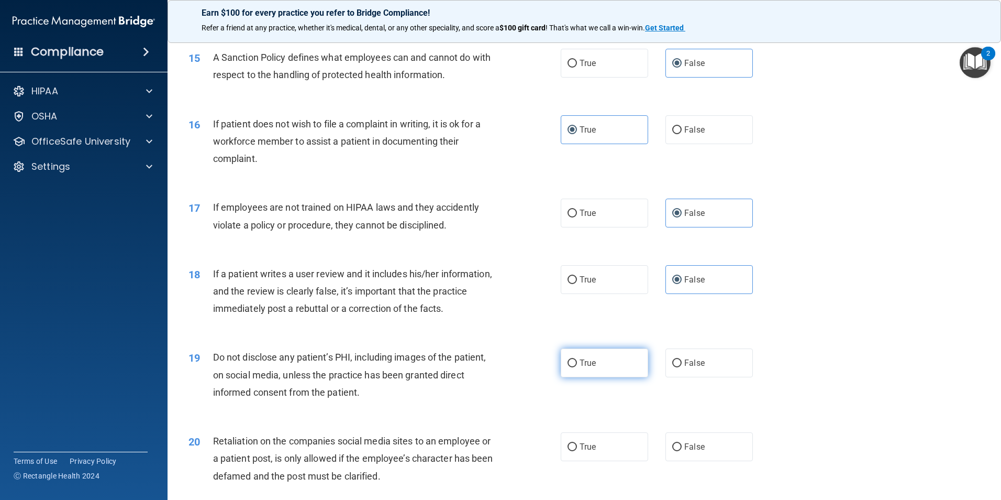
click at [616, 377] on label "True" at bounding box center [604, 362] width 87 height 29
click at [577, 367] on input "True" at bounding box center [572, 363] width 9 height 8
radio input "true"
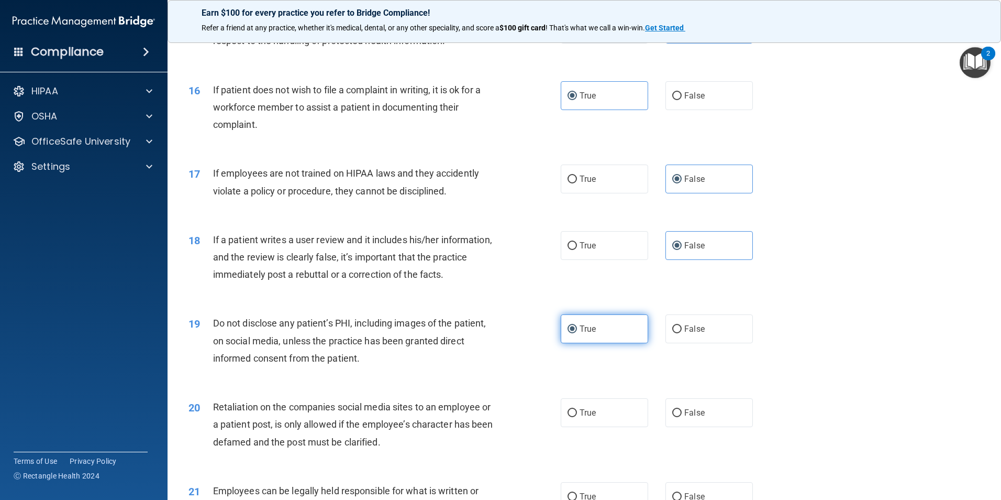
scroll to position [1309, 0]
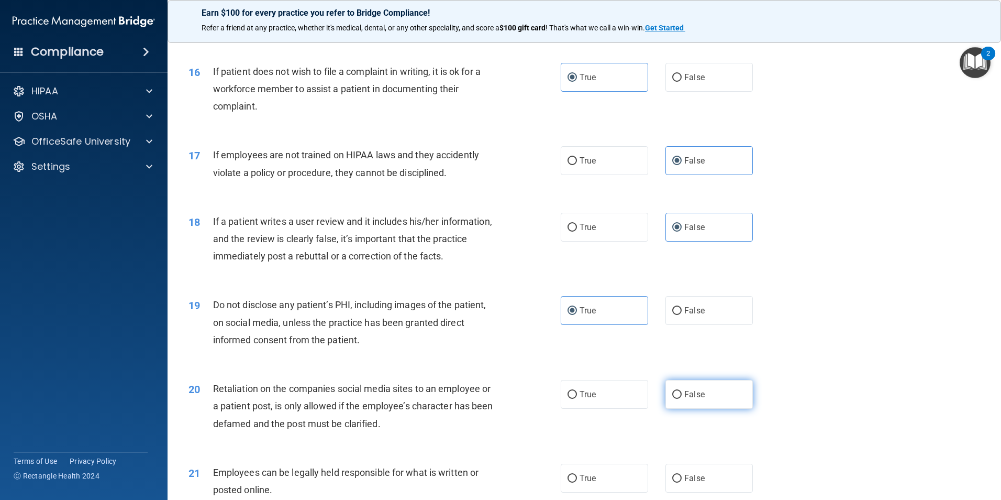
click at [693, 399] on span "False" at bounding box center [695, 394] width 20 height 10
click at [682, 399] on input "False" at bounding box center [677, 395] width 9 height 8
radio input "true"
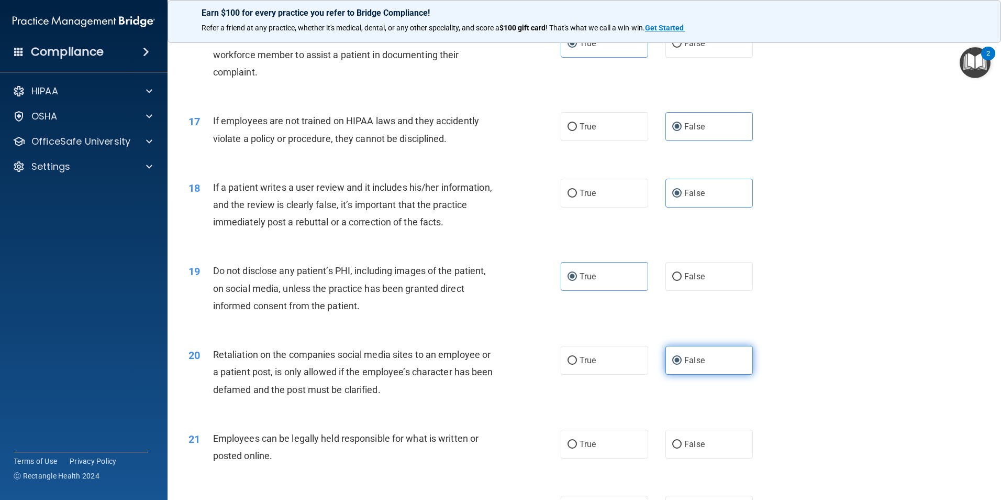
scroll to position [1362, 0]
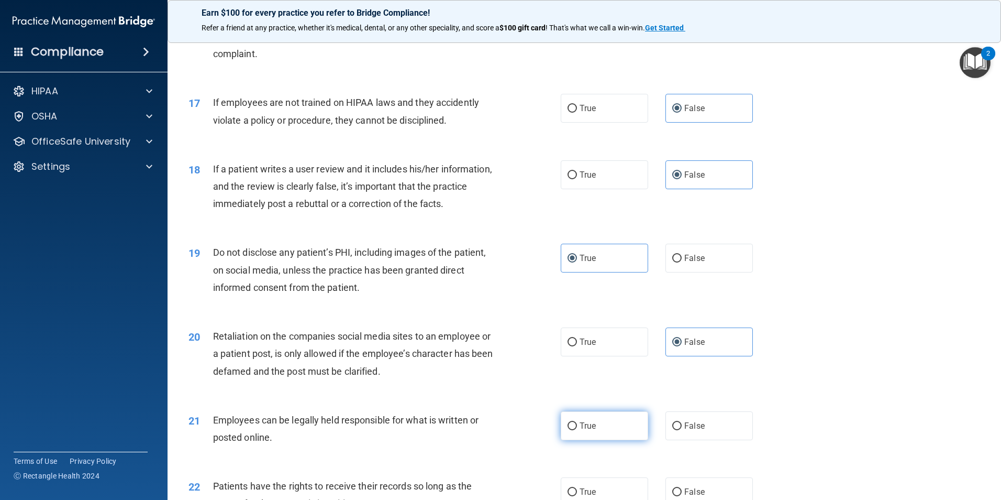
click at [605, 440] on label "True" at bounding box center [604, 425] width 87 height 29
click at [577, 430] on input "True" at bounding box center [572, 426] width 9 height 8
radio input "true"
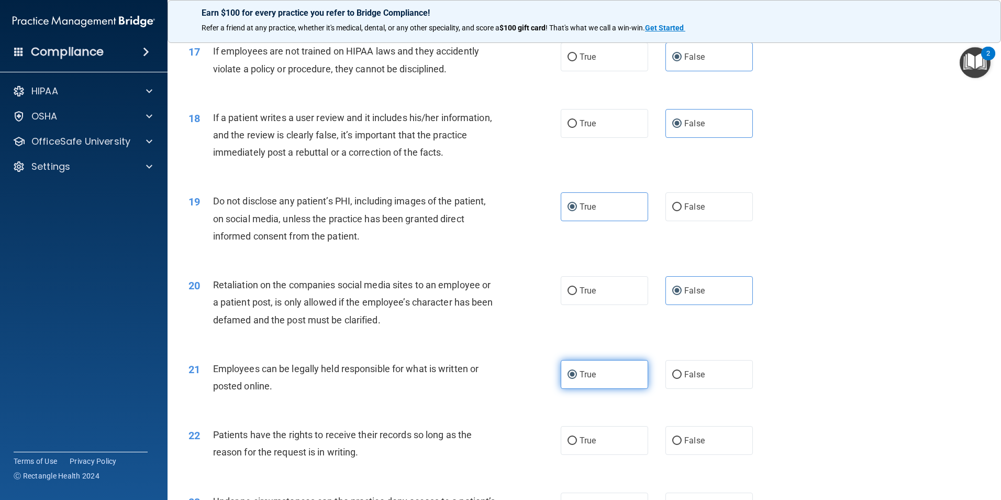
scroll to position [1467, 0]
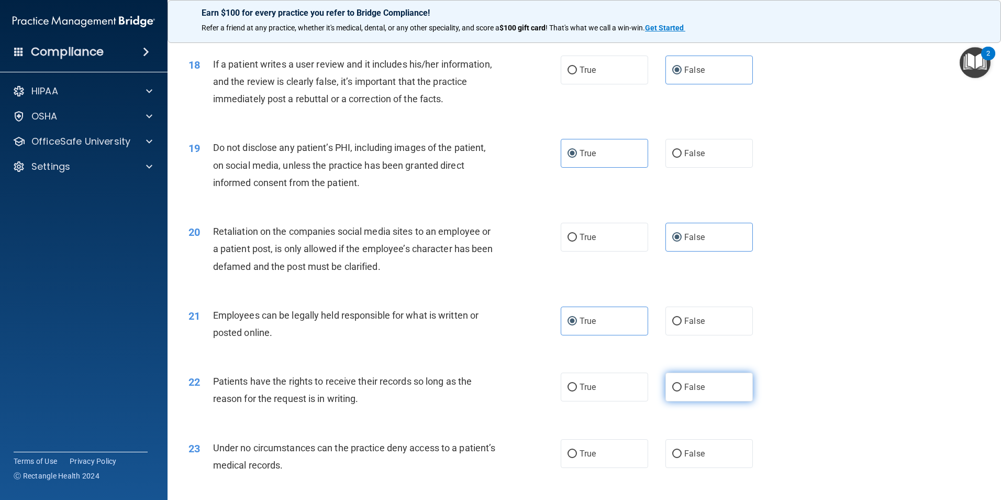
click at [709, 401] on label "False" at bounding box center [709, 386] width 87 height 29
click at [682, 391] on input "False" at bounding box center [677, 387] width 9 height 8
radio input "true"
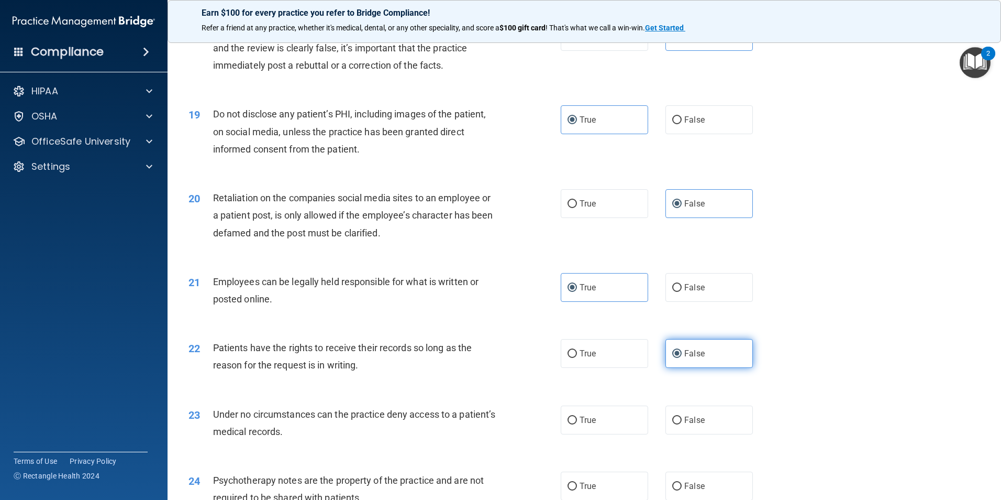
scroll to position [1519, 0]
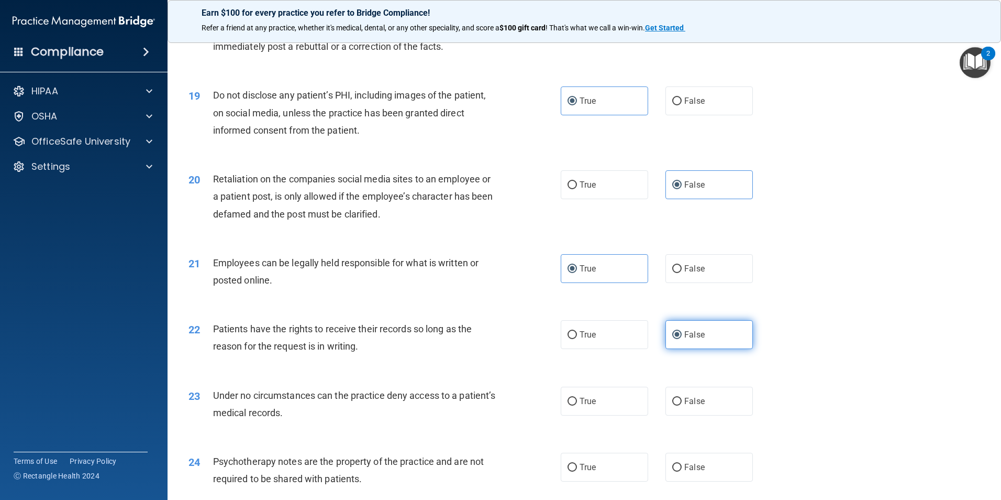
click at [678, 413] on label "False" at bounding box center [709, 401] width 87 height 29
click at [678, 405] on input "False" at bounding box center [677, 402] width 9 height 8
radio input "true"
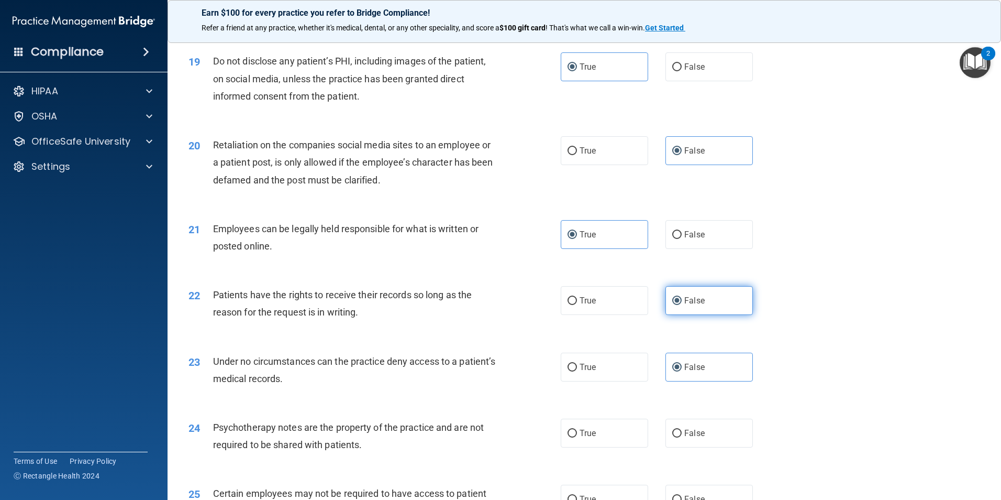
scroll to position [1571, 0]
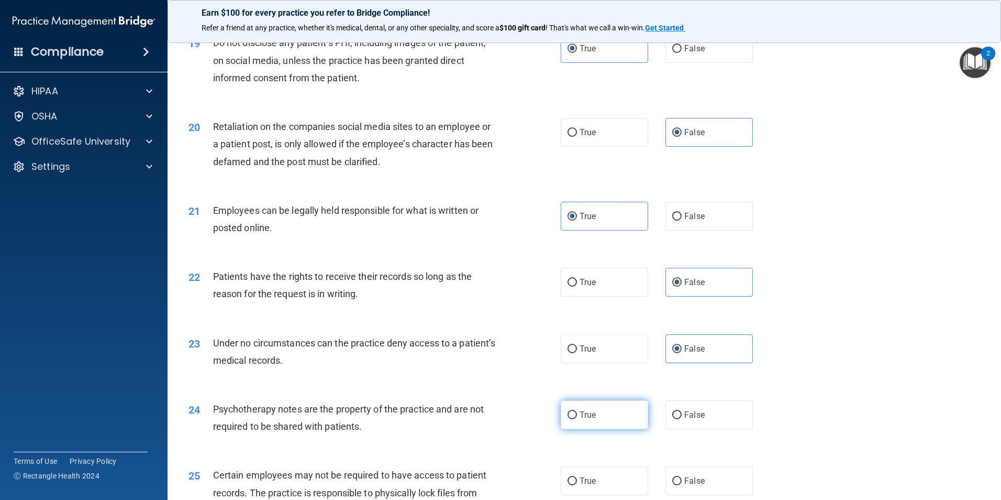
drag, startPoint x: 616, startPoint y: 435, endPoint x: 622, endPoint y: 437, distance: 6.8
click at [620, 429] on label "True" at bounding box center [604, 414] width 87 height 29
click at [577, 419] on input "True" at bounding box center [572, 415] width 9 height 8
radio input "true"
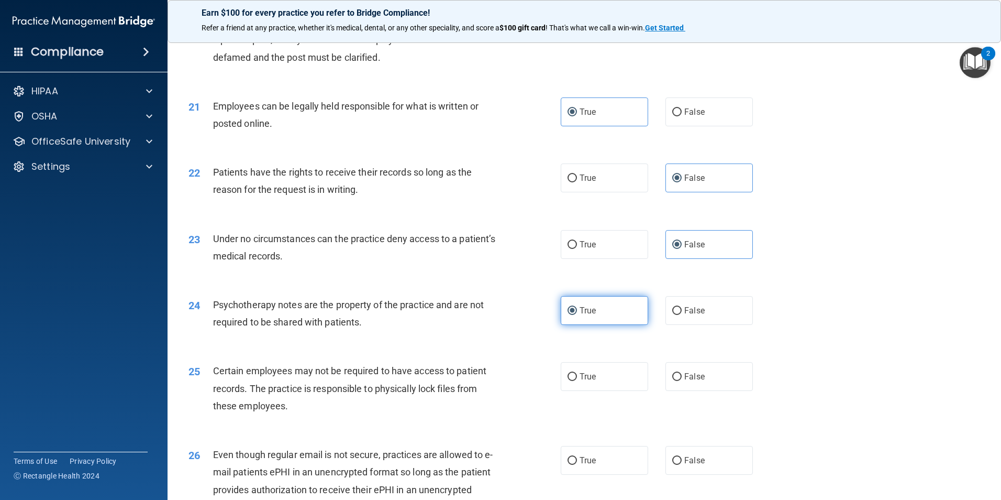
scroll to position [1676, 0]
click at [607, 390] on label "True" at bounding box center [604, 375] width 87 height 29
click at [577, 380] on input "True" at bounding box center [572, 376] width 9 height 8
radio input "true"
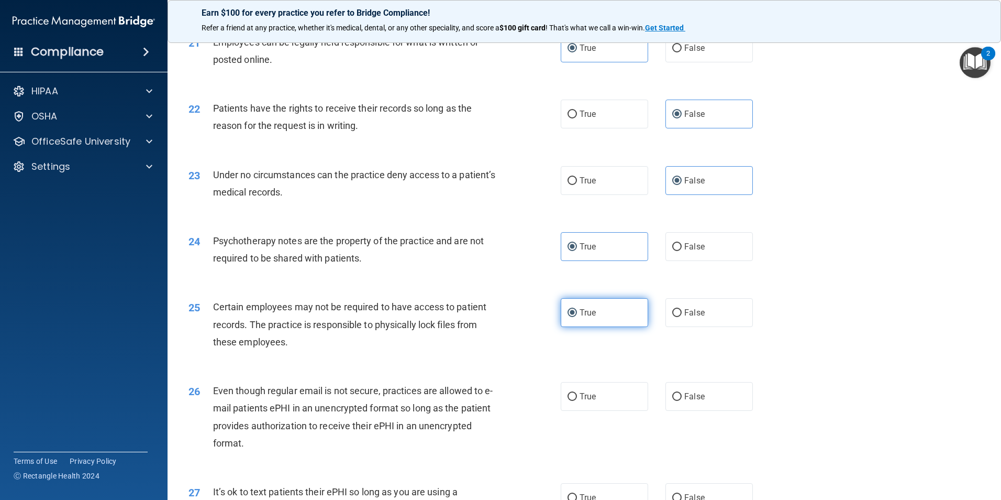
scroll to position [1781, 0]
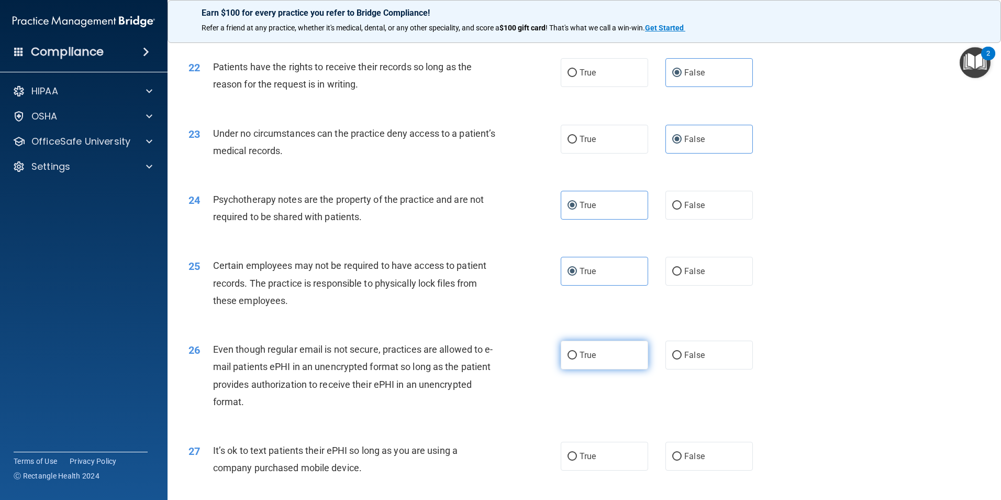
click at [605, 369] on label "True" at bounding box center [604, 354] width 87 height 29
click at [577, 359] on input "True" at bounding box center [572, 355] width 9 height 8
radio input "true"
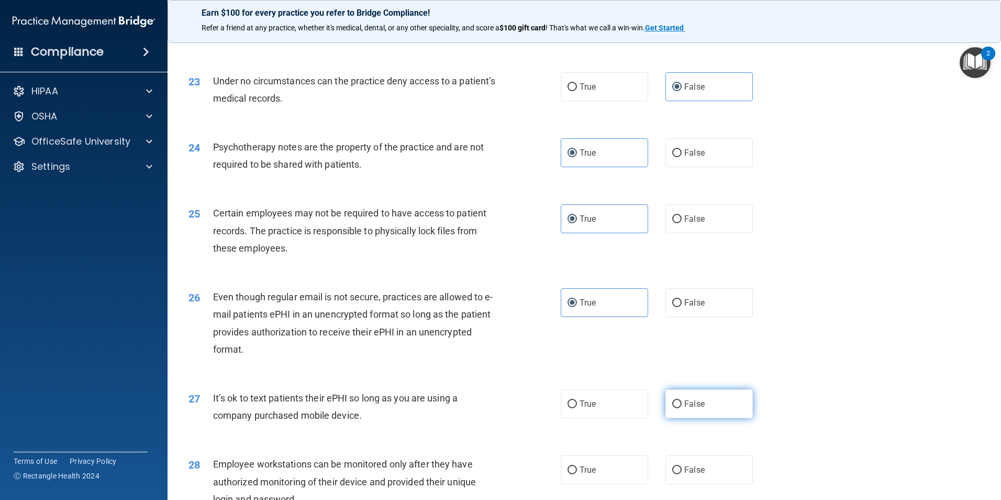
click at [712, 418] on label "False" at bounding box center [709, 403] width 87 height 29
click at [682, 408] on input "False" at bounding box center [677, 404] width 9 height 8
radio input "true"
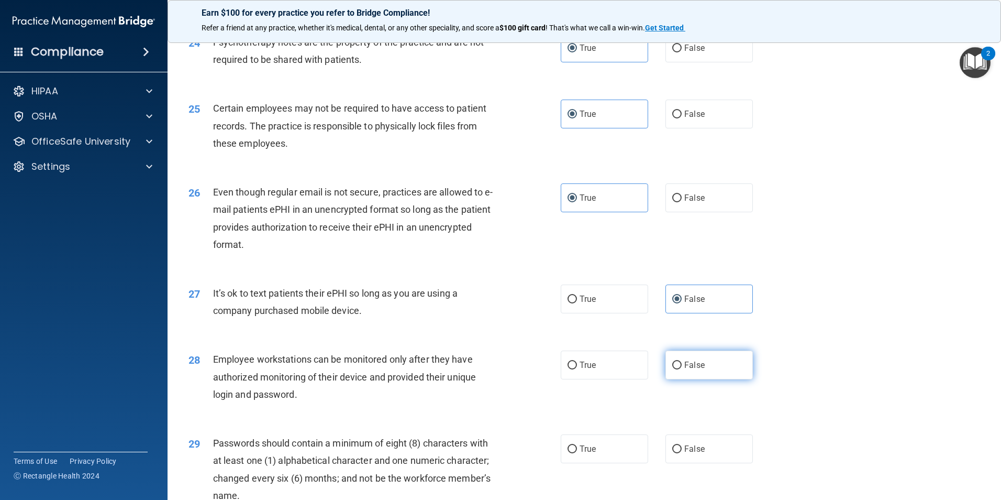
click at [706, 379] on label "False" at bounding box center [709, 364] width 87 height 29
click at [682, 369] on input "False" at bounding box center [677, 365] width 9 height 8
radio input "true"
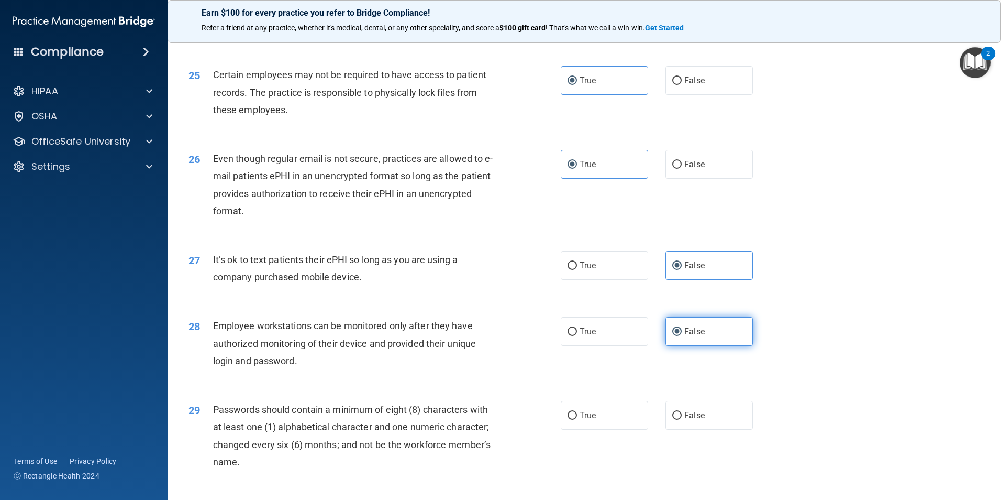
scroll to position [1990, 0]
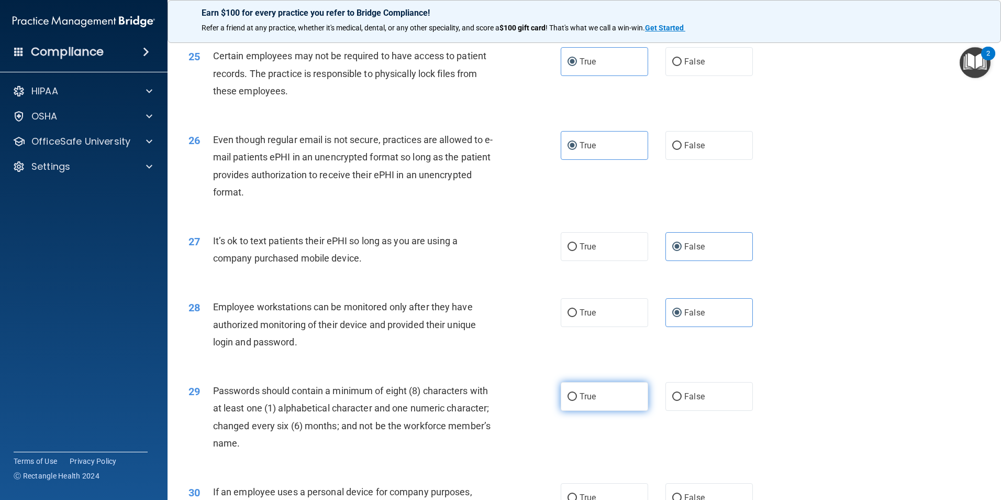
click at [619, 411] on label "True" at bounding box center [604, 396] width 87 height 29
click at [577, 401] on input "True" at bounding box center [572, 397] width 9 height 8
radio input "true"
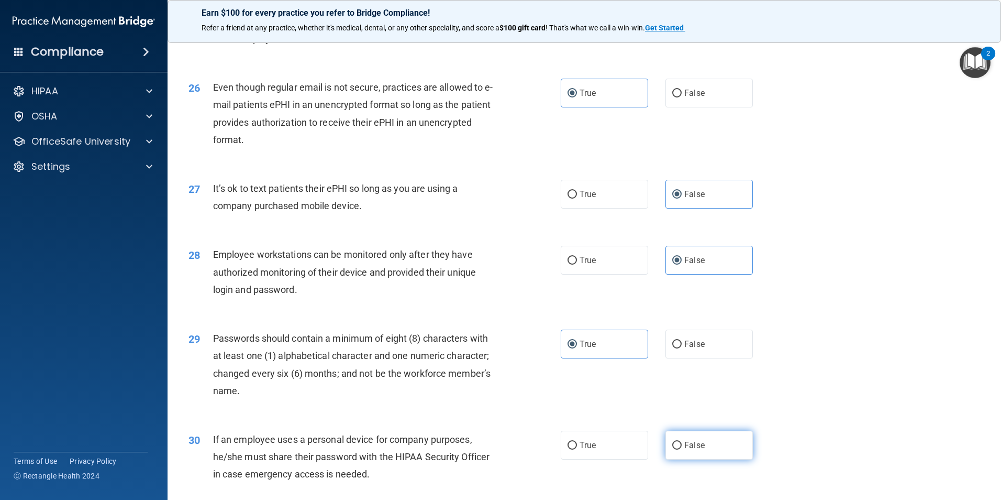
click at [692, 450] on span "False" at bounding box center [695, 445] width 20 height 10
click at [682, 449] on input "False" at bounding box center [677, 446] width 9 height 8
radio input "true"
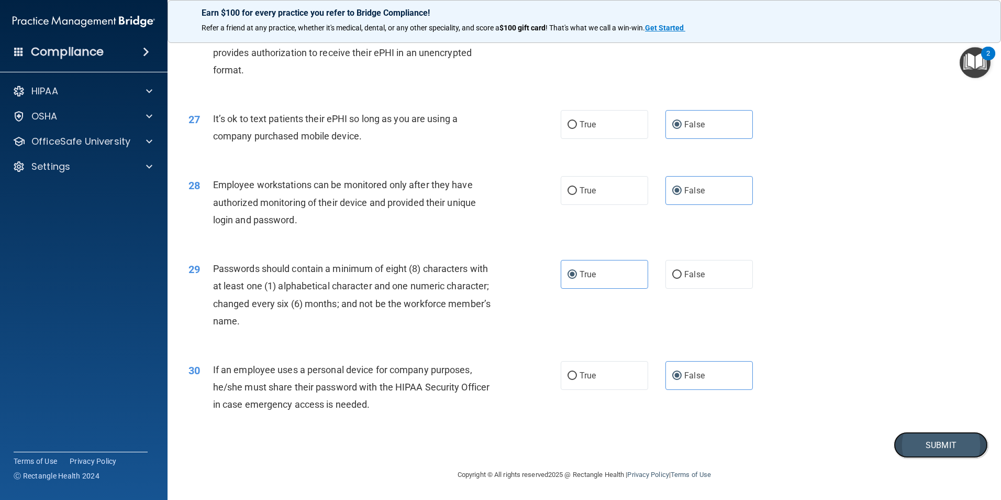
click at [918, 451] on button "Submit" at bounding box center [941, 445] width 94 height 27
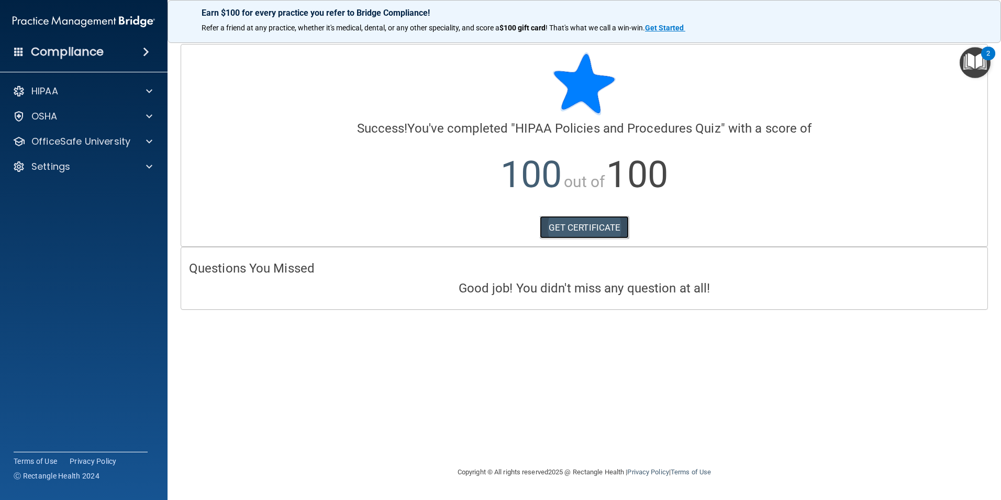
click at [566, 226] on link "GET CERTIFICATE" at bounding box center [585, 227] width 90 height 23
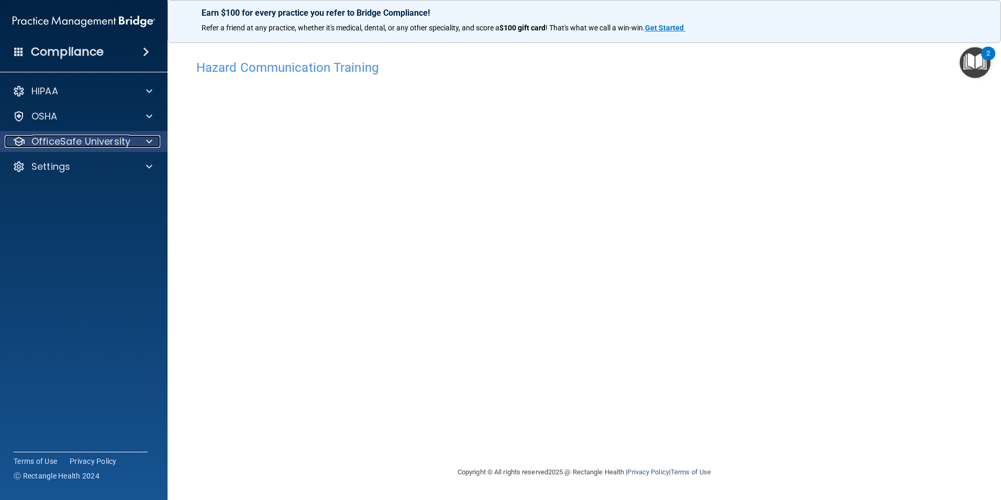
click at [70, 138] on p "OfficeSafe University" at bounding box center [80, 141] width 99 height 13
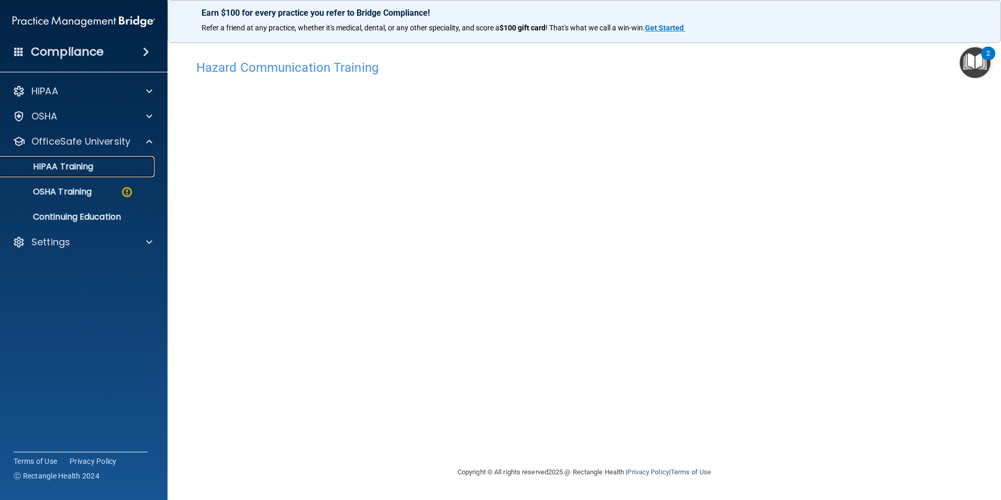
click at [74, 169] on p "HIPAA Training" at bounding box center [50, 166] width 86 height 10
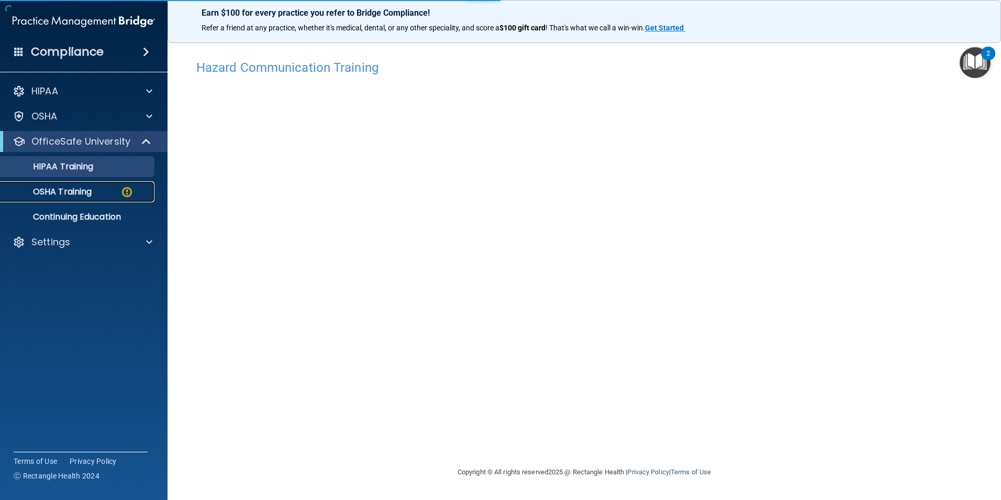
click at [72, 189] on p "OSHA Training" at bounding box center [49, 191] width 85 height 10
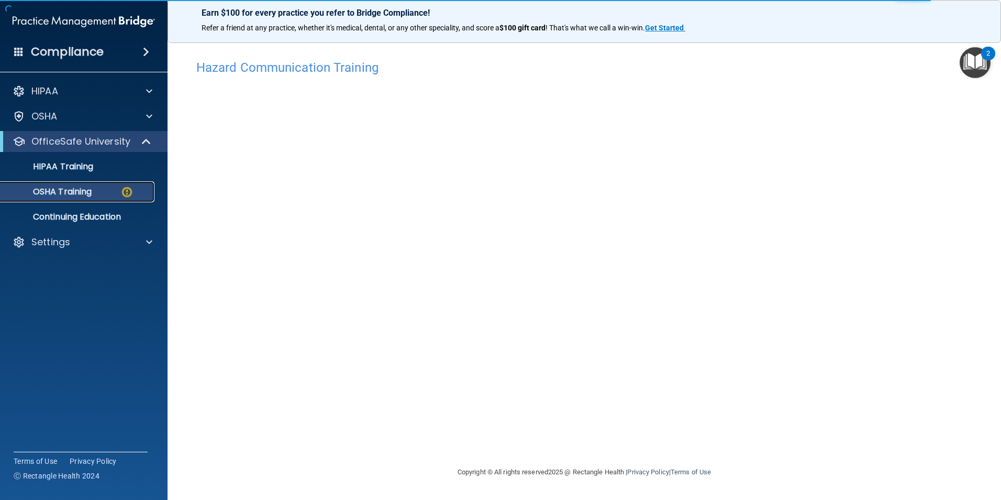
click at [72, 189] on p "OSHA Training" at bounding box center [49, 191] width 85 height 10
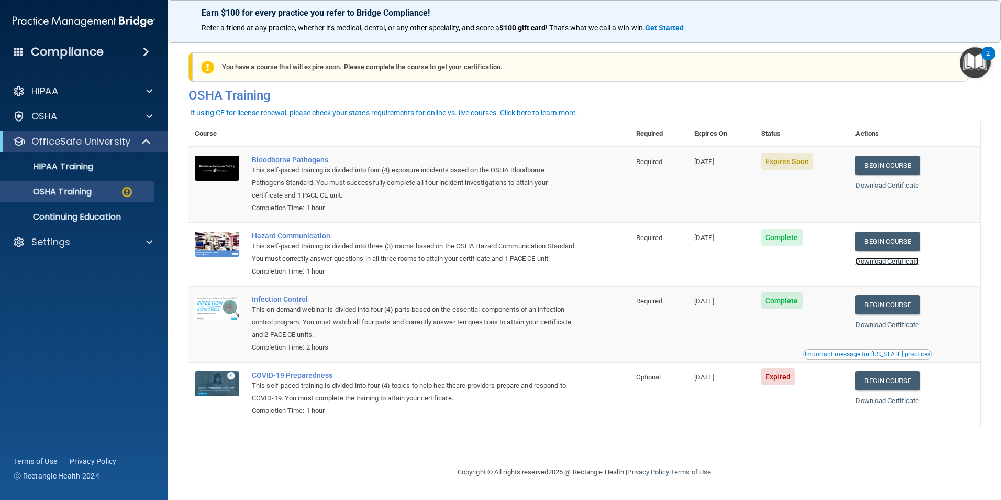
click at [914, 265] on link "Download Certificate" at bounding box center [887, 261] width 63 height 8
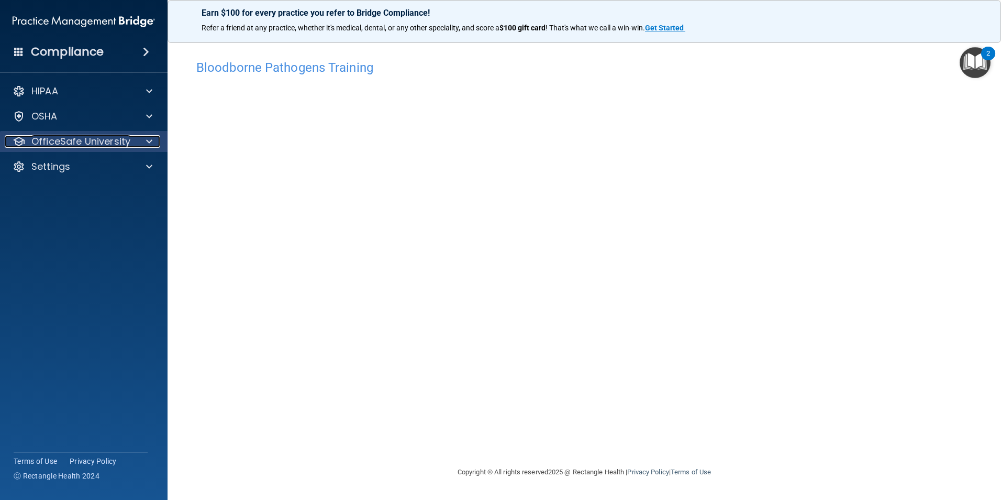
click at [106, 135] on p "OfficeSafe University" at bounding box center [80, 141] width 99 height 13
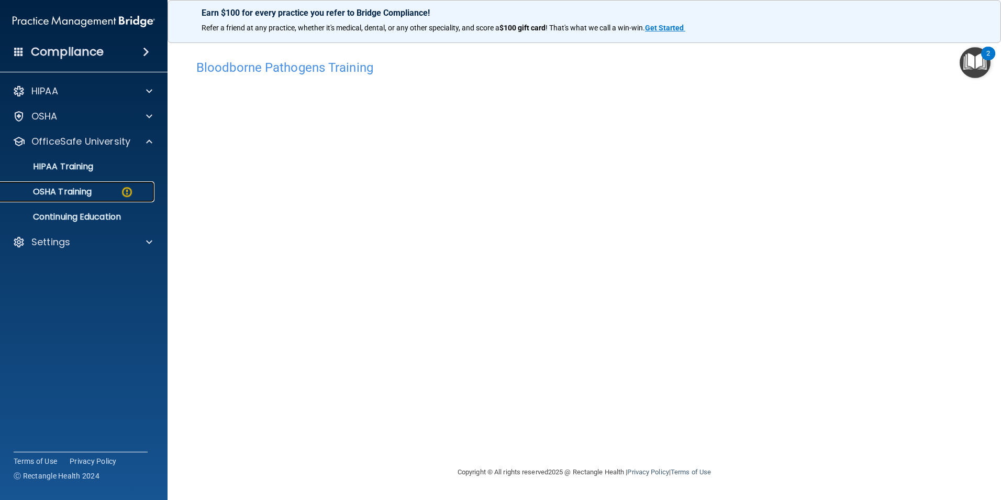
click at [106, 190] on div "OSHA Training" at bounding box center [78, 191] width 143 height 10
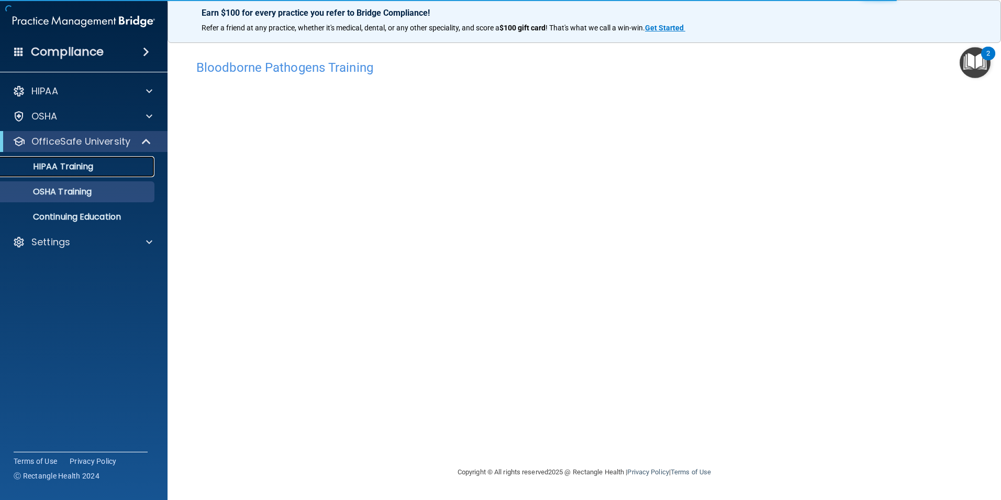
click at [112, 173] on link "HIPAA Training" at bounding box center [72, 166] width 165 height 21
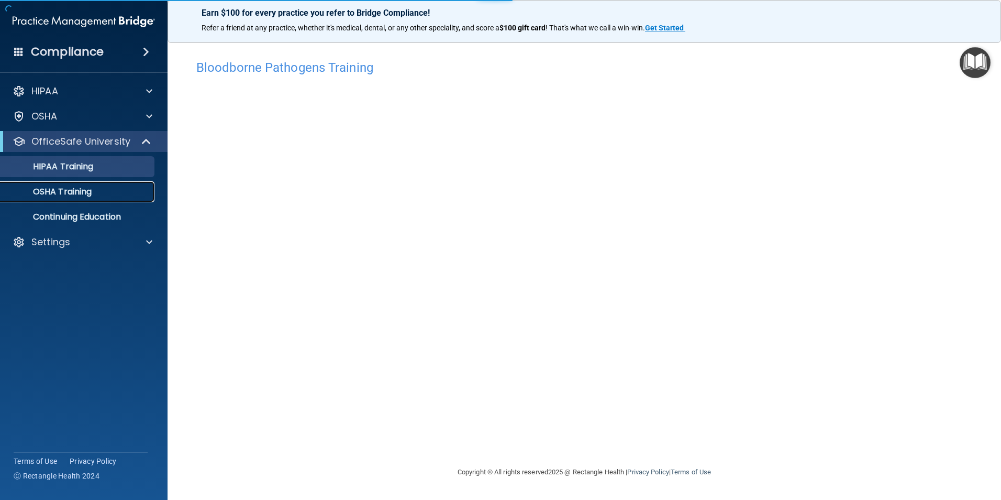
click at [106, 189] on div "OSHA Training" at bounding box center [78, 191] width 143 height 10
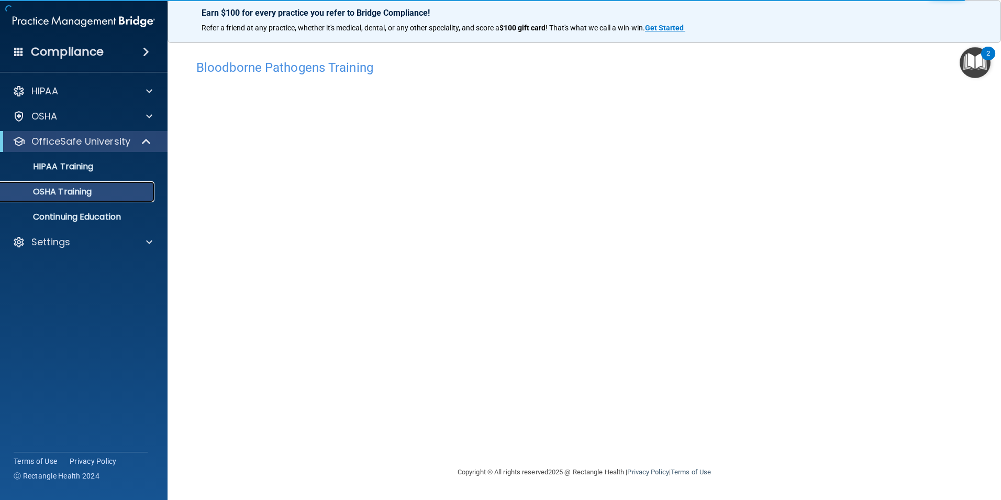
click at [106, 189] on div "OSHA Training" at bounding box center [78, 191] width 143 height 10
